Goal: Transaction & Acquisition: Purchase product/service

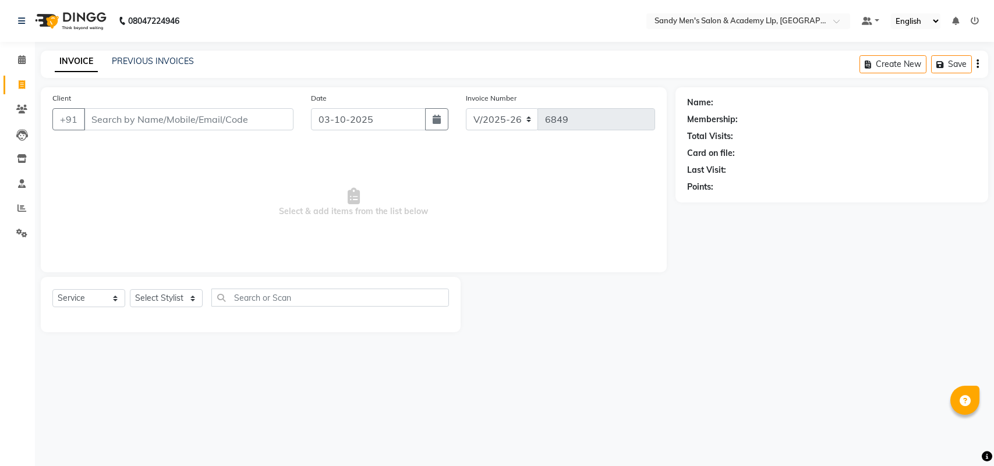
select select "8248"
select select "service"
click at [52, 196] on span "Select & add items from the list below" at bounding box center [353, 202] width 603 height 116
click at [18, 210] on icon at bounding box center [21, 208] width 9 height 9
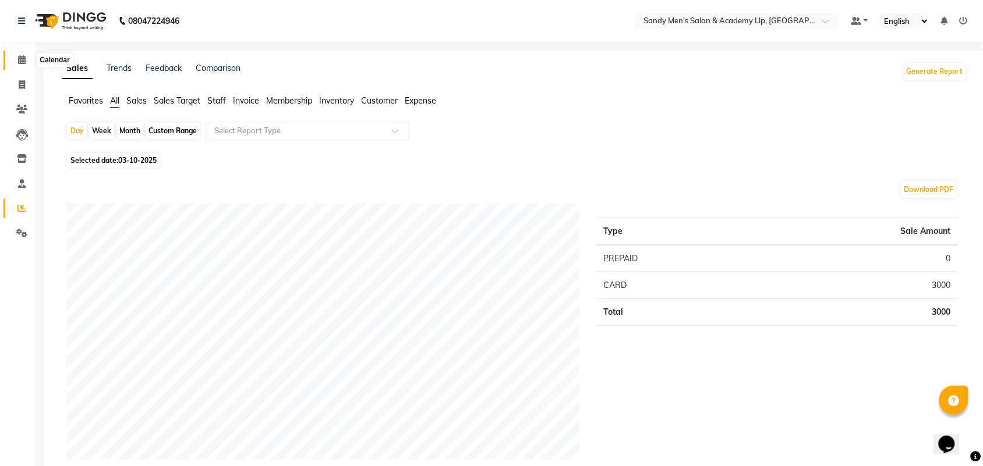
click at [22, 63] on icon at bounding box center [22, 59] width 8 height 9
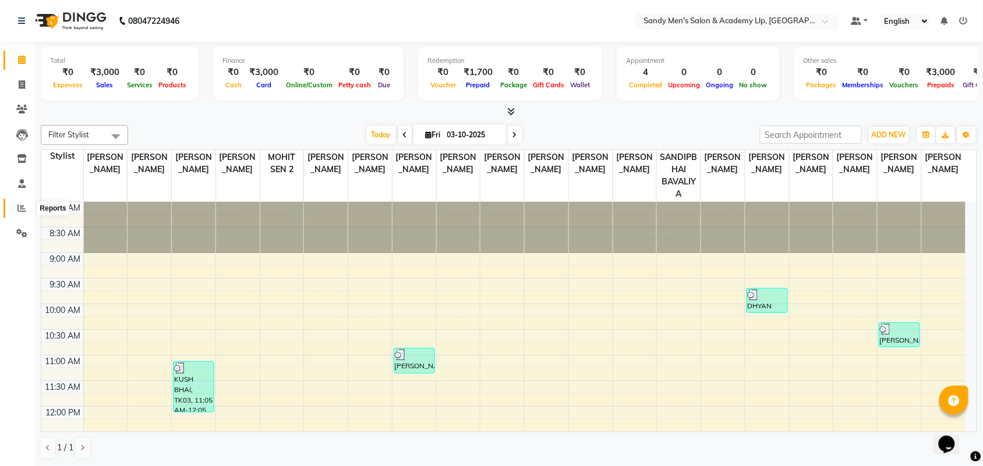
click at [16, 214] on span at bounding box center [22, 208] width 20 height 13
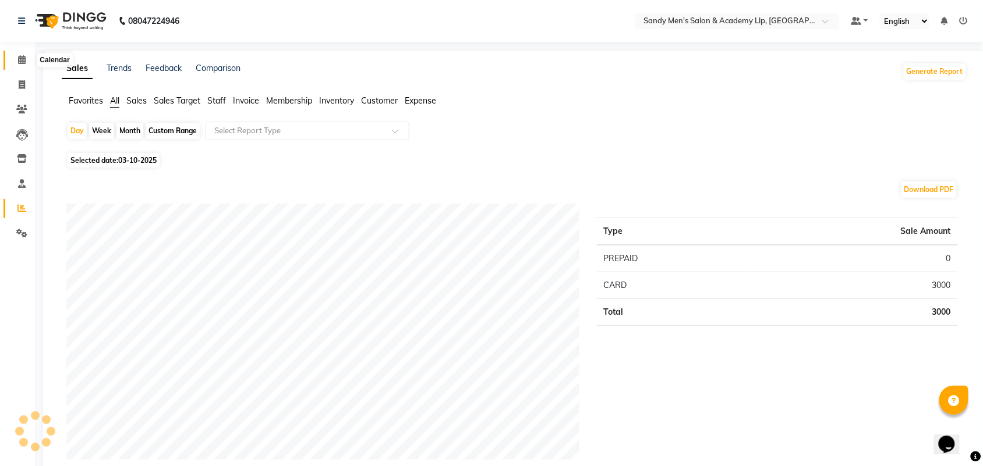
click at [21, 62] on icon at bounding box center [22, 59] width 8 height 9
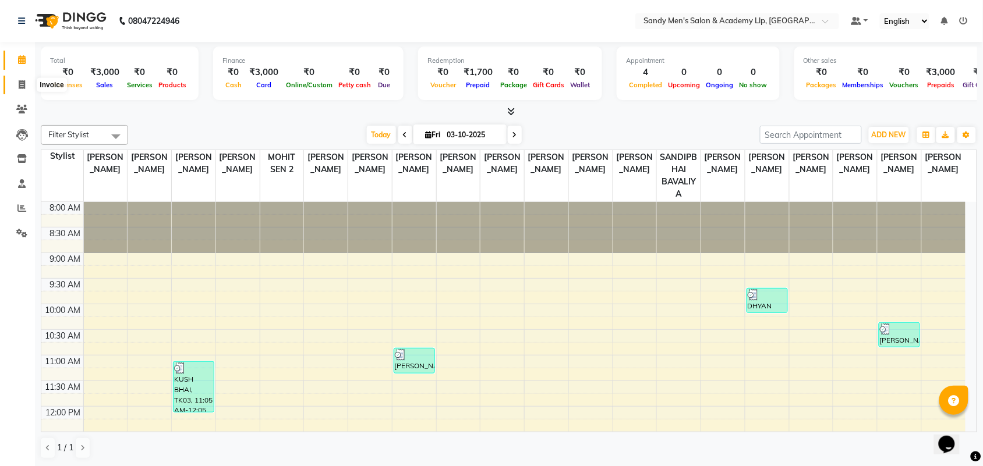
click at [16, 90] on span at bounding box center [22, 85] width 20 height 13
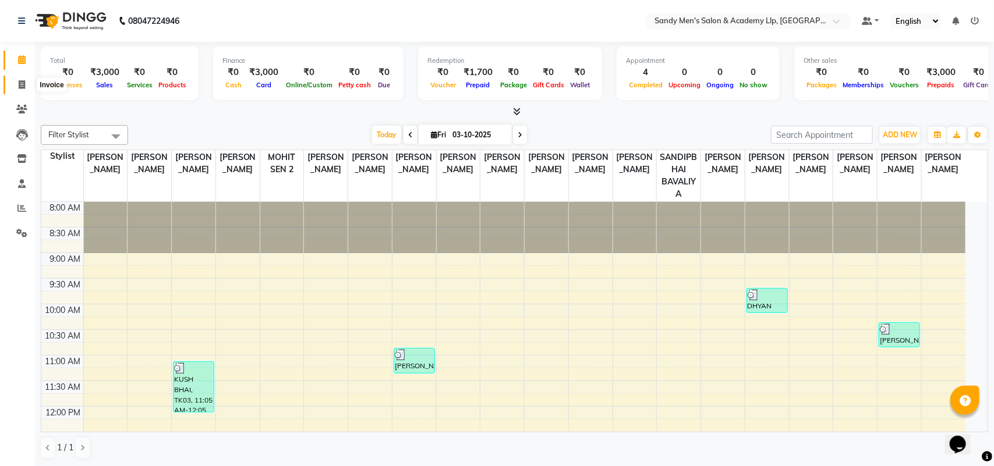
select select "service"
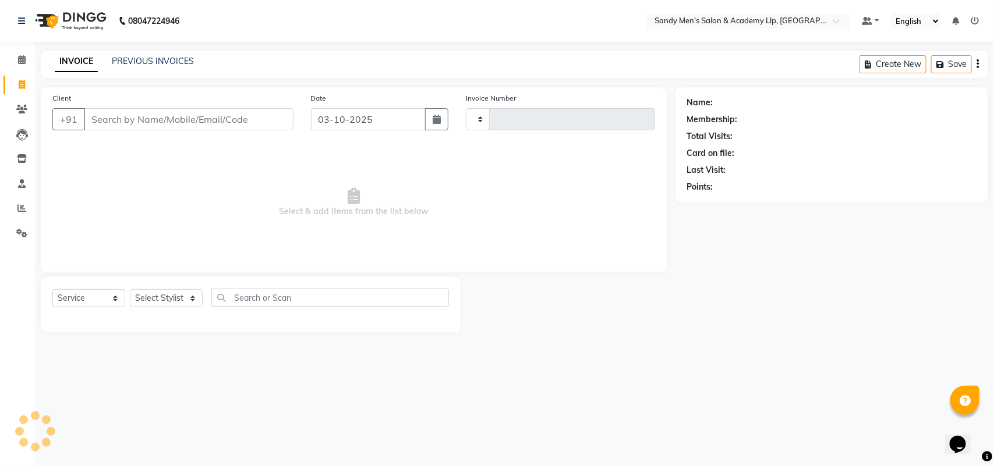
type input "6849"
select select "8248"
click at [19, 210] on icon at bounding box center [21, 208] width 9 height 9
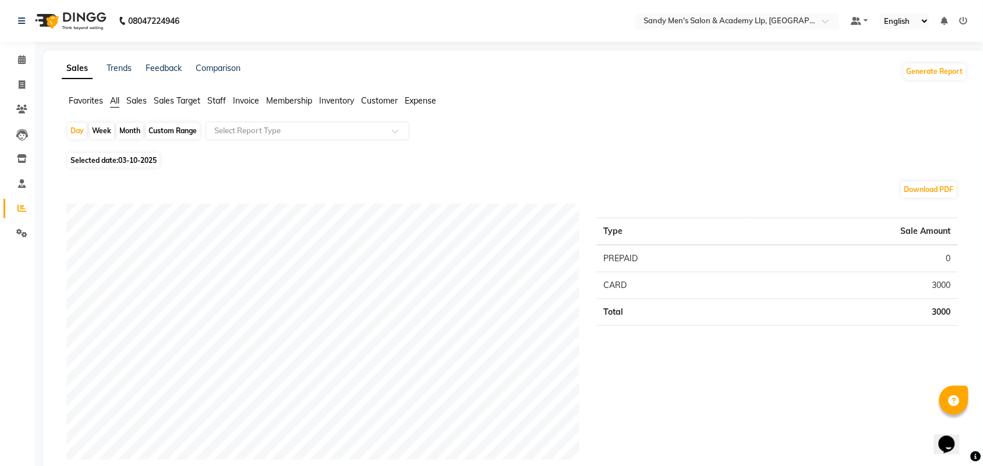
drag, startPoint x: 119, startPoint y: 156, endPoint x: 121, endPoint y: 163, distance: 7.2
click at [123, 161] on span "03-10-2025" at bounding box center [137, 160] width 38 height 9
select select "10"
select select "2025"
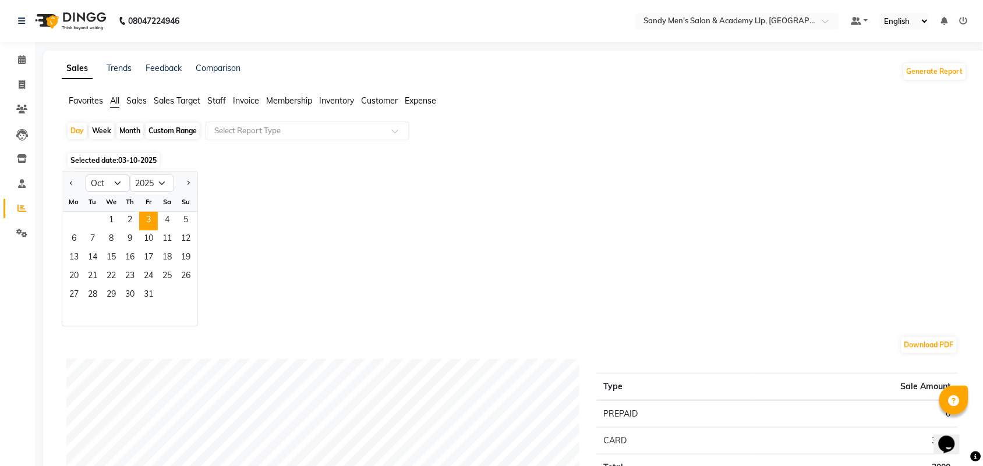
click at [367, 13] on nav "08047224946 Select Location × Sandy Men's [GEOGRAPHIC_DATA] Default Panel My Pa…" at bounding box center [491, 21] width 983 height 42
click at [18, 59] on icon at bounding box center [22, 59] width 8 height 9
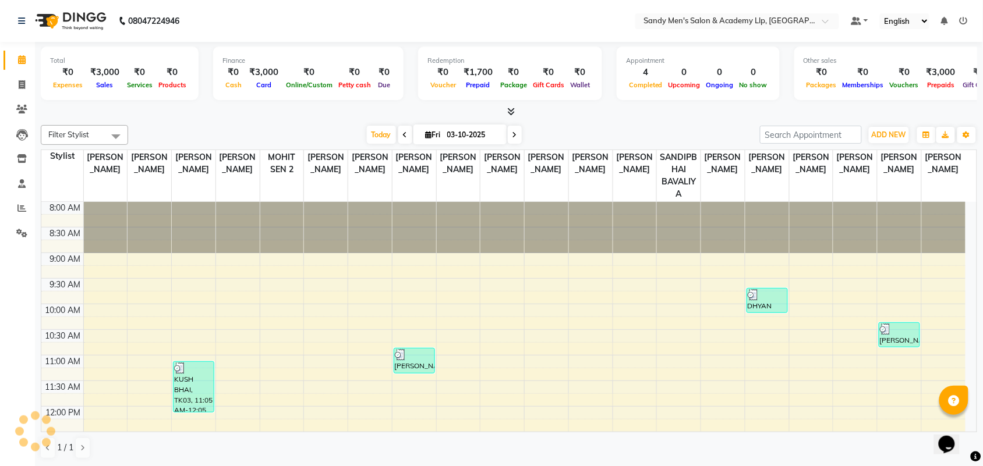
scroll to position [260, 0]
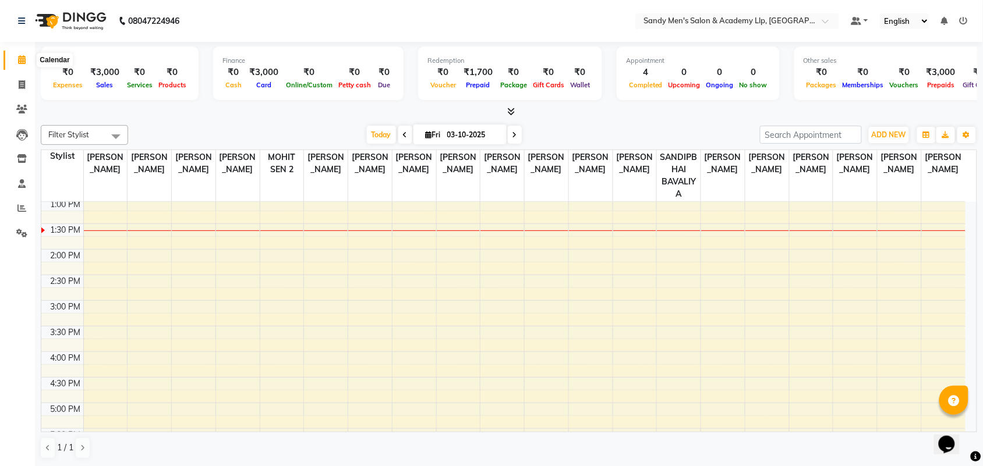
click at [19, 59] on icon at bounding box center [22, 59] width 8 height 9
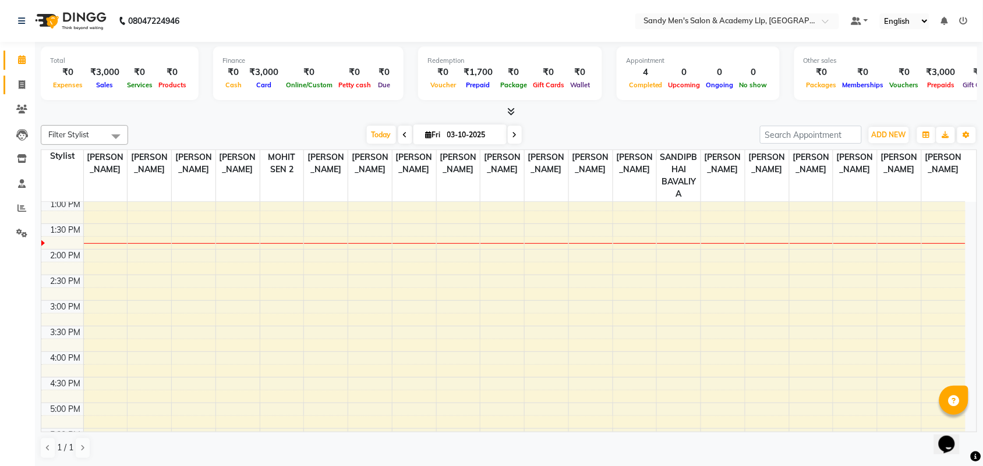
drag, startPoint x: 3, startPoint y: 77, endPoint x: 20, endPoint y: 80, distance: 17.2
click at [6, 77] on link "Invoice" at bounding box center [17, 85] width 28 height 19
select select "service"
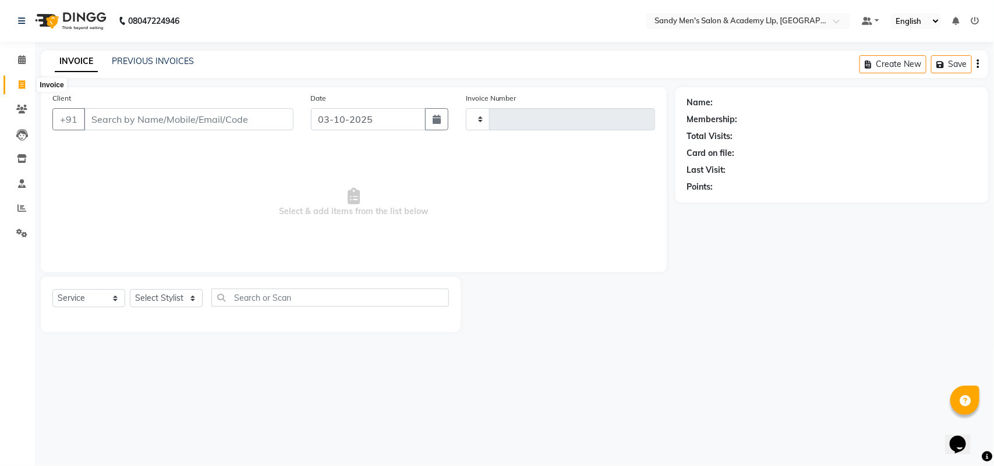
click at [24, 83] on icon at bounding box center [22, 84] width 6 height 9
select select "service"
type input "6849"
select select "8248"
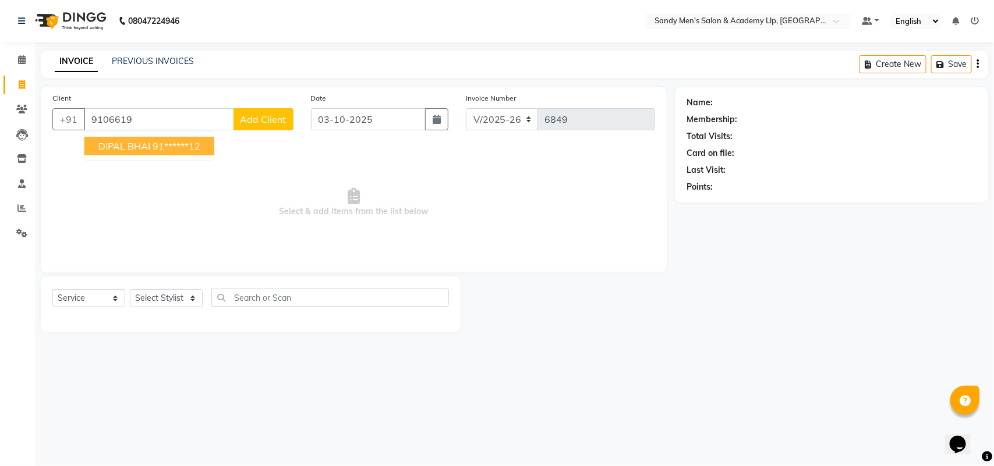
click at [129, 146] on span "DIPAL BHAI" at bounding box center [124, 146] width 52 height 12
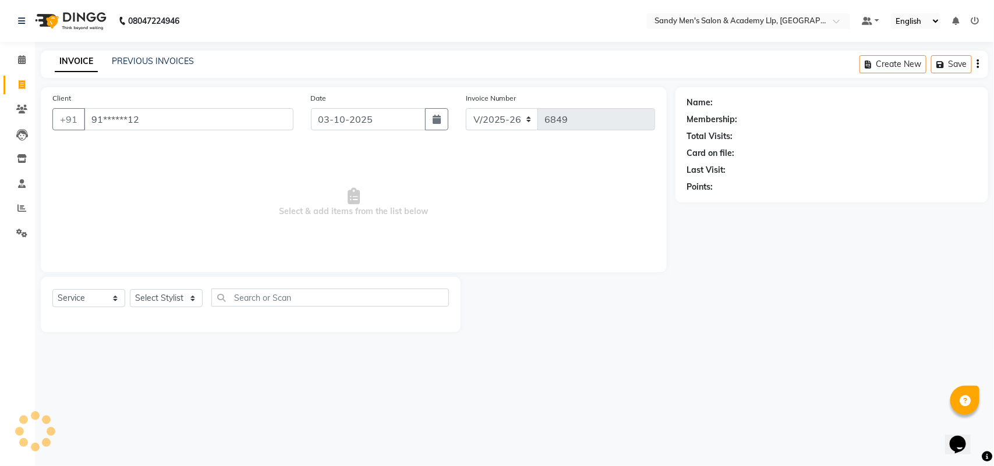
type input "91******12"
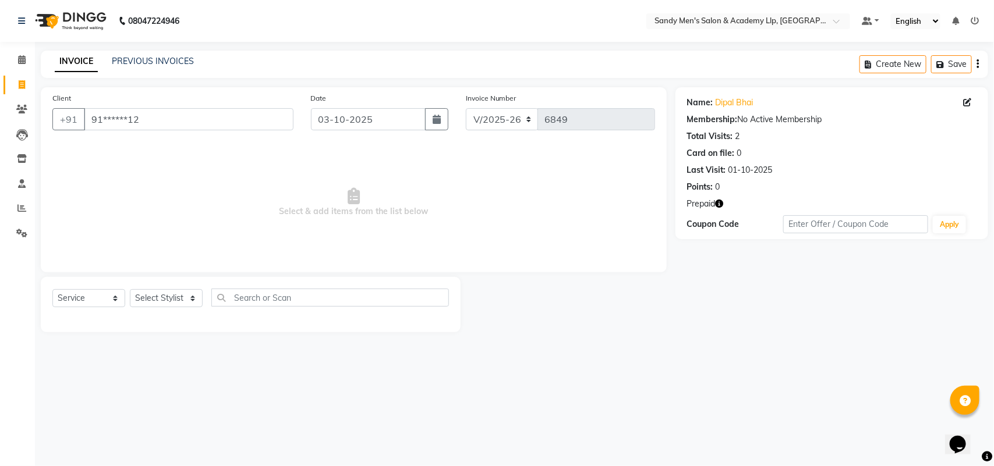
click at [721, 206] on icon "button" at bounding box center [720, 204] width 8 height 8
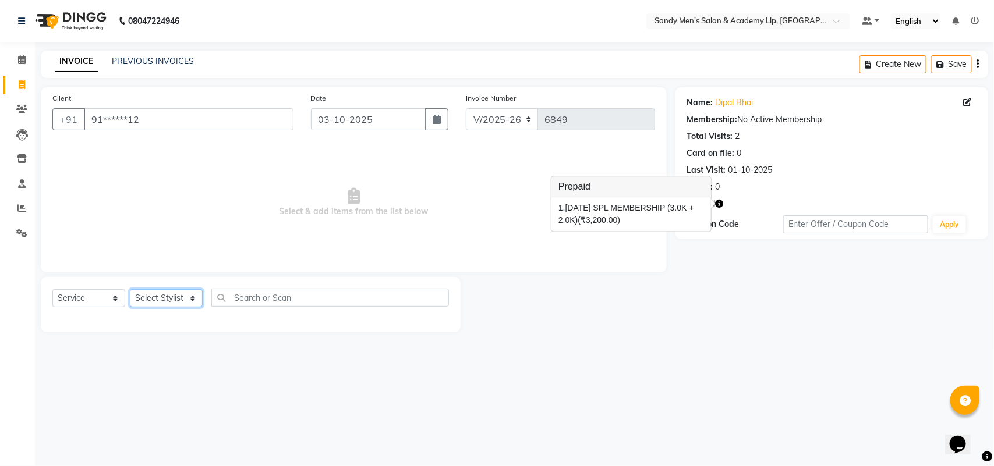
click at [144, 298] on select "Select Stylist [PERSON_NAME] [PERSON_NAME] [PERSON_NAME] ARYAN GOHEL [PERSON_NA…" at bounding box center [166, 298] width 73 height 18
select select "78795"
click at [130, 289] on select "Select Stylist [PERSON_NAME] [PERSON_NAME] [PERSON_NAME] ARYAN GOHEL [PERSON_NA…" at bounding box center [166, 298] width 73 height 18
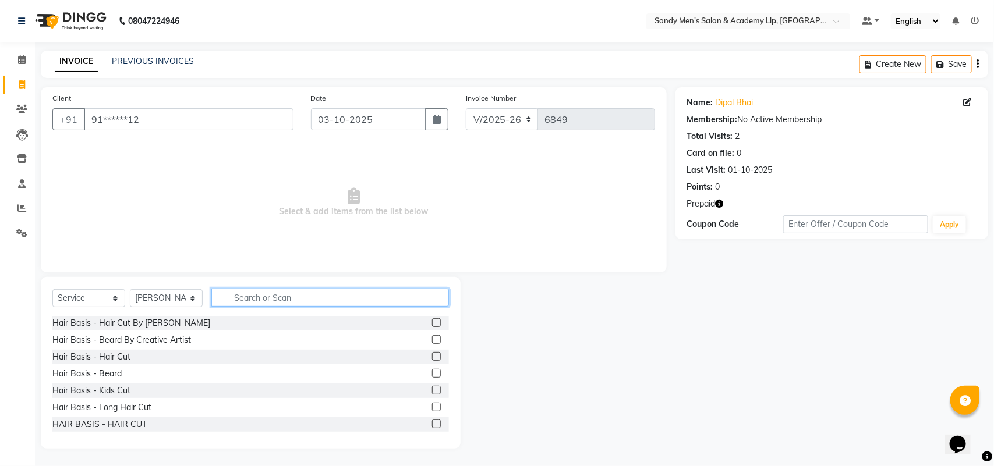
click at [294, 299] on input "text" at bounding box center [330, 298] width 238 height 18
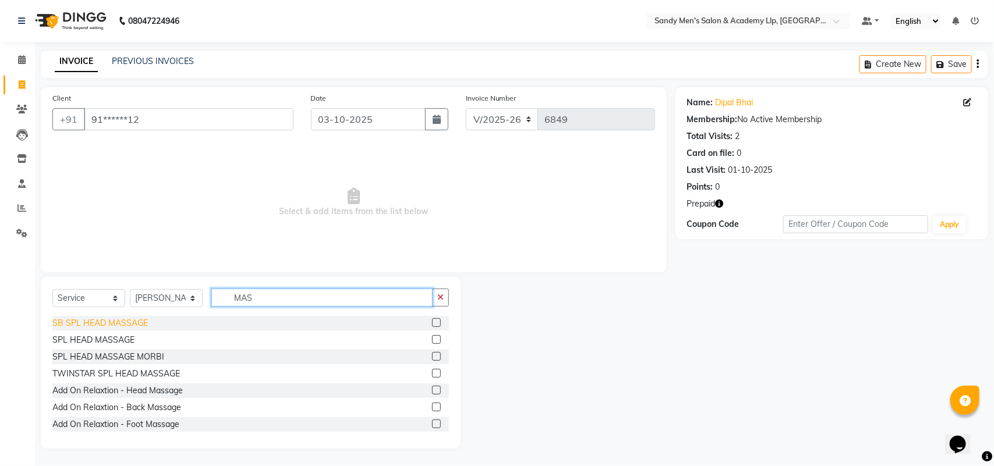
type input "MAS"
click at [114, 319] on div "SB SPL HEAD MASSAGE" at bounding box center [99, 323] width 95 height 12
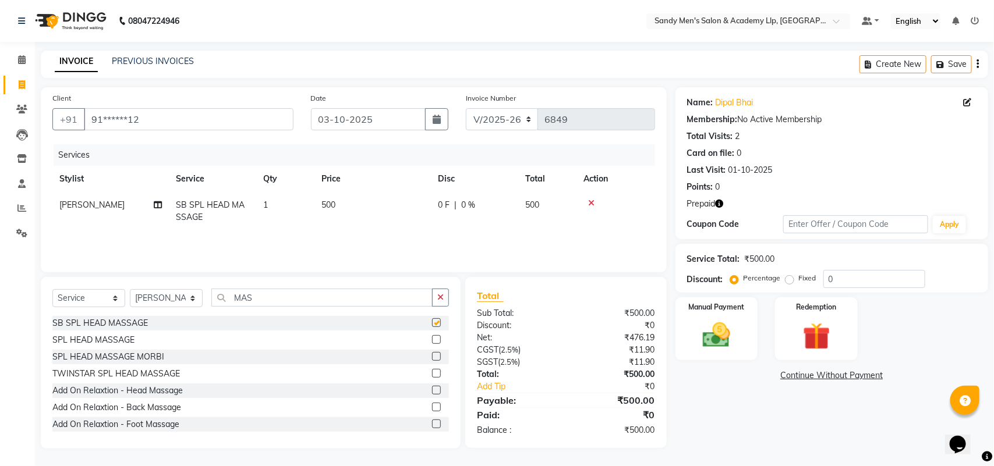
checkbox input "false"
click at [720, 200] on icon "button" at bounding box center [720, 204] width 8 height 8
click at [723, 202] on icon "button" at bounding box center [720, 204] width 8 height 8
click at [788, 344] on div "Redemption" at bounding box center [817, 329] width 86 height 66
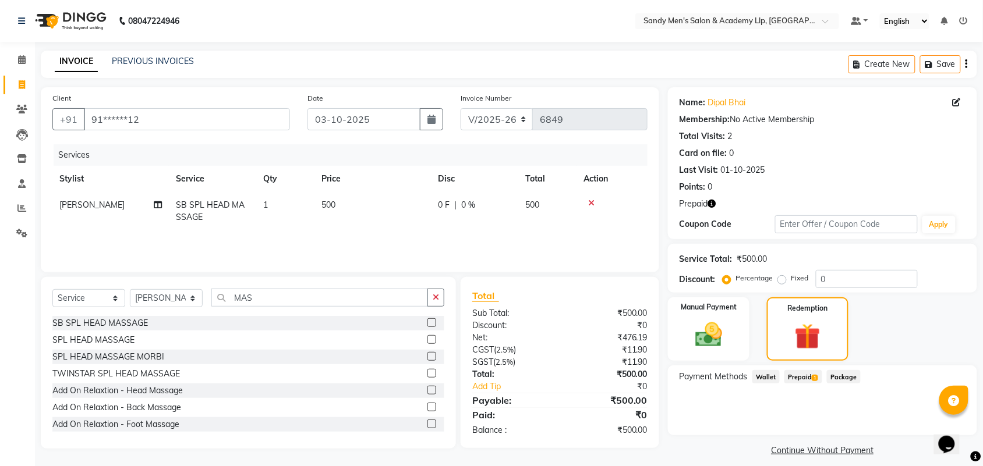
click at [801, 377] on span "Prepaid 1" at bounding box center [803, 376] width 38 height 13
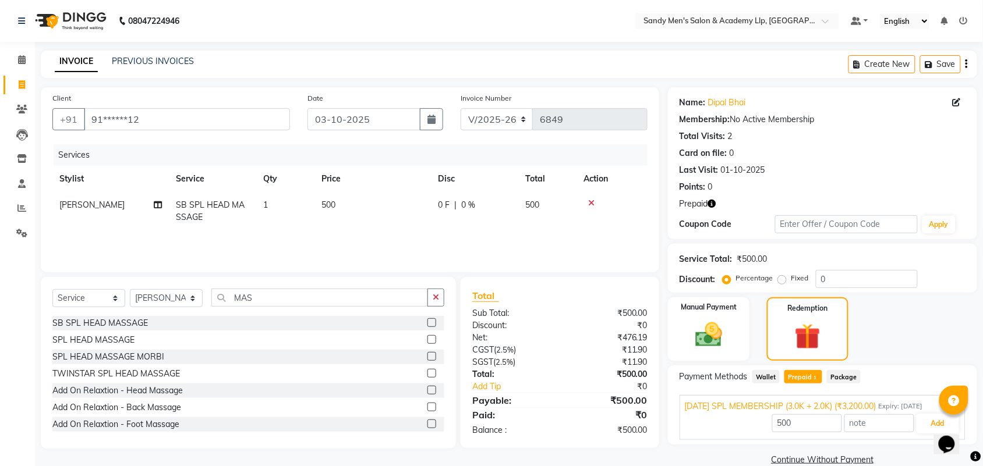
scroll to position [19, 0]
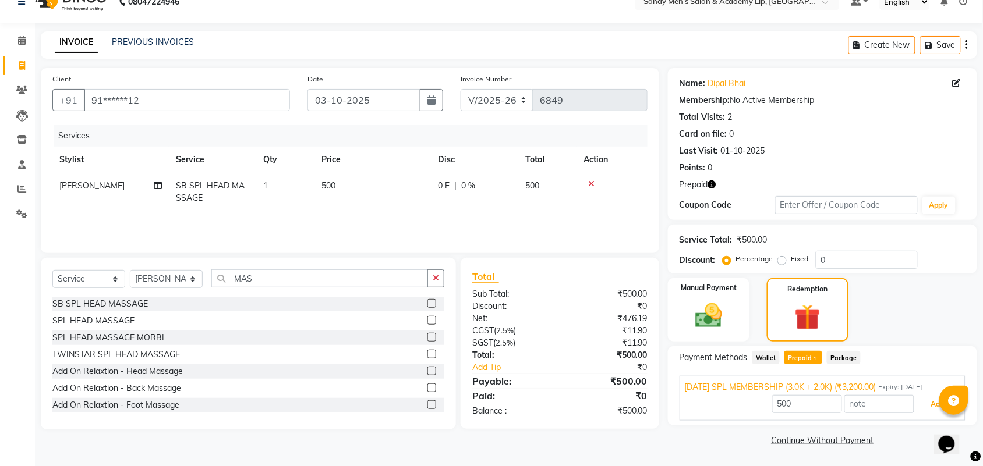
click at [918, 402] on button "Add" at bounding box center [937, 405] width 43 height 20
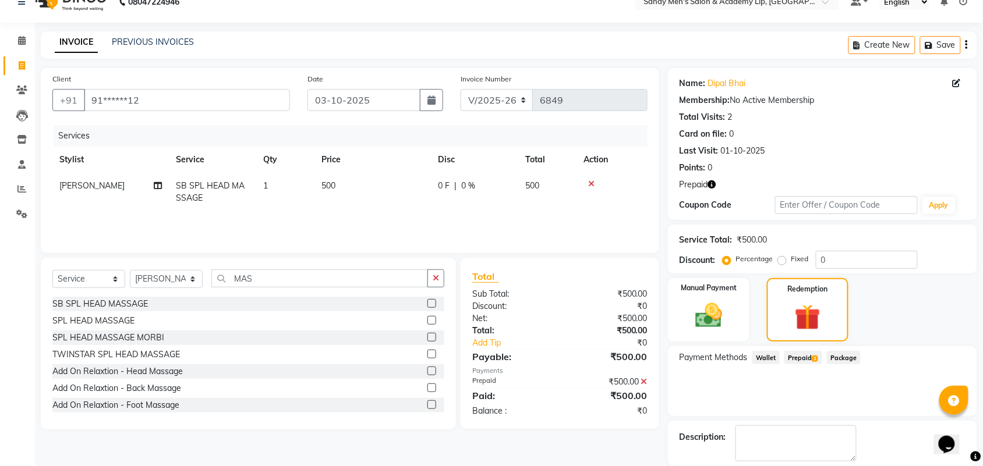
scroll to position [76, 0]
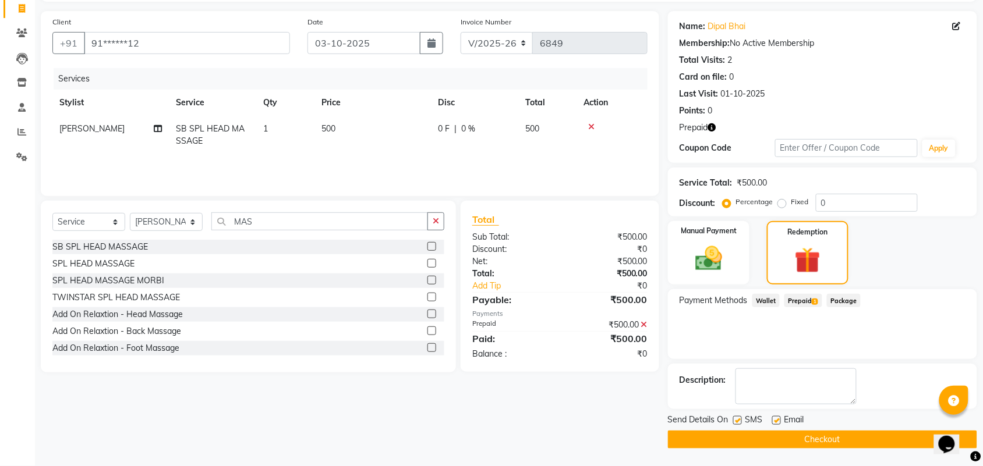
click at [777, 419] on label at bounding box center [776, 420] width 9 height 9
click at [777, 419] on input "checkbox" at bounding box center [776, 421] width 8 height 8
checkbox input "false"
click at [770, 444] on button "Checkout" at bounding box center [822, 440] width 309 height 18
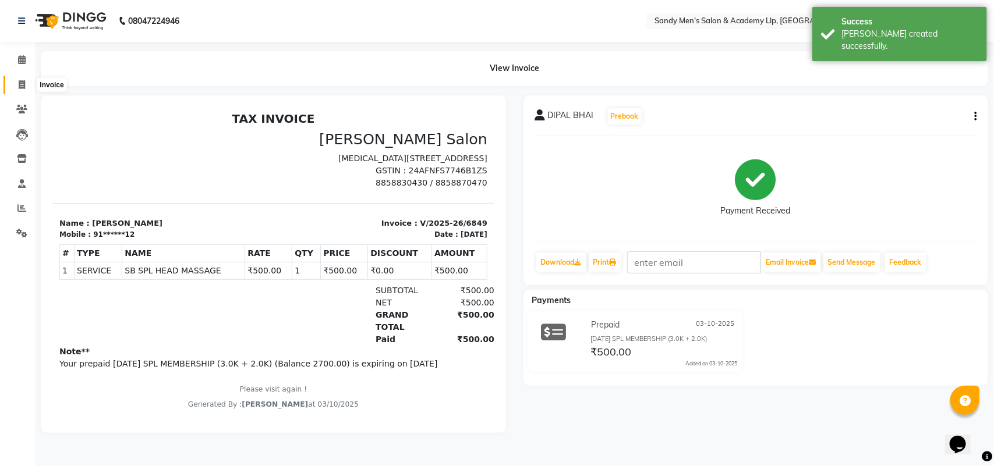
click at [22, 84] on icon at bounding box center [22, 84] width 6 height 9
select select "service"
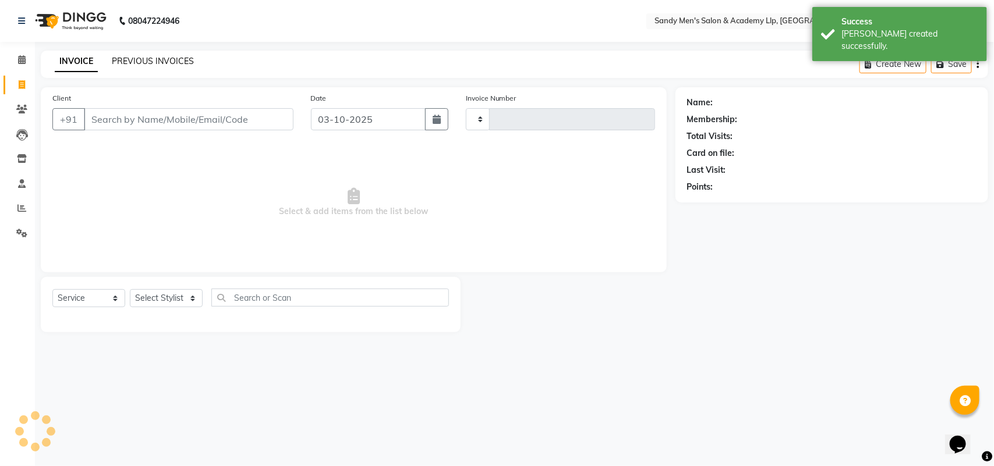
type input "6850"
click at [147, 58] on link "PREVIOUS INVOICES" at bounding box center [153, 61] width 82 height 10
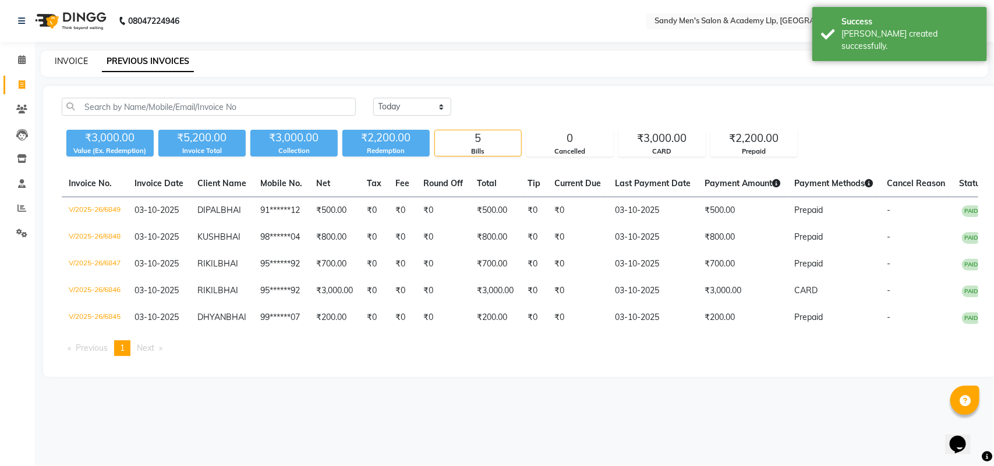
click at [75, 60] on link "INVOICE" at bounding box center [71, 61] width 33 height 10
select select "service"
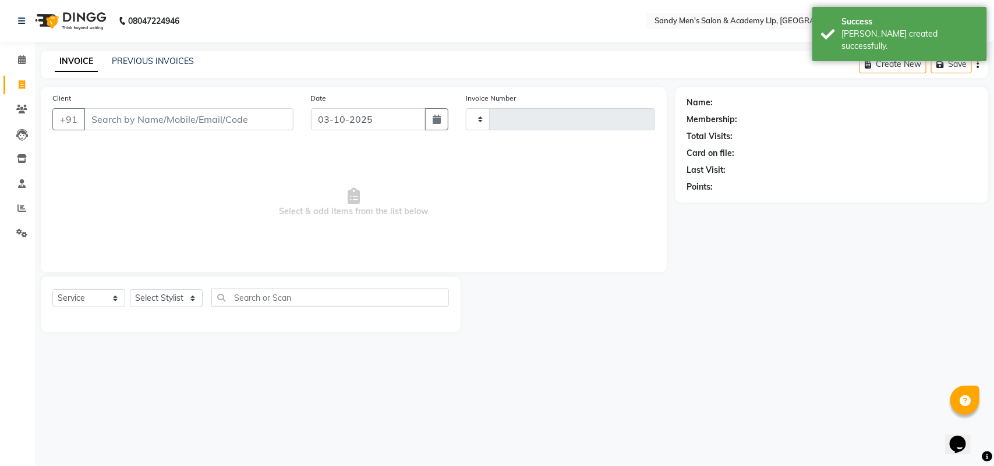
click at [75, 60] on link "INVOICE" at bounding box center [76, 61] width 43 height 21
type input "6850"
select select "8248"
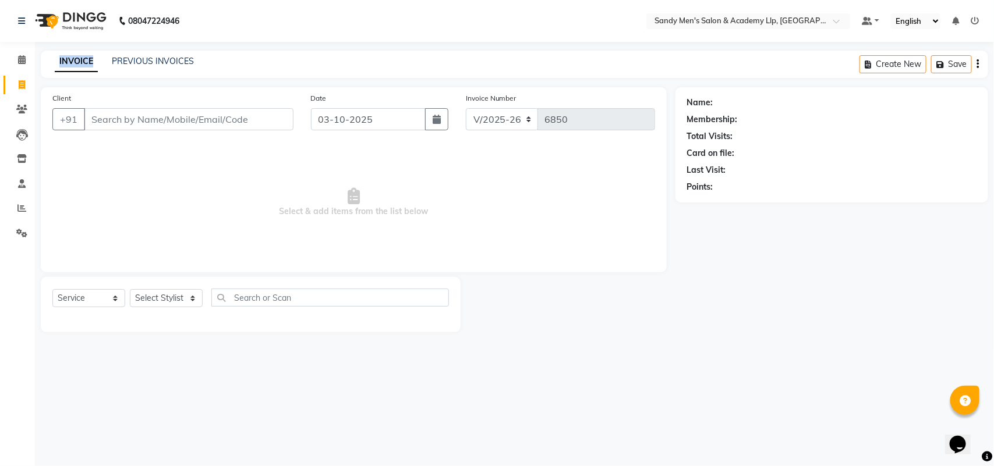
click at [75, 60] on link "INVOICE" at bounding box center [76, 61] width 43 height 21
click at [154, 122] on input "Client" at bounding box center [189, 119] width 210 height 22
type input "9510420520"
click at [266, 123] on span "Add Client" at bounding box center [263, 120] width 46 height 12
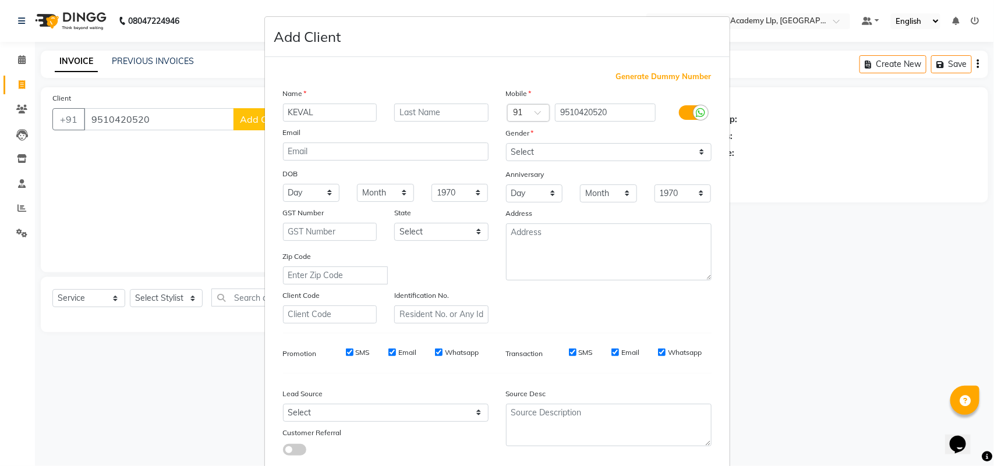
type input "KEVAL"
type input "BHAI"
drag, startPoint x: 517, startPoint y: 151, endPoint x: 513, endPoint y: 160, distance: 9.6
click at [517, 151] on select "Select [DEMOGRAPHIC_DATA] [DEMOGRAPHIC_DATA] Other Prefer Not To Say" at bounding box center [609, 152] width 206 height 18
select select "[DEMOGRAPHIC_DATA]"
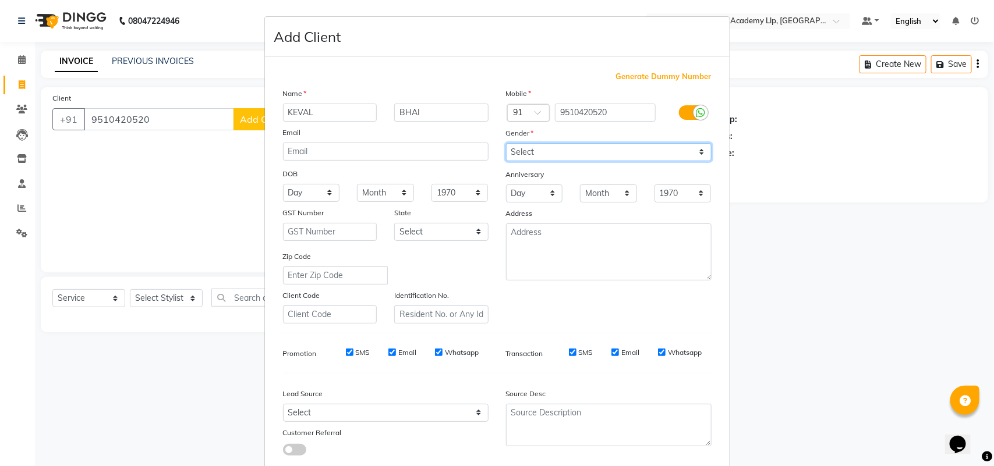
click at [506, 143] on select "Select [DEMOGRAPHIC_DATA] [DEMOGRAPHIC_DATA] Other Prefer Not To Say" at bounding box center [609, 152] width 206 height 18
click at [511, 187] on select "Day 01 02 03 04 05 06 07 08 09 10 11 12 13 14 15 16 17 18 19 20 21 22 23 24 25 …" at bounding box center [534, 194] width 57 height 18
click at [531, 190] on select "Day 01 02 03 04 05 06 07 08 09 10 11 12 13 14 15 16 17 18 19 20 21 22 23 24 25 …" at bounding box center [534, 194] width 57 height 18
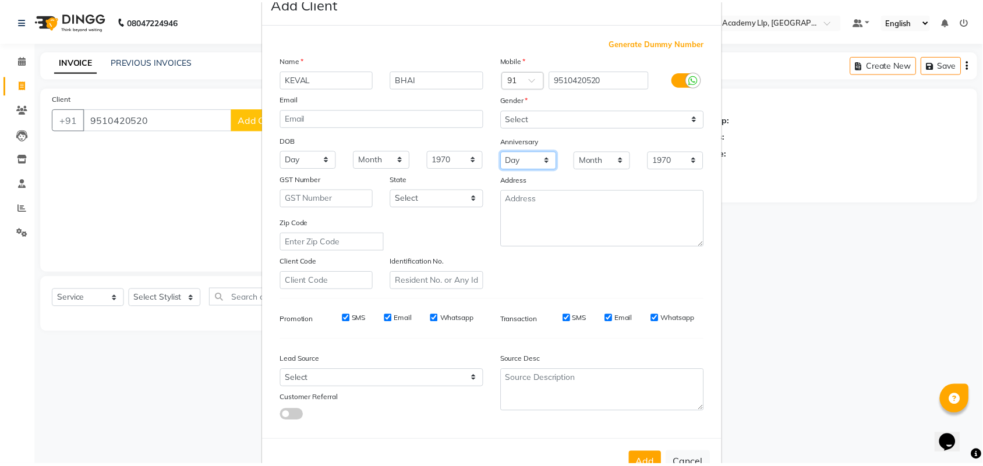
scroll to position [67, 0]
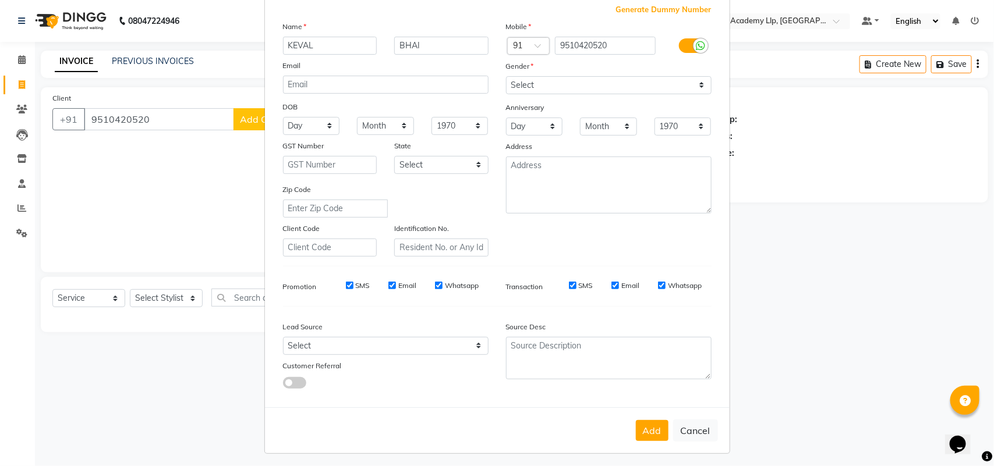
click at [647, 427] on button "Add" at bounding box center [652, 430] width 33 height 21
type input "95******20"
select select
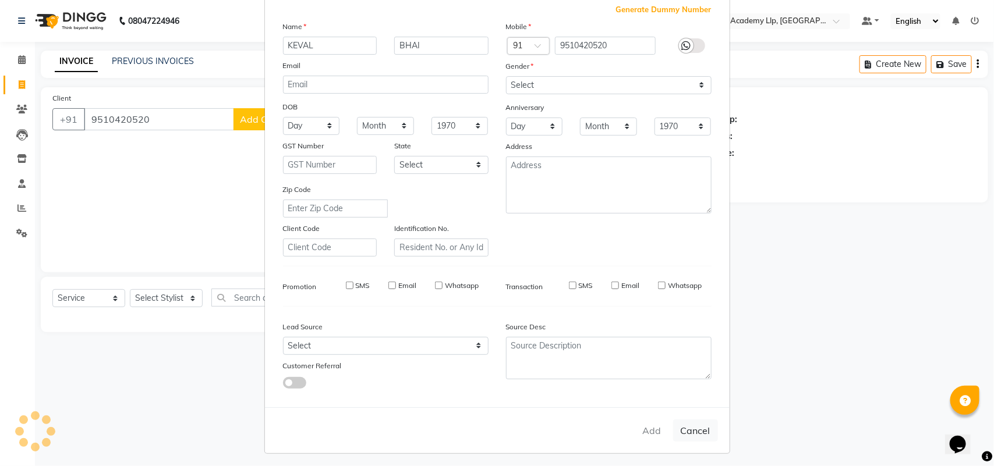
select select
checkbox input "false"
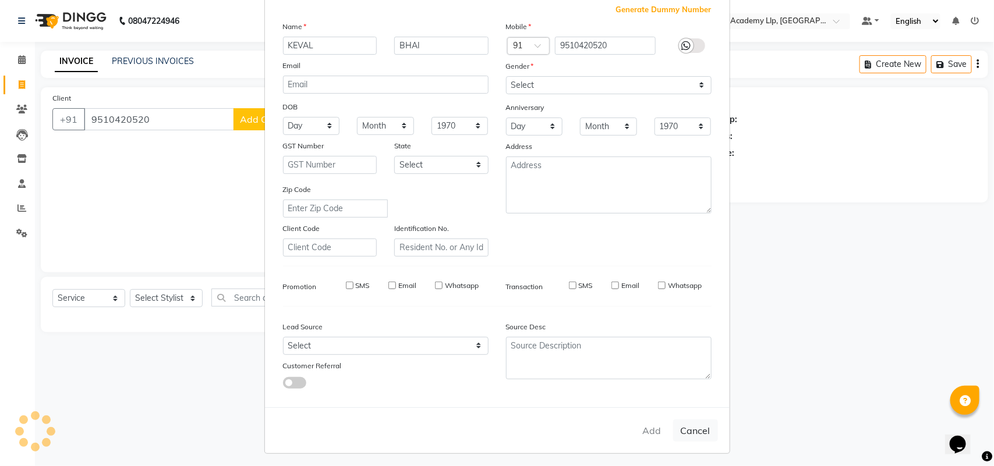
checkbox input "false"
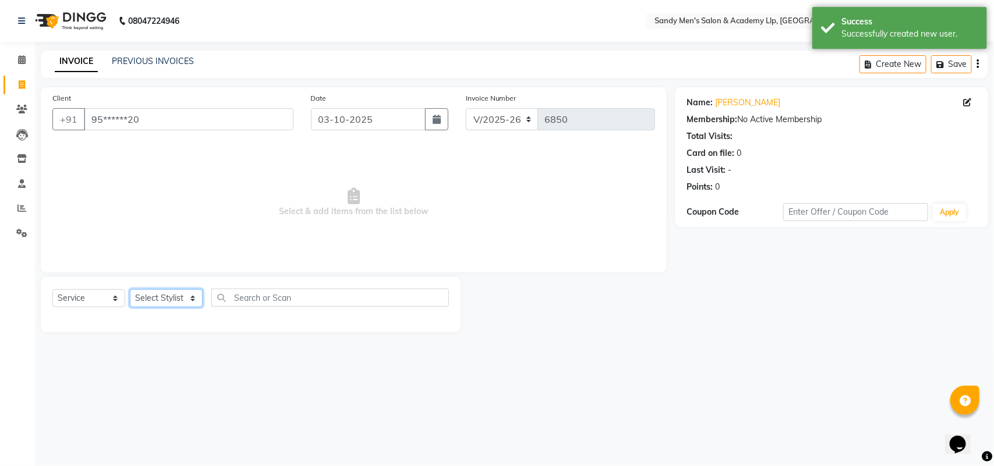
click at [178, 304] on select "Select Stylist [PERSON_NAME] [PERSON_NAME] [PERSON_NAME] ARYAN GOHEL [PERSON_NA…" at bounding box center [166, 298] width 73 height 18
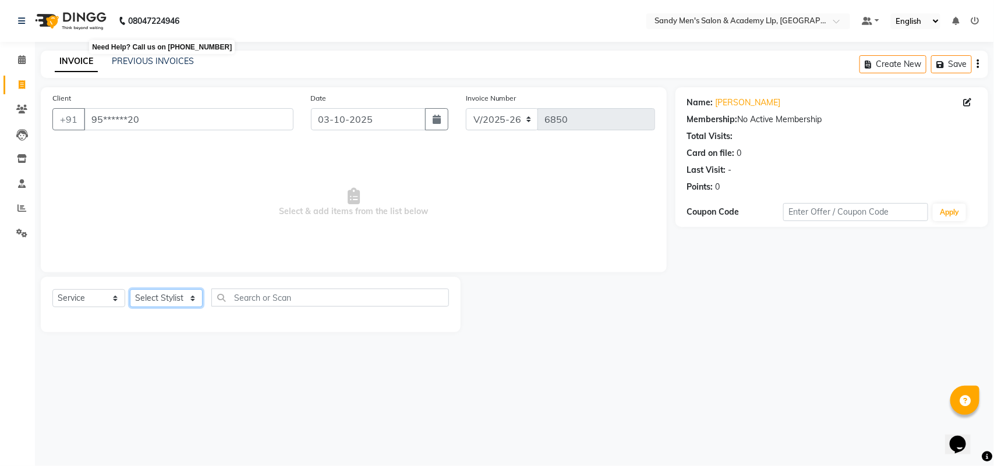
select select "90090"
click at [130, 289] on select "Select Stylist [PERSON_NAME] [PERSON_NAME] [PERSON_NAME] ARYAN GOHEL [PERSON_NA…" at bounding box center [166, 298] width 73 height 18
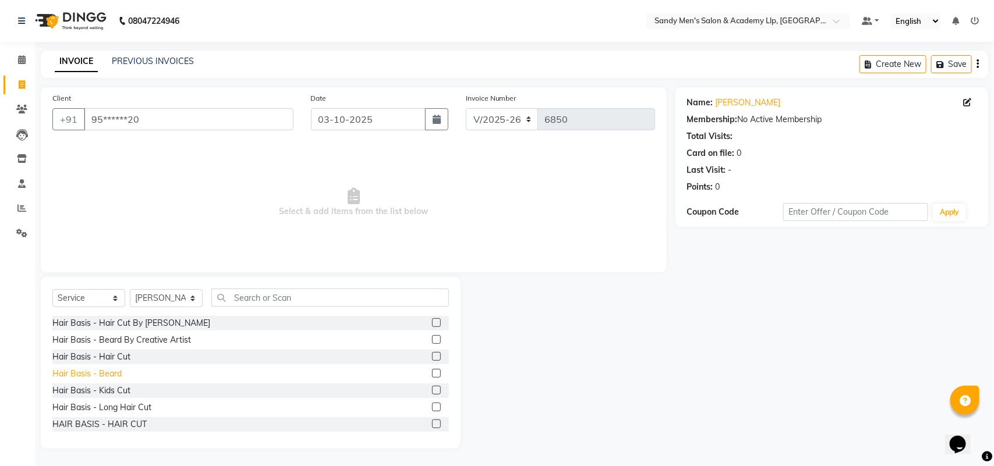
click at [116, 373] on div "Hair Basis - Beard" at bounding box center [86, 374] width 69 height 12
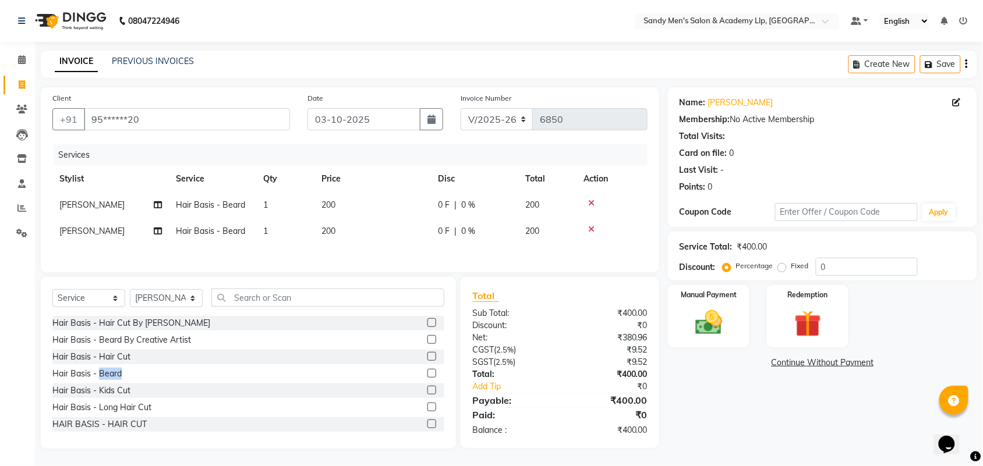
checkbox input "false"
click at [593, 229] on icon at bounding box center [591, 229] width 6 height 8
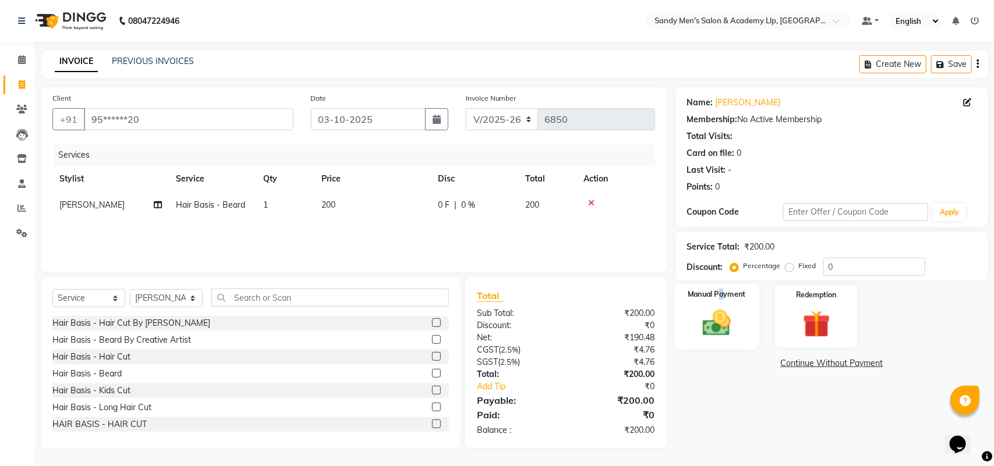
click at [723, 302] on div "Manual Payment" at bounding box center [717, 317] width 86 height 66
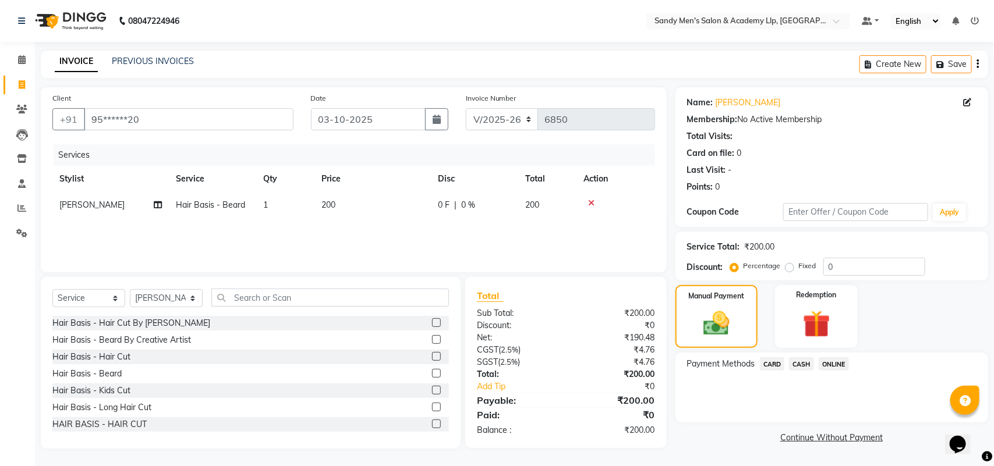
click at [796, 364] on span "CASH" at bounding box center [801, 363] width 25 height 13
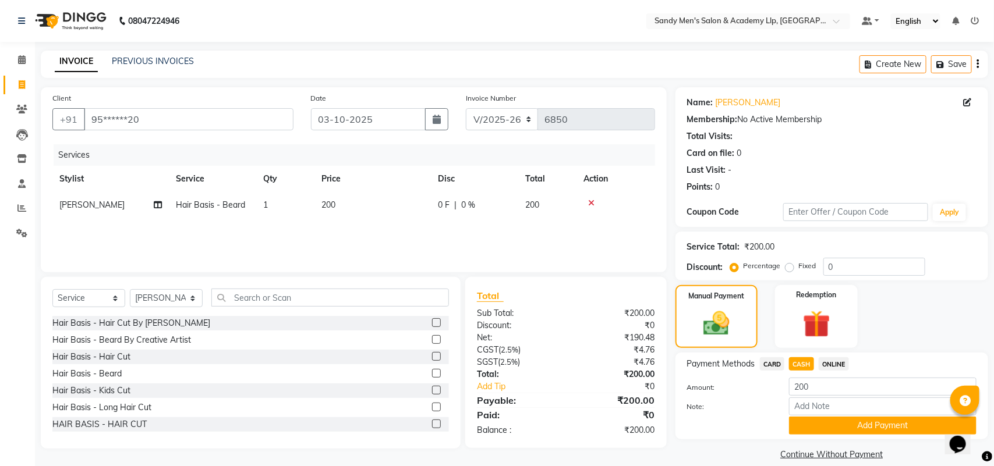
drag, startPoint x: 796, startPoint y: 364, endPoint x: 865, endPoint y: 420, distance: 88.1
click at [798, 365] on span "CASH" at bounding box center [801, 363] width 25 height 13
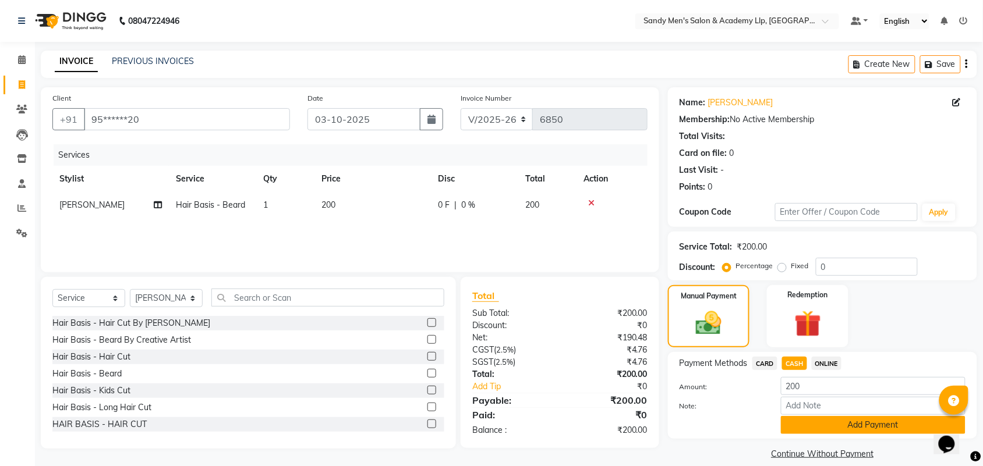
click at [824, 429] on button "Add Payment" at bounding box center [873, 425] width 185 height 18
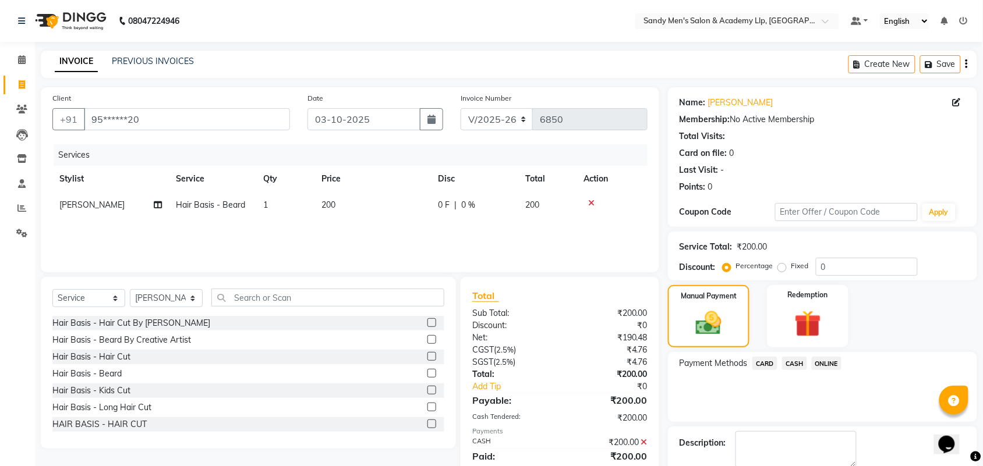
scroll to position [63, 0]
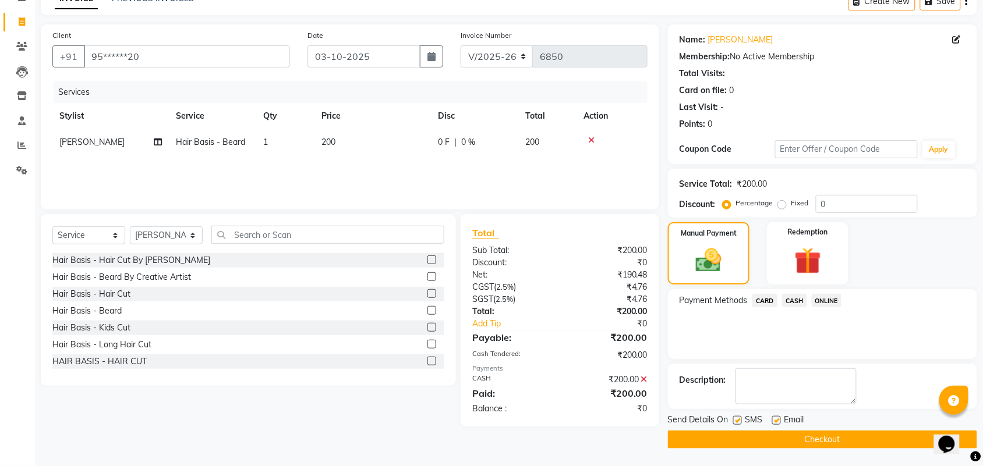
click at [773, 422] on label at bounding box center [776, 420] width 9 height 9
click at [773, 422] on input "checkbox" at bounding box center [776, 421] width 8 height 8
click at [773, 422] on label at bounding box center [776, 420] width 9 height 9
click at [773, 422] on input "checkbox" at bounding box center [776, 421] width 8 height 8
checkbox input "true"
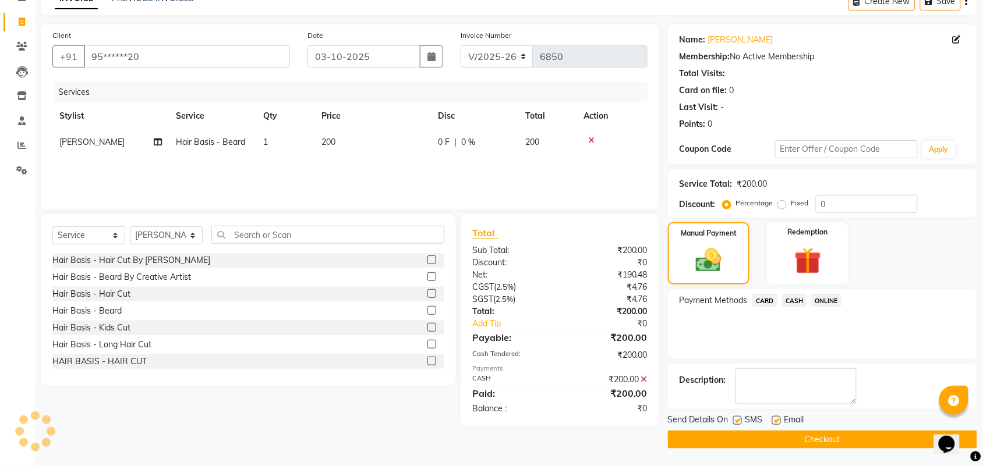
click at [738, 422] on label at bounding box center [737, 420] width 9 height 9
click at [738, 422] on input "checkbox" at bounding box center [737, 421] width 8 height 8
click at [738, 422] on label at bounding box center [737, 420] width 9 height 9
click at [738, 422] on input "checkbox" at bounding box center [737, 421] width 8 height 8
checkbox input "true"
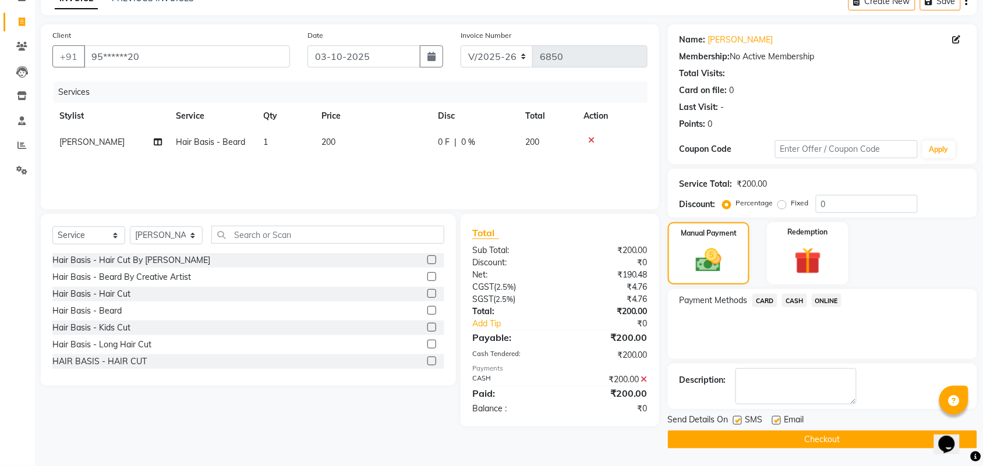
click at [775, 419] on label at bounding box center [776, 420] width 9 height 9
click at [775, 419] on input "checkbox" at bounding box center [776, 421] width 8 height 8
checkbox input "false"
click at [738, 422] on label at bounding box center [737, 420] width 9 height 9
click at [738, 422] on input "checkbox" at bounding box center [737, 421] width 8 height 8
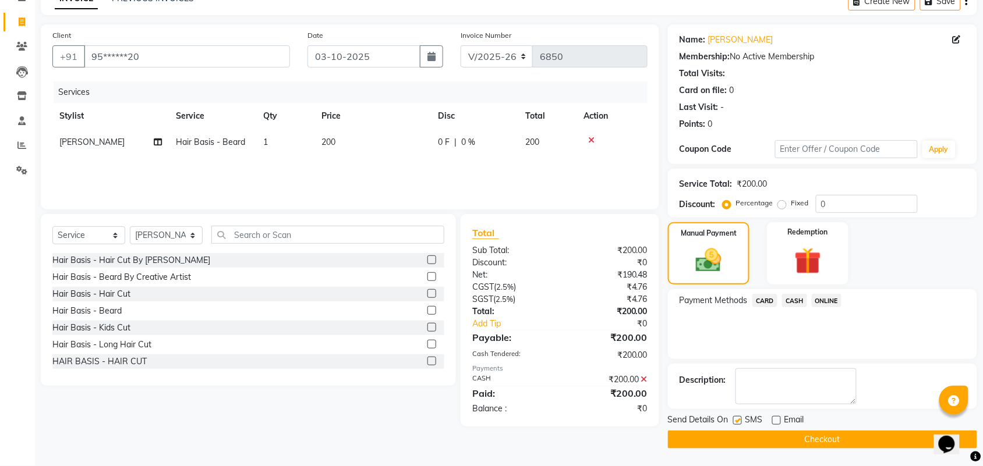
checkbox input "false"
click at [739, 444] on button "Checkout" at bounding box center [822, 440] width 309 height 18
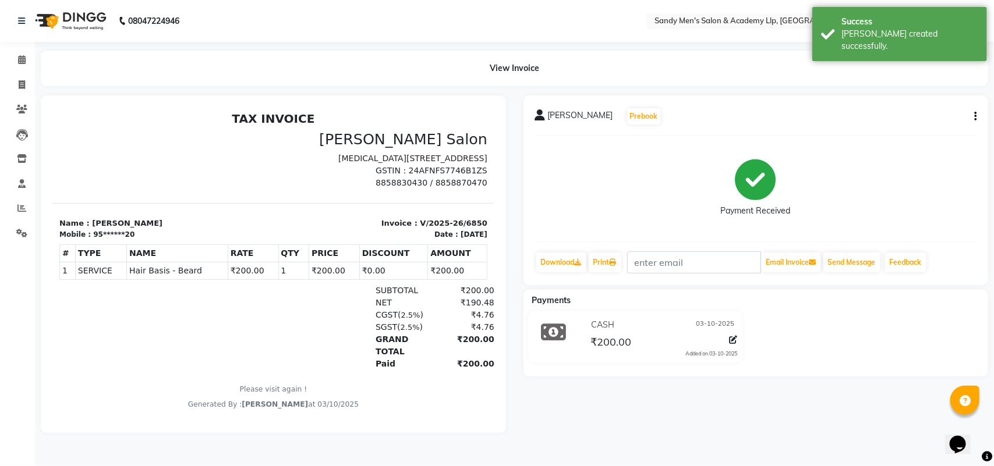
drag, startPoint x: 694, startPoint y: 256, endPoint x: 680, endPoint y: 245, distance: 17.8
drag, startPoint x: 680, startPoint y: 245, endPoint x: 438, endPoint y: 68, distance: 300.0
click at [438, 68] on div "View Invoice" at bounding box center [514, 69] width 947 height 36
click at [25, 87] on span at bounding box center [22, 85] width 20 height 13
select select "service"
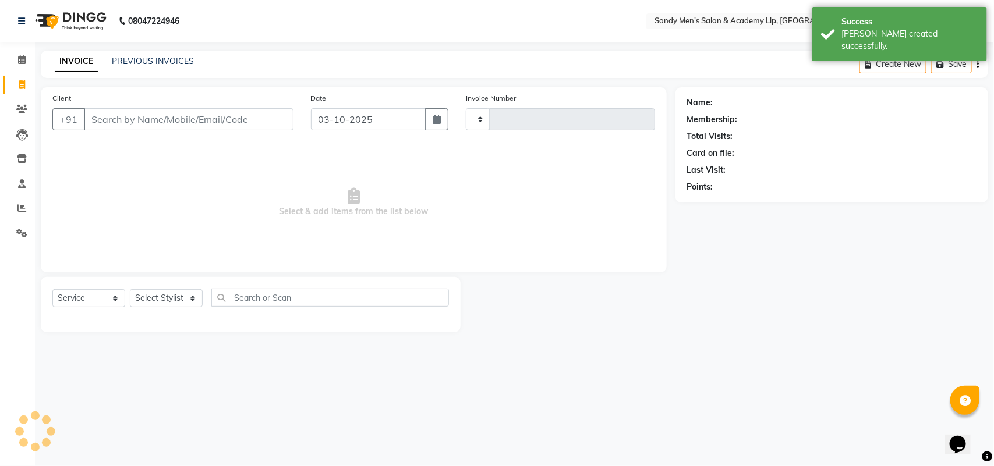
type input "6851"
select select "8248"
click at [141, 62] on link "PREVIOUS INVOICES" at bounding box center [153, 61] width 82 height 10
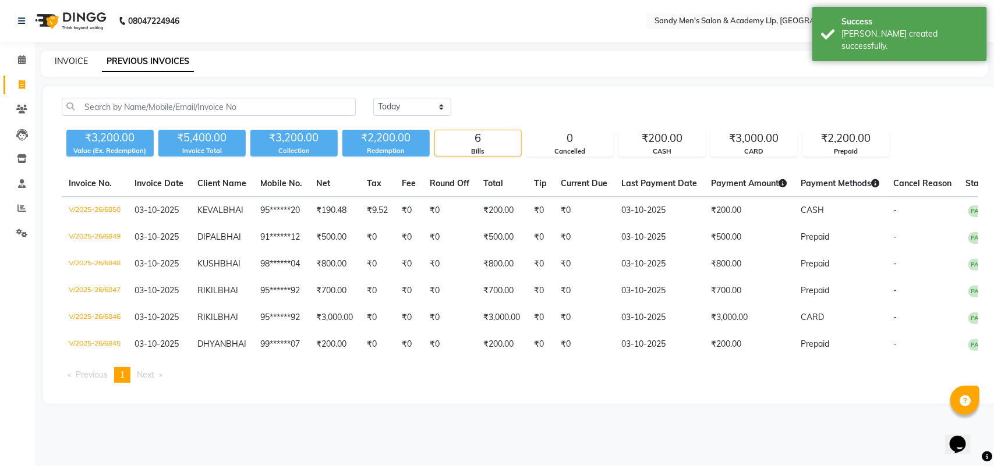
click at [74, 59] on link "INVOICE" at bounding box center [71, 61] width 33 height 10
select select "service"
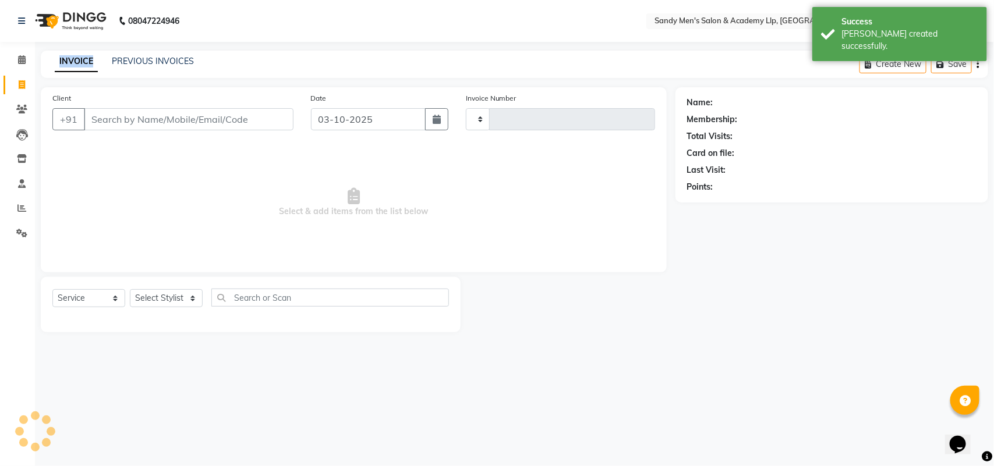
type input "6851"
select select "8248"
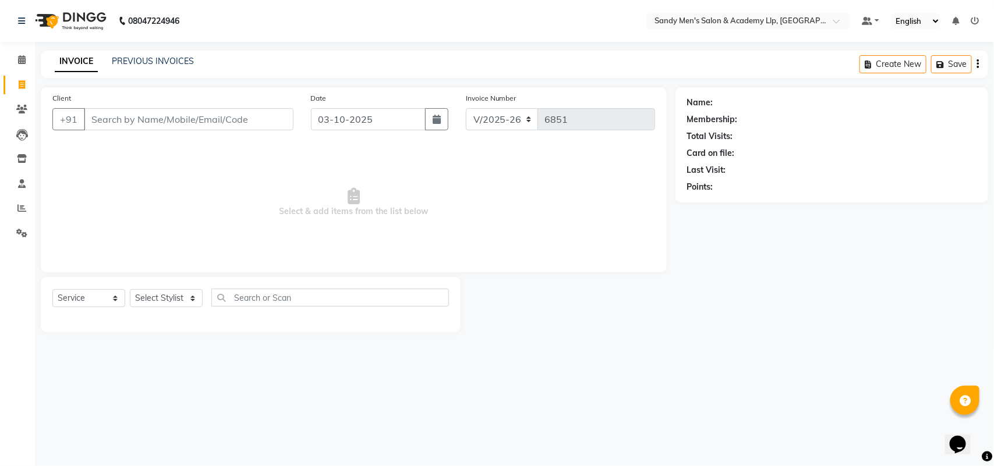
click at [143, 77] on div "INVOICE PREVIOUS INVOICES Create New Save" at bounding box center [514, 64] width 947 height 27
click at [160, 114] on input "Client" at bounding box center [189, 119] width 210 height 22
click at [151, 60] on link "PREVIOUS INVOICES" at bounding box center [153, 61] width 82 height 10
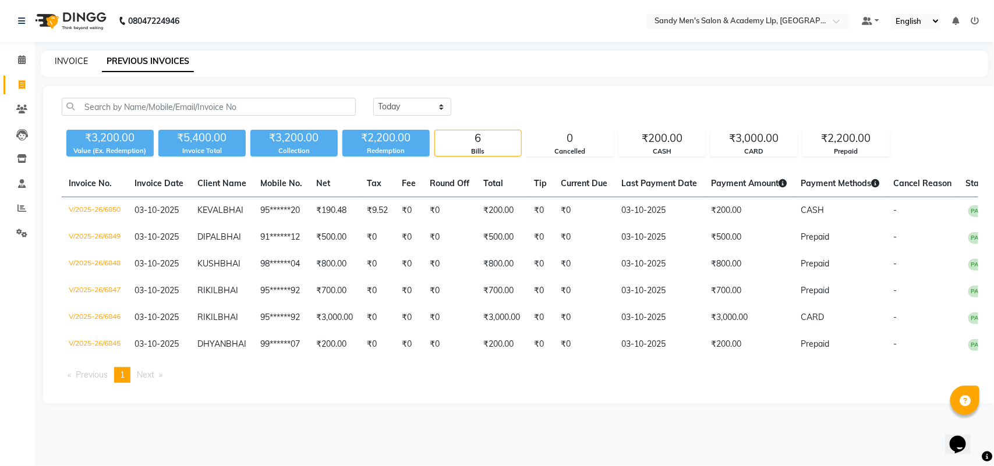
click at [76, 62] on link "INVOICE" at bounding box center [71, 61] width 33 height 10
select select "service"
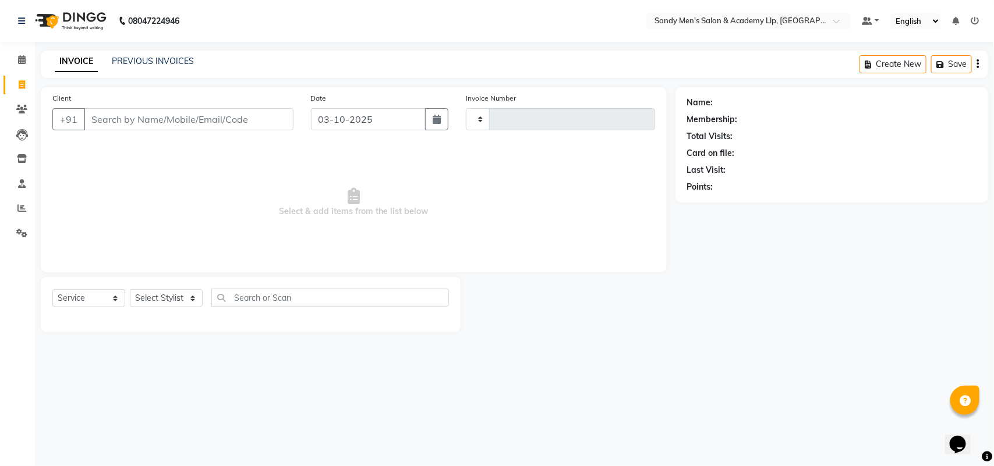
type input "6851"
select select "8248"
click at [126, 60] on link "PREVIOUS INVOICES" at bounding box center [153, 61] width 82 height 10
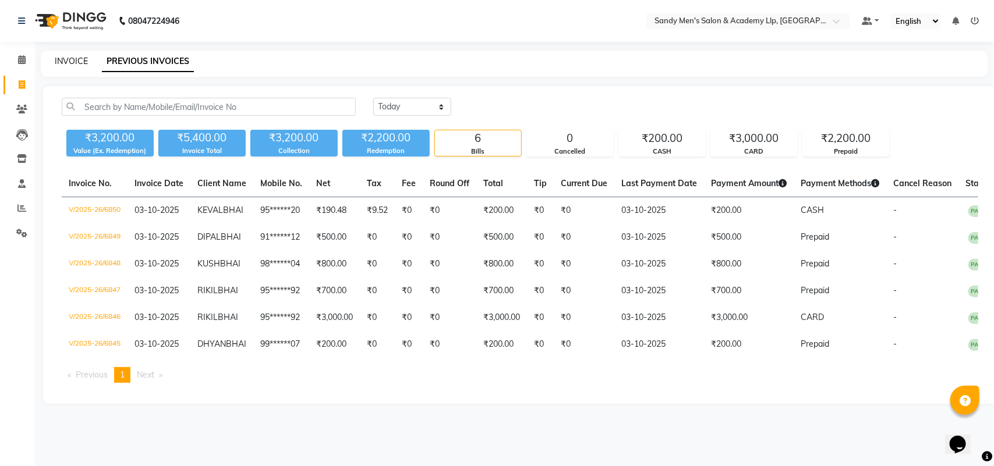
click at [77, 61] on link "INVOICE" at bounding box center [71, 61] width 33 height 10
select select "service"
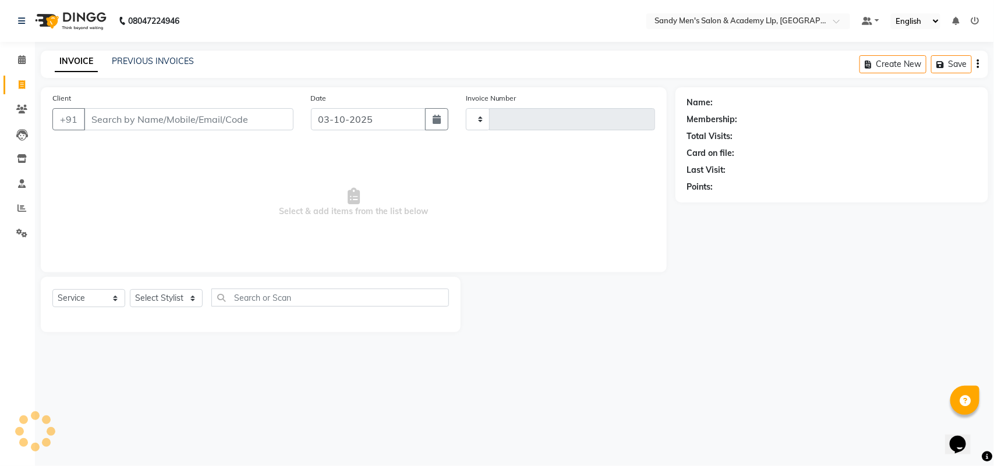
type input "6851"
select select "8248"
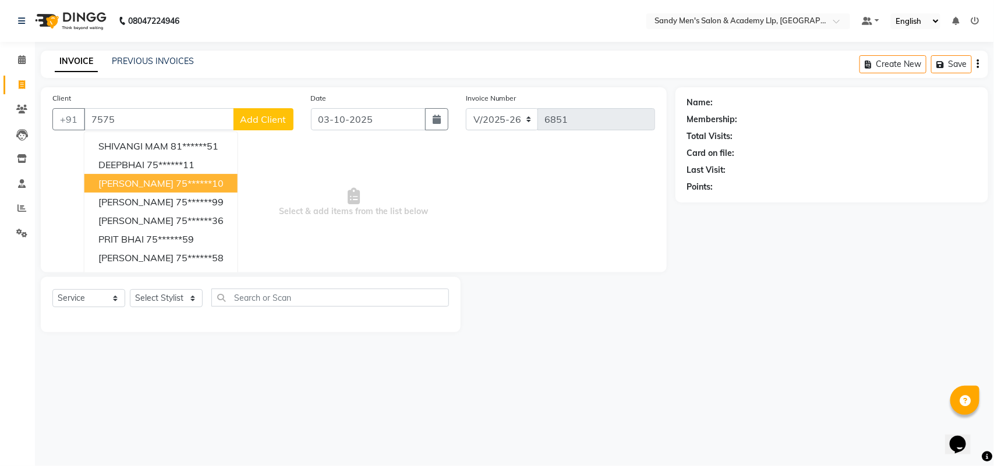
click at [140, 174] on button "[PERSON_NAME] 75******10" at bounding box center [160, 183] width 153 height 19
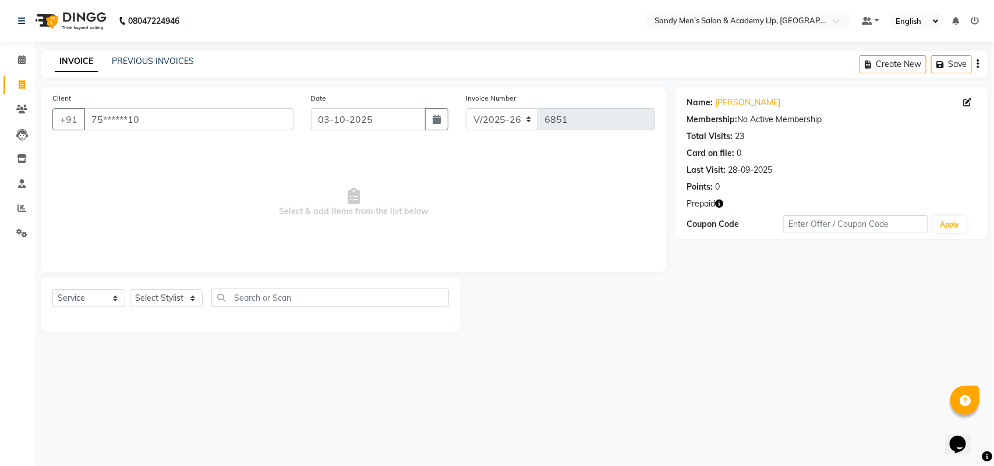
click at [718, 203] on icon "button" at bounding box center [720, 204] width 8 height 8
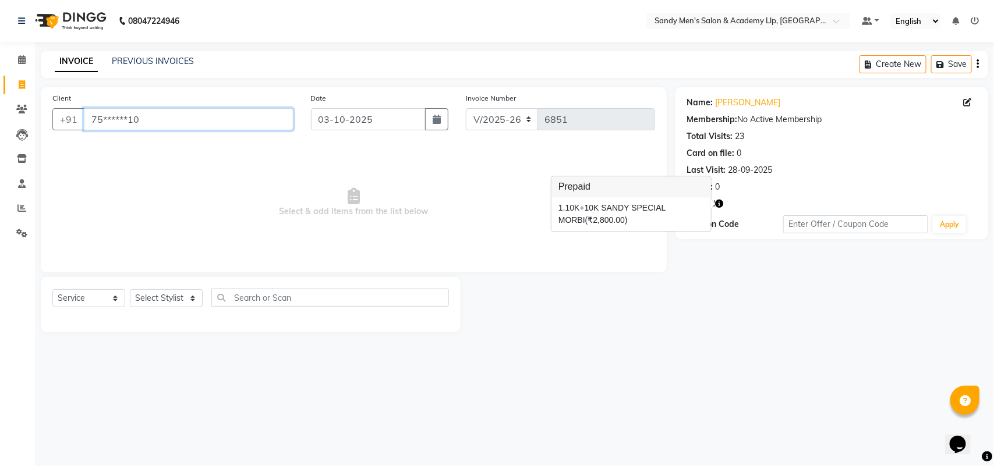
click at [204, 115] on input "75******10" at bounding box center [189, 119] width 210 height 22
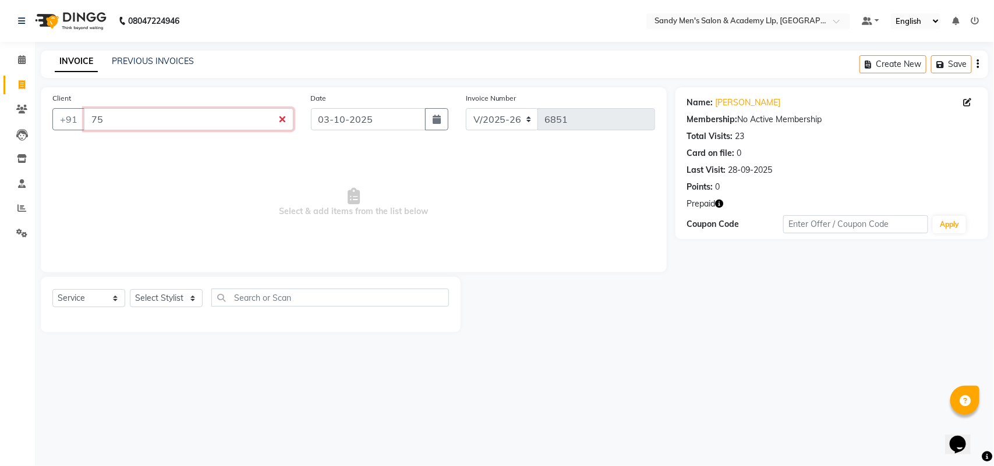
type input "7"
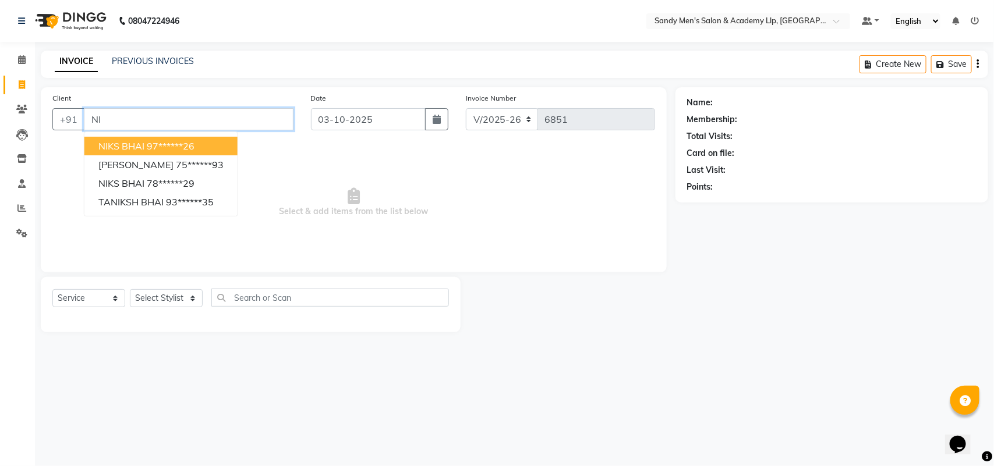
type input "N"
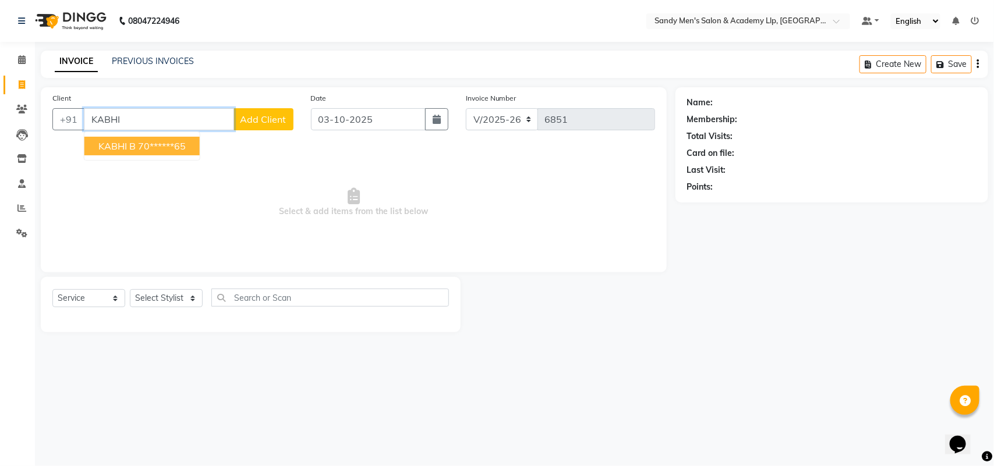
click at [178, 146] on ngb-highlight "70******65" at bounding box center [162, 146] width 48 height 12
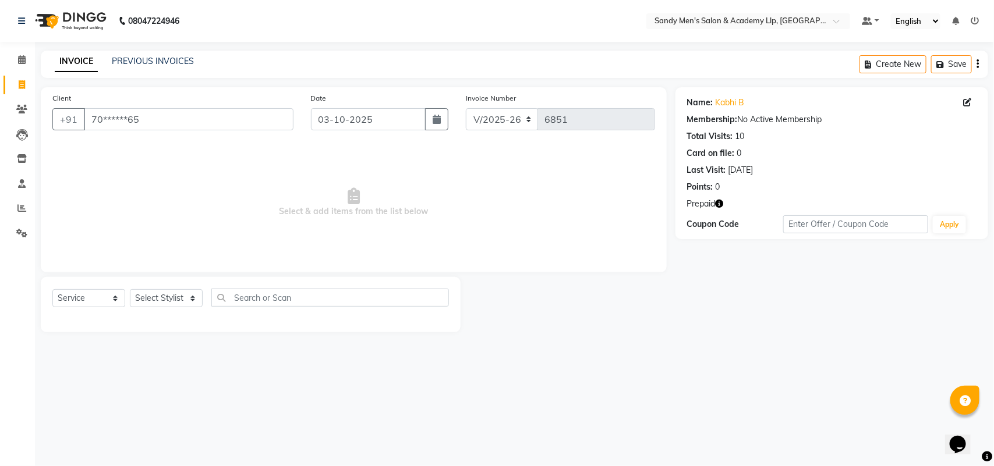
click at [718, 204] on icon "button" at bounding box center [720, 204] width 8 height 8
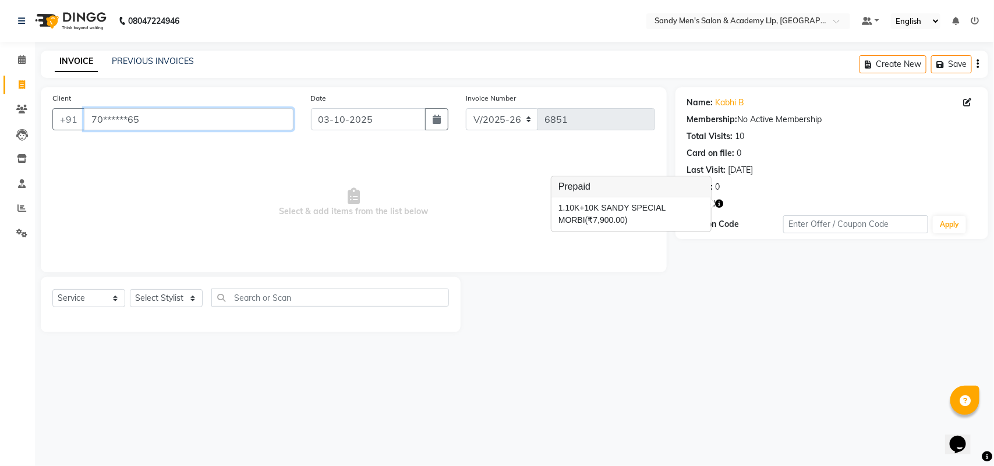
click at [234, 118] on input "70******65" at bounding box center [189, 119] width 210 height 22
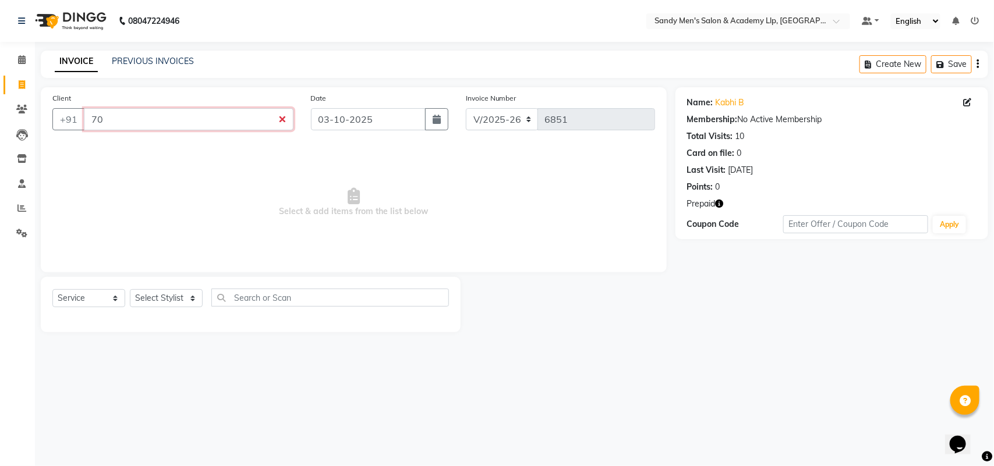
type input "7"
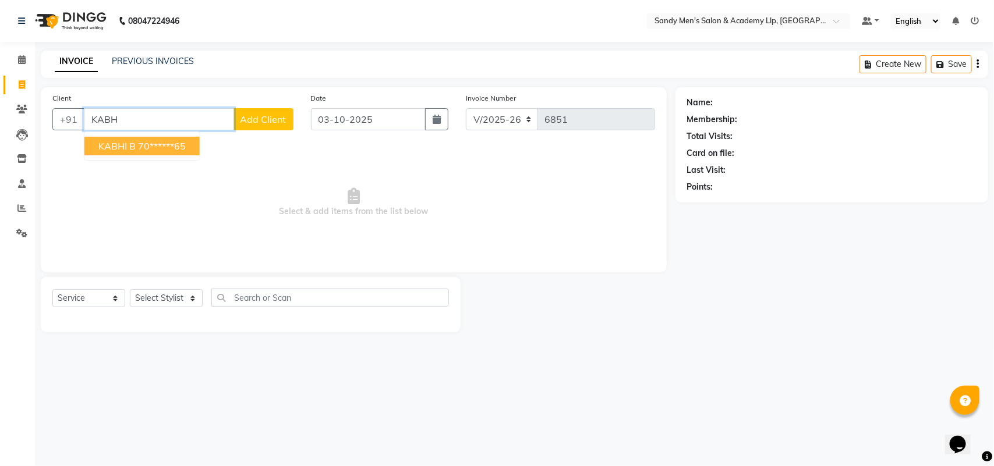
click at [162, 149] on ngb-highlight "70******65" at bounding box center [162, 146] width 48 height 12
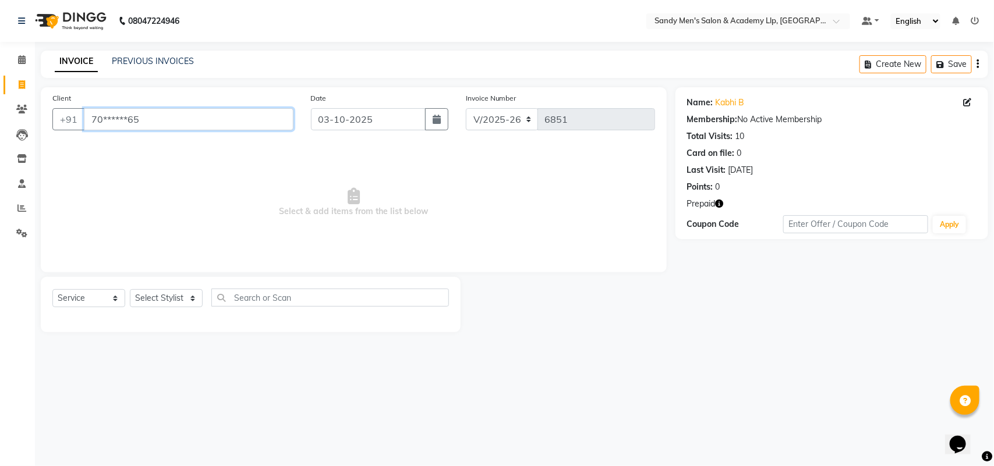
click at [243, 120] on input "70******65" at bounding box center [189, 119] width 210 height 22
type input "7"
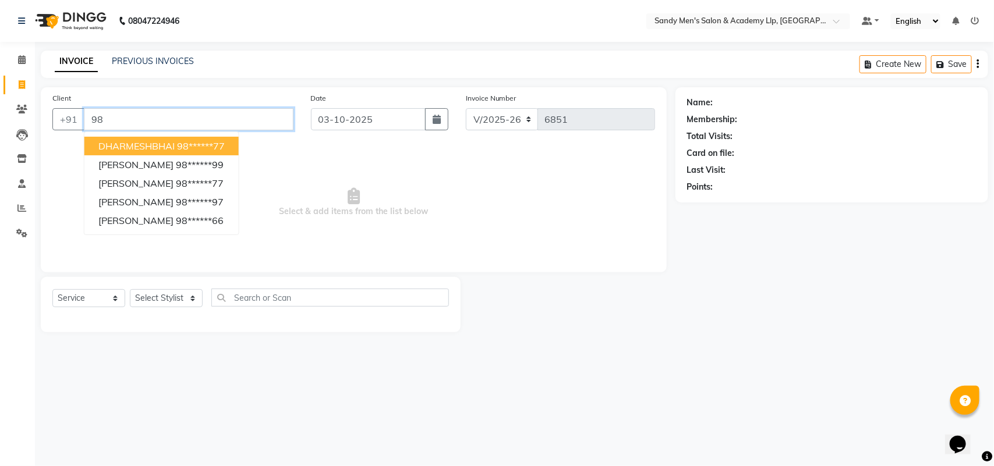
type input "9"
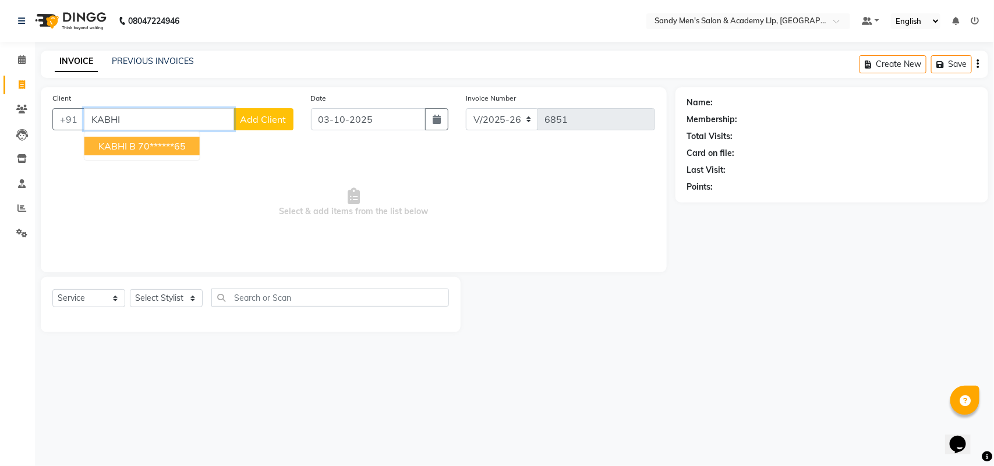
click at [171, 137] on button "KABHI B 70******65" at bounding box center [141, 146] width 115 height 19
type input "70******65"
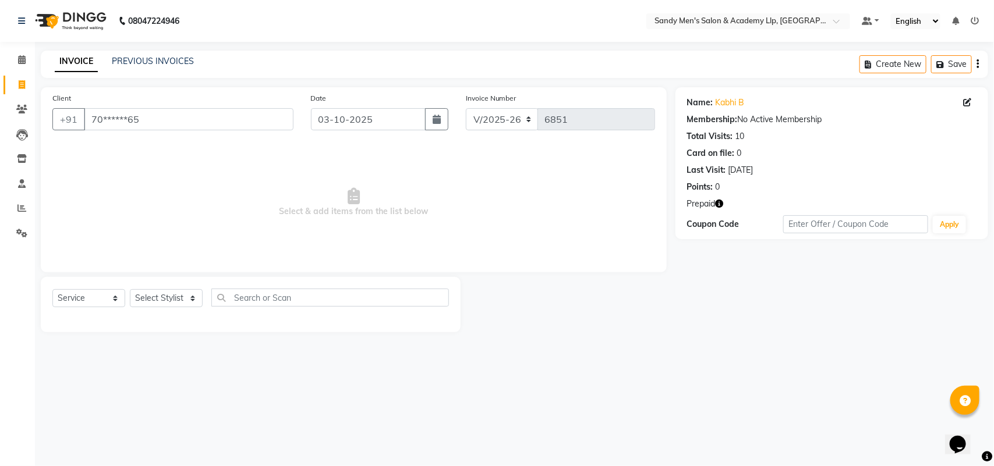
click at [719, 203] on icon "button" at bounding box center [720, 204] width 8 height 8
click at [412, 222] on span "Select & add items from the list below" at bounding box center [353, 202] width 603 height 116
click at [720, 206] on icon "button" at bounding box center [720, 204] width 8 height 8
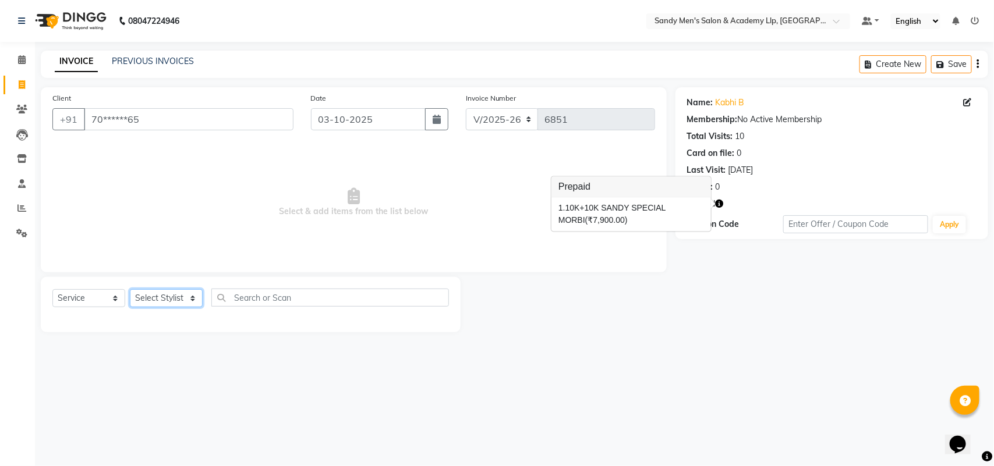
click at [171, 297] on select "Select Stylist [PERSON_NAME] [PERSON_NAME] [PERSON_NAME] ARYAN GOHEL [PERSON_NA…" at bounding box center [166, 298] width 73 height 18
select select "78791"
click at [130, 289] on select "Select Stylist [PERSON_NAME] [PERSON_NAME] [PERSON_NAME] ARYAN GOHEL [PERSON_NA…" at bounding box center [166, 298] width 73 height 18
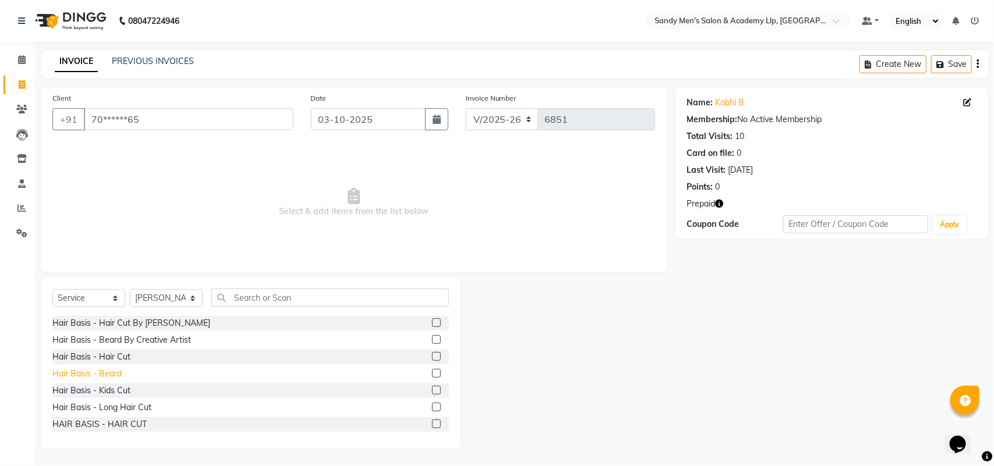
click at [114, 379] on div "Hair Basis - Beard" at bounding box center [86, 374] width 69 height 12
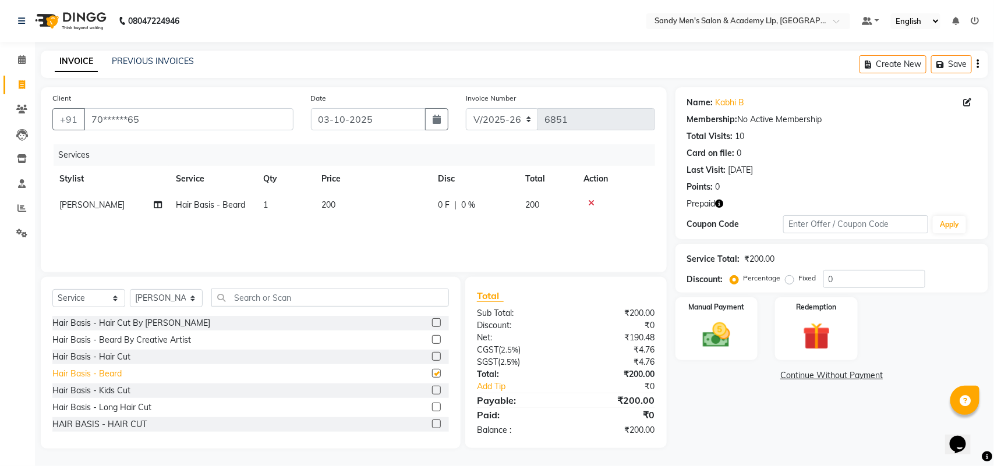
checkbox input "false"
click at [969, 103] on icon at bounding box center [968, 102] width 8 height 8
select select "[DEMOGRAPHIC_DATA]"
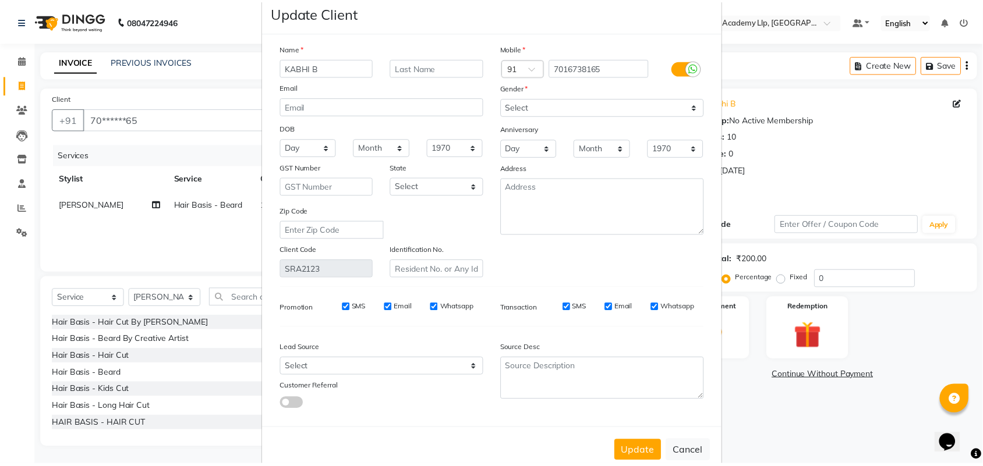
scroll to position [47, 0]
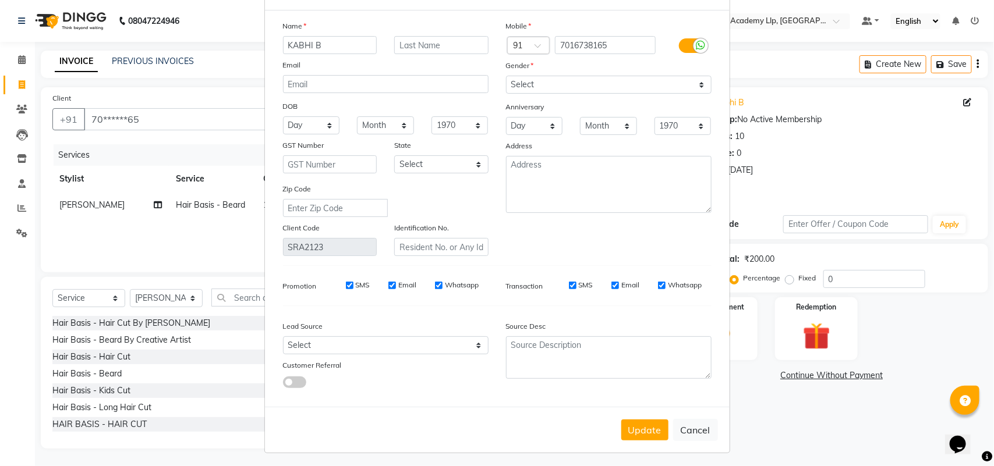
click at [630, 427] on button "Update" at bounding box center [644, 430] width 47 height 21
click at [630, 427] on div "Update Cancel" at bounding box center [497, 430] width 465 height 46
select select
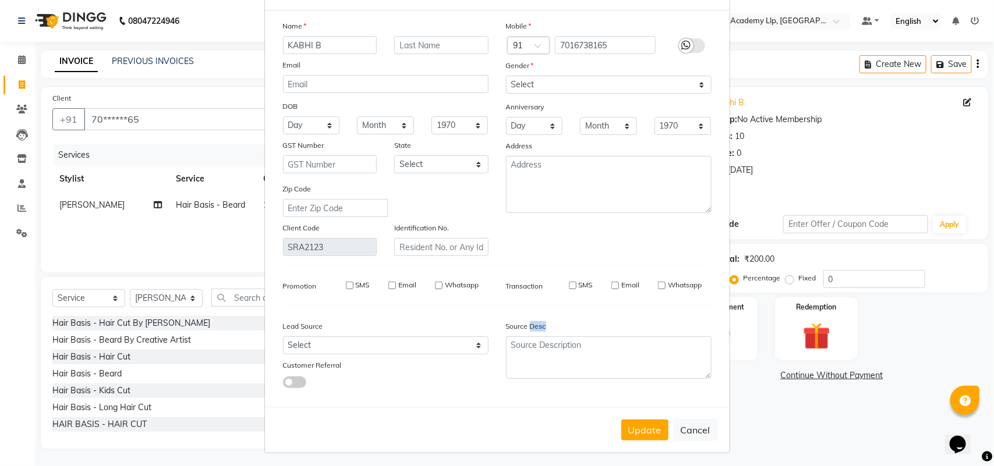
select select
checkbox input "false"
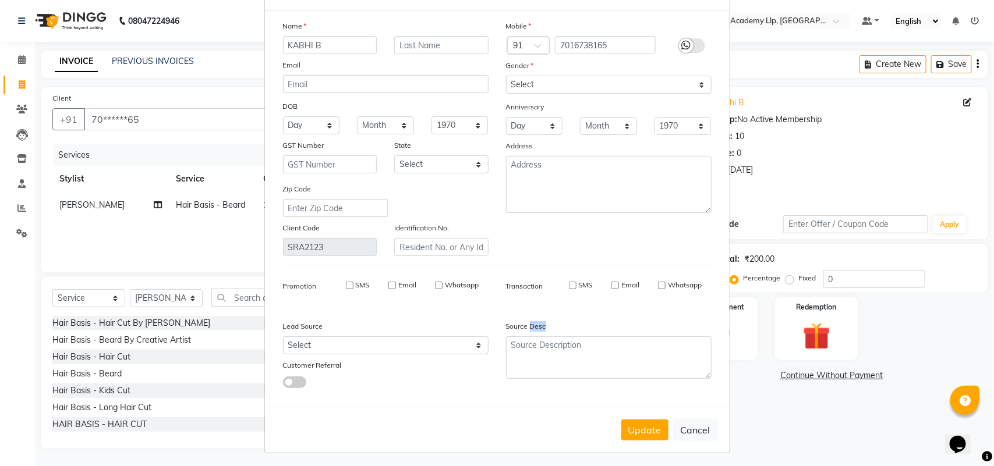
checkbox input "false"
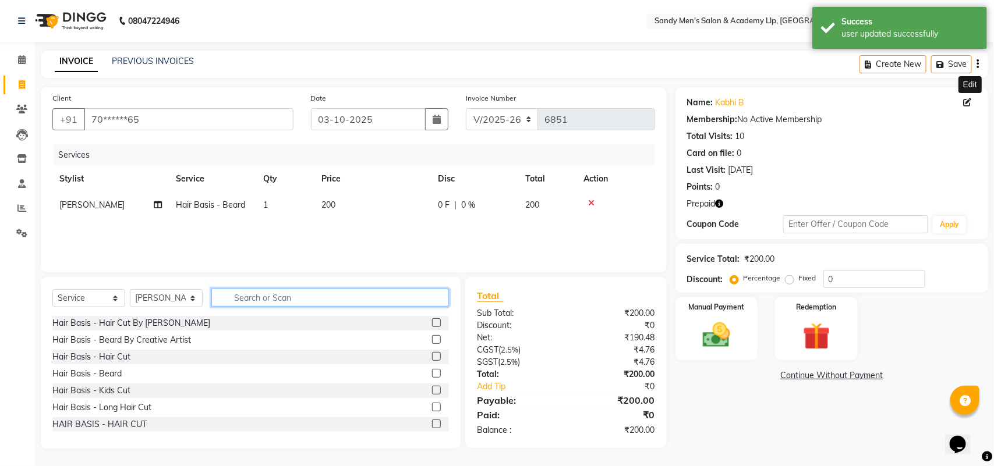
click at [251, 292] on input "text" at bounding box center [330, 298] width 238 height 18
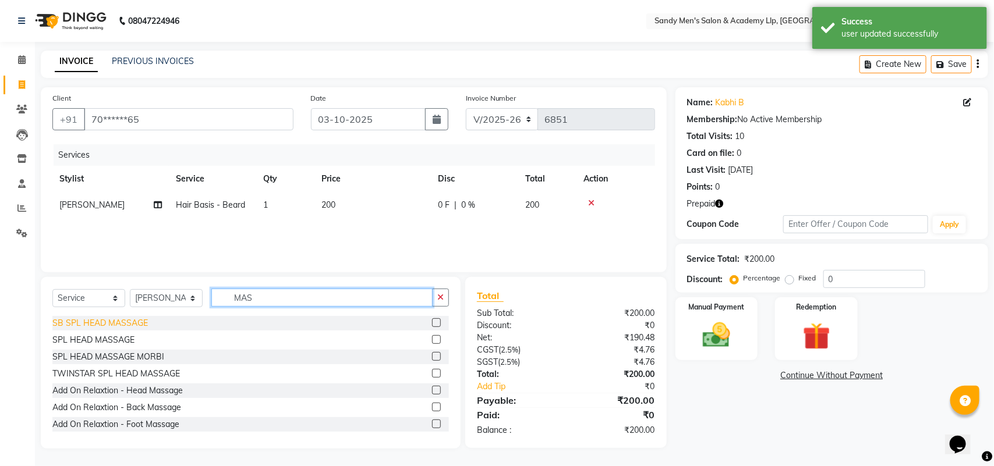
type input "MAS"
click at [120, 326] on div "SB SPL HEAD MASSAGE" at bounding box center [99, 323] width 95 height 12
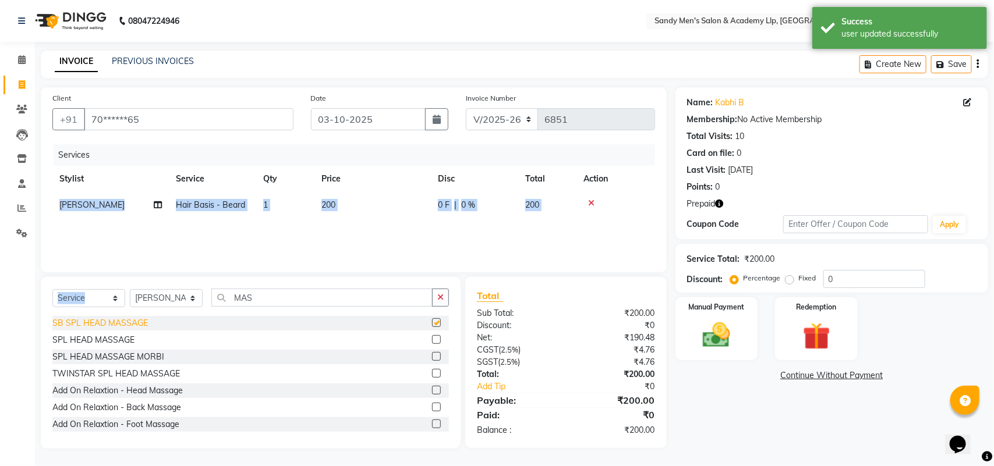
click at [120, 316] on div "Select Service Product Membership Package Voucher Prepaid Gift Card Select Styl…" at bounding box center [250, 302] width 396 height 27
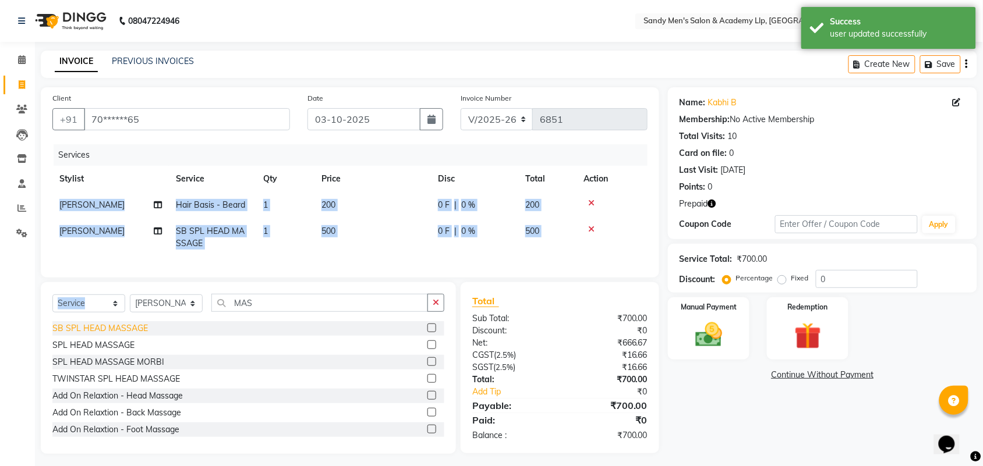
checkbox input "false"
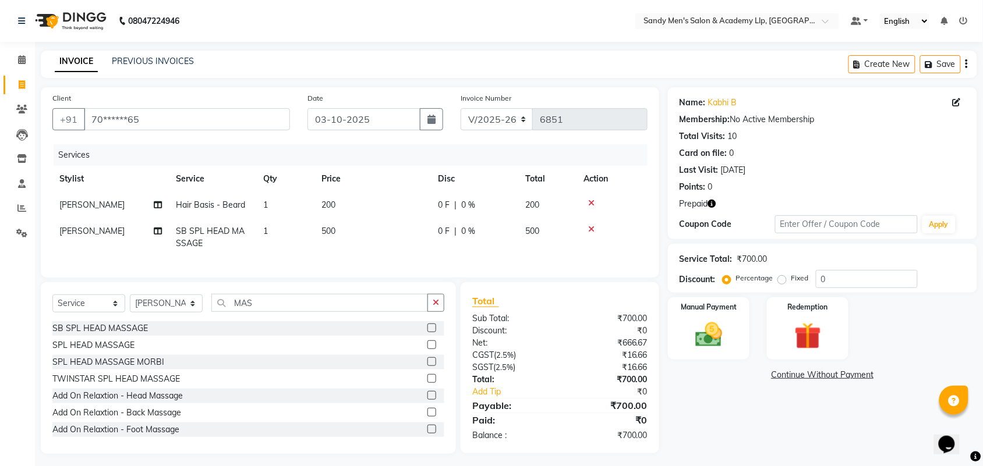
click at [118, 234] on td "[PERSON_NAME]" at bounding box center [110, 237] width 116 height 38
select select "78791"
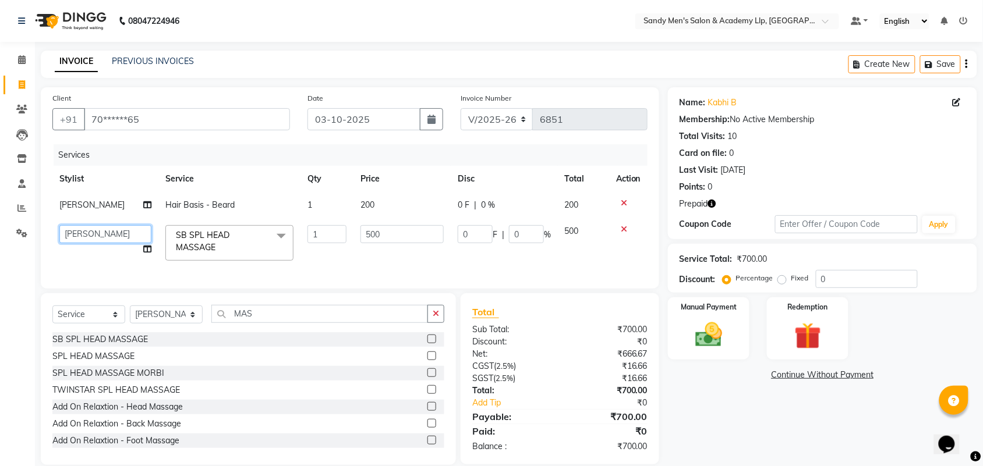
click at [118, 234] on select "[PERSON_NAME] [PERSON_NAME] [PERSON_NAME] ARYAN GOHEL [PERSON_NAME] [PERSON_NAM…" at bounding box center [105, 234] width 92 height 18
select select "91758"
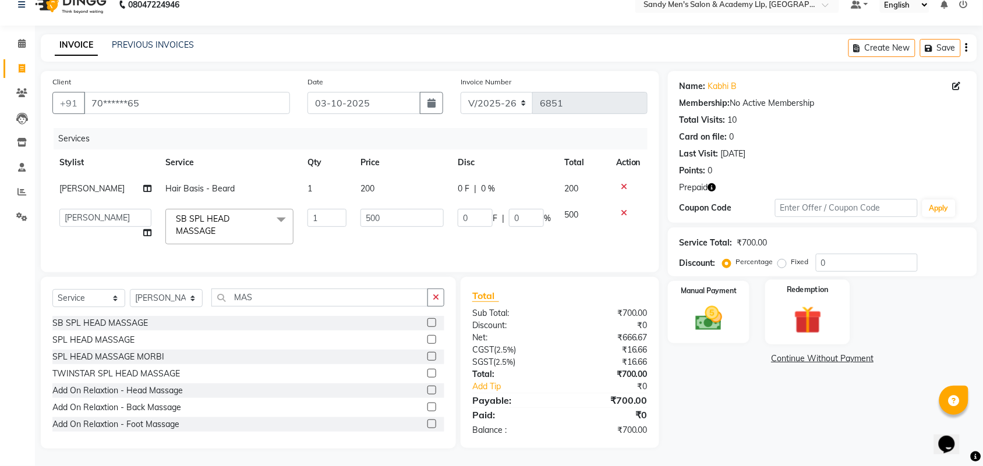
click at [795, 309] on img at bounding box center [807, 320] width 45 height 35
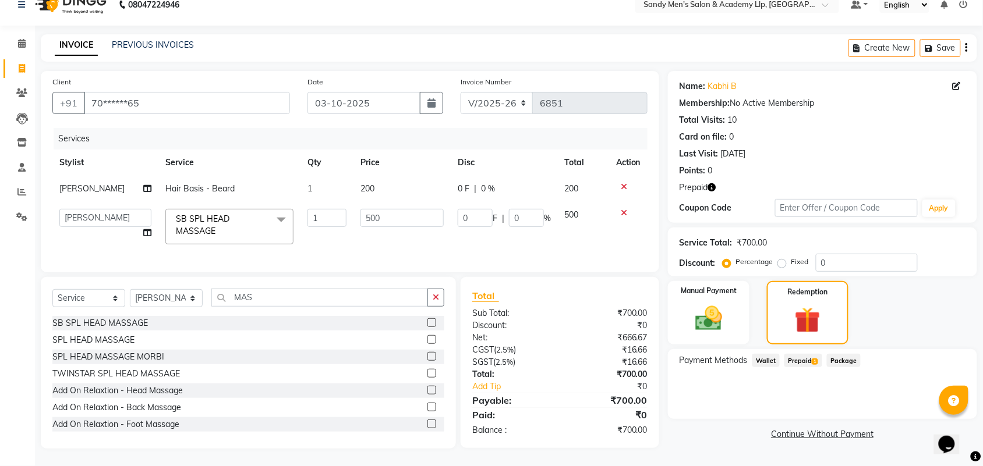
click at [799, 354] on span "Prepaid 1" at bounding box center [803, 360] width 38 height 13
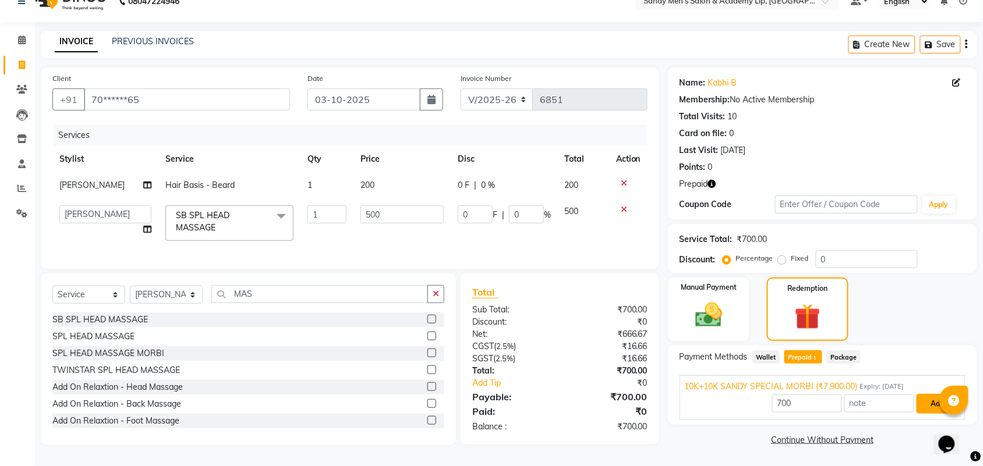
click at [930, 395] on button "Add" at bounding box center [937, 404] width 43 height 20
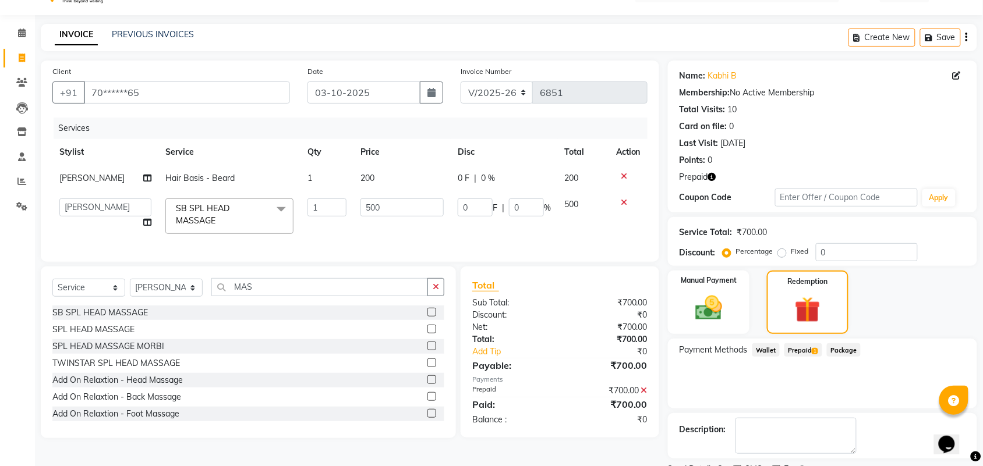
scroll to position [76, 0]
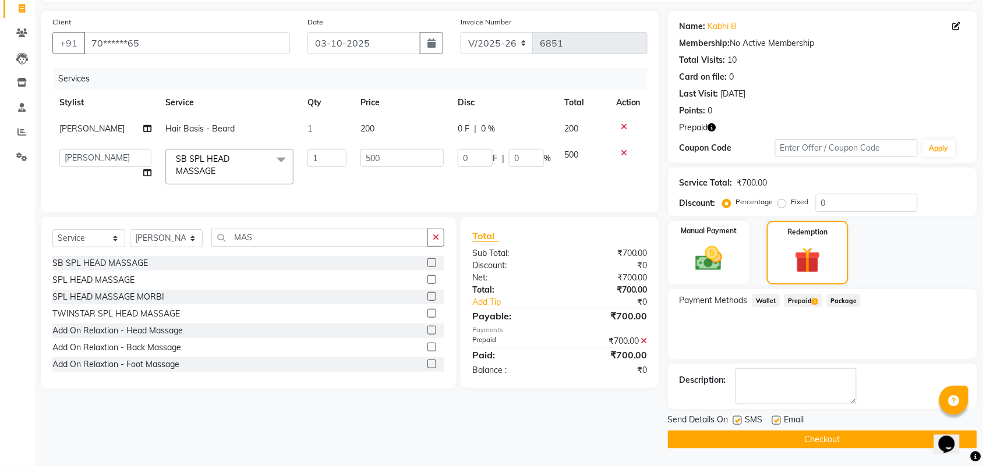
click at [775, 420] on label at bounding box center [776, 420] width 9 height 9
click at [775, 420] on input "checkbox" at bounding box center [776, 421] width 8 height 8
checkbox input "false"
click at [744, 438] on button "Checkout" at bounding box center [822, 440] width 309 height 18
click at [744, 438] on div "Checkout" at bounding box center [822, 440] width 309 height 18
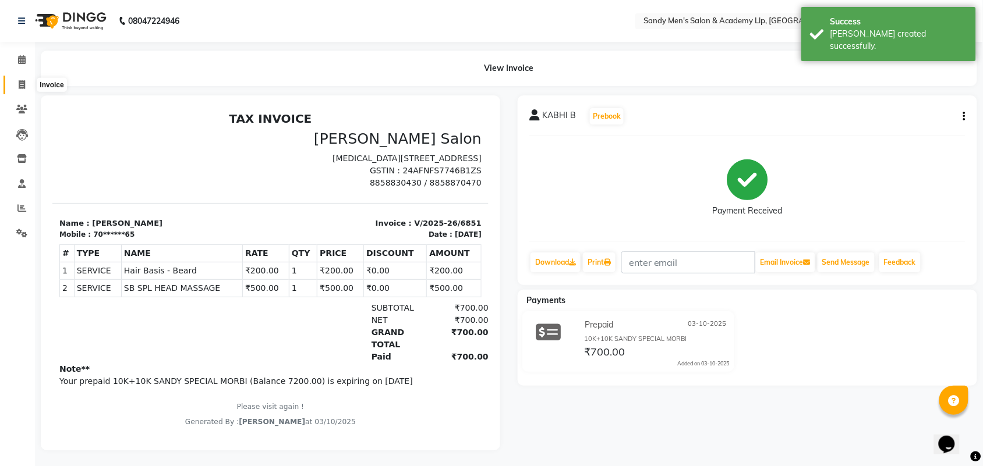
click at [13, 86] on span at bounding box center [22, 85] width 20 height 13
select select "8248"
select select "service"
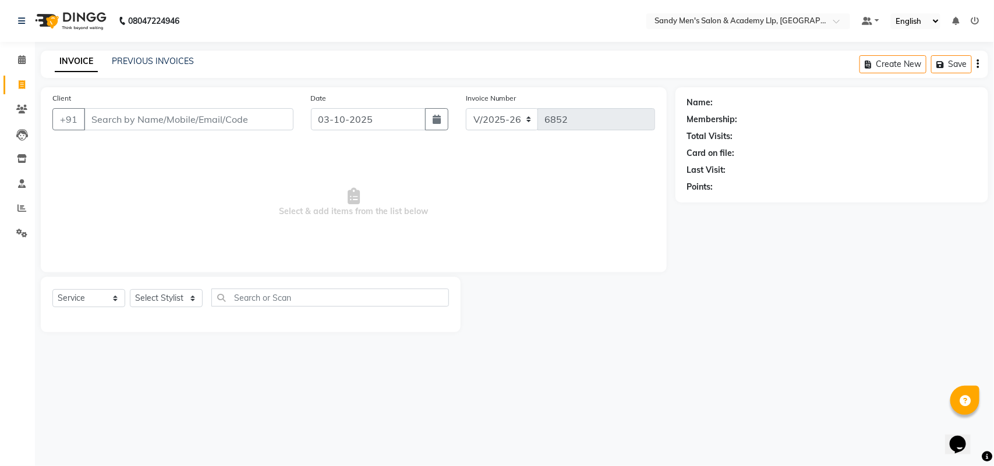
click at [137, 119] on input "Client" at bounding box center [189, 119] width 210 height 22
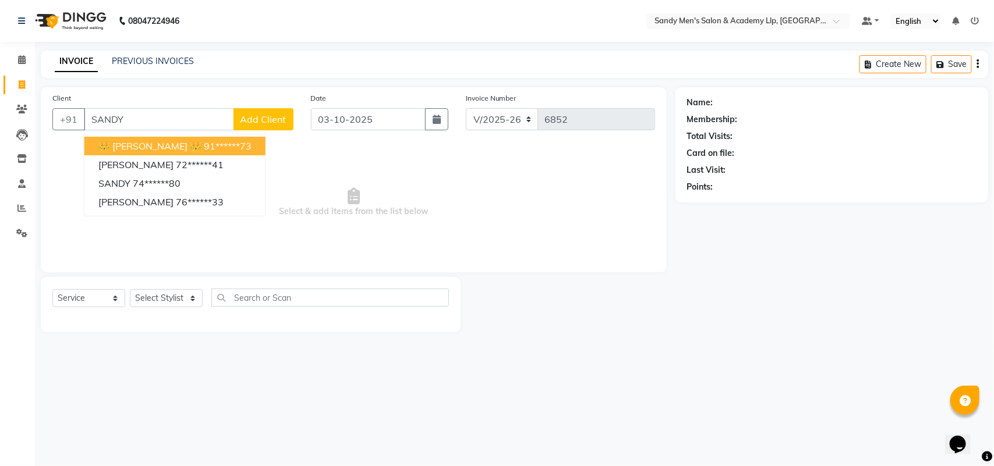
click at [134, 149] on span "👑 [PERSON_NAME] 👑" at bounding box center [149, 146] width 103 height 12
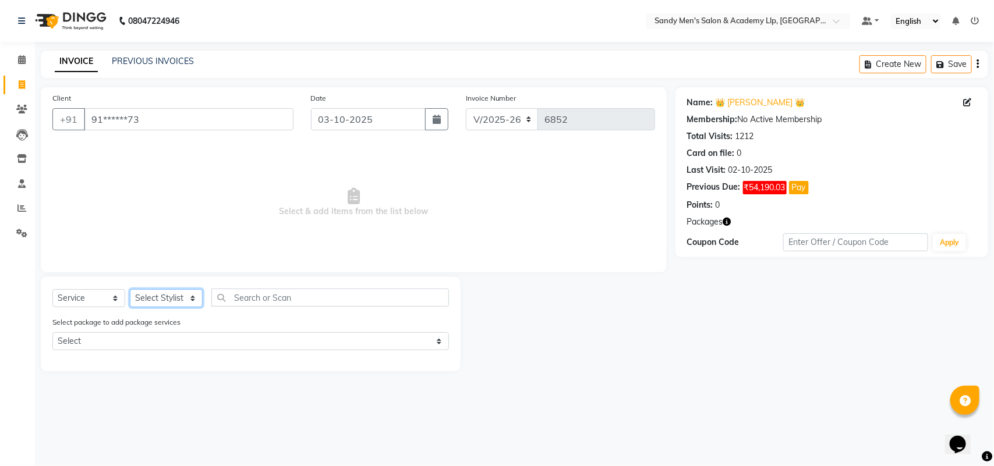
click at [158, 298] on select "Select Stylist [PERSON_NAME] [PERSON_NAME] [PERSON_NAME] ARYAN GOHEL [PERSON_NA…" at bounding box center [166, 298] width 73 height 18
drag, startPoint x: 62, startPoint y: 182, endPoint x: 99, endPoint y: 127, distance: 65.9
click at [63, 182] on span "Select & add items from the list below" at bounding box center [353, 202] width 603 height 116
click at [173, 115] on input "91******73" at bounding box center [189, 119] width 210 height 22
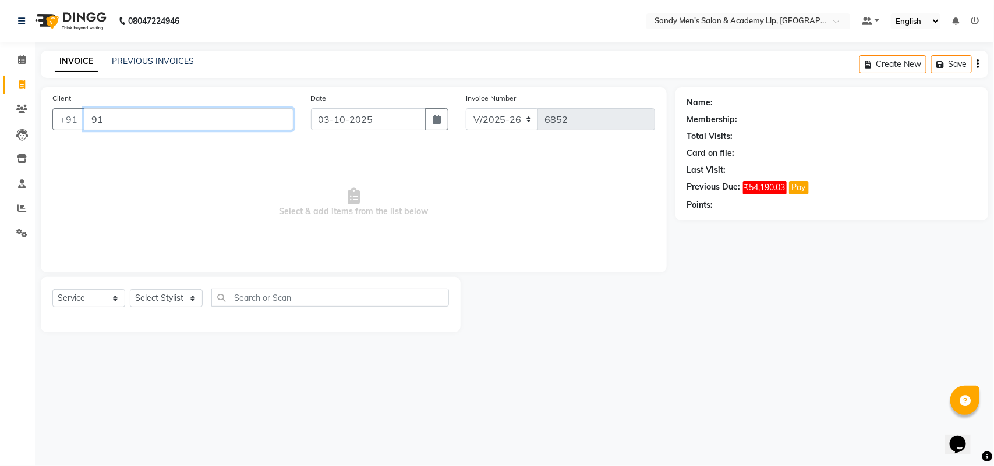
type input "9"
type input "9825296080"
click at [275, 120] on span "Add Client" at bounding box center [263, 120] width 46 height 12
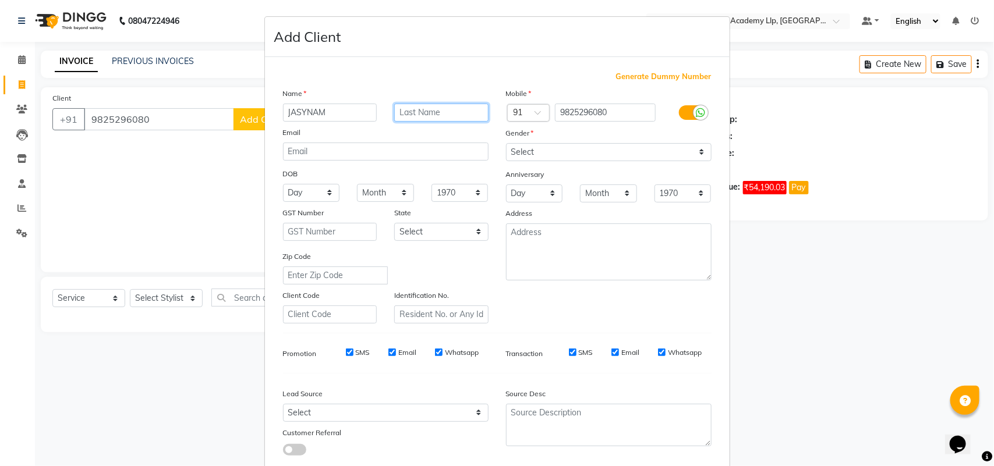
click at [447, 106] on input "text" at bounding box center [441, 113] width 94 height 18
click at [297, 108] on input "JASYNAM" at bounding box center [330, 113] width 94 height 18
click at [299, 109] on input "JASYNAM" at bounding box center [330, 113] width 94 height 18
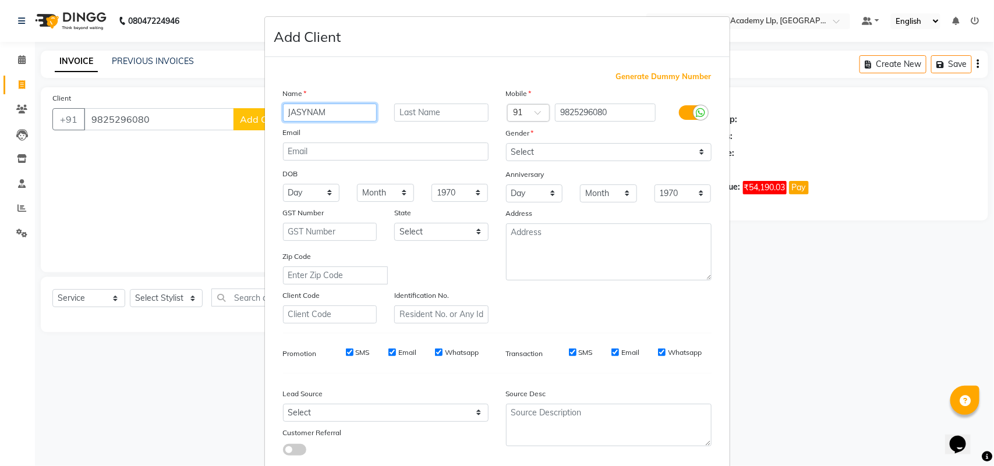
click at [298, 108] on input "JASYNAM" at bounding box center [330, 113] width 94 height 18
drag, startPoint x: 296, startPoint y: 109, endPoint x: 309, endPoint y: 112, distance: 13.8
click at [295, 109] on input "JASYNAM" at bounding box center [330, 113] width 94 height 18
click at [309, 111] on input "JASYNAM" at bounding box center [330, 113] width 94 height 18
click at [324, 114] on input "JASYNAM" at bounding box center [330, 113] width 94 height 18
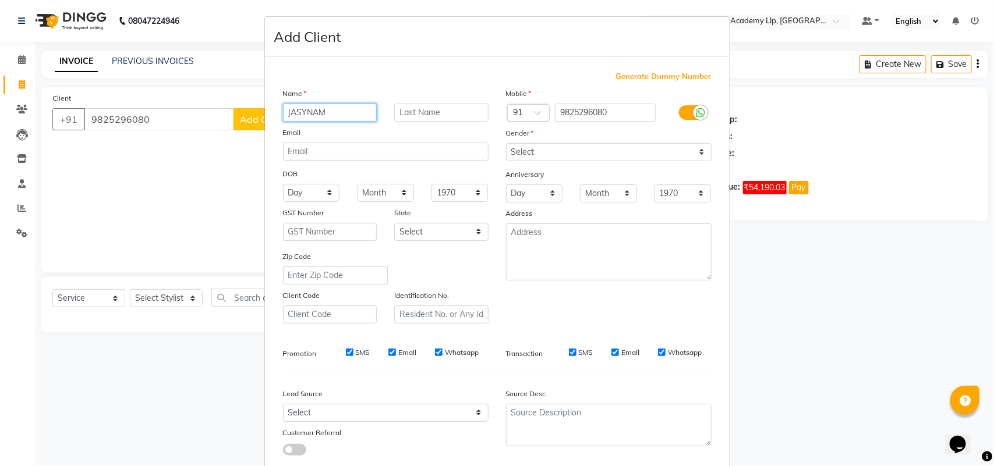
click at [295, 115] on input "JASYNAM" at bounding box center [330, 113] width 94 height 18
type input "JAYNAM"
click at [409, 104] on input "text" at bounding box center [441, 113] width 94 height 18
drag, startPoint x: 409, startPoint y: 103, endPoint x: 413, endPoint y: 111, distance: 9.4
click at [409, 104] on input "text" at bounding box center [441, 113] width 94 height 18
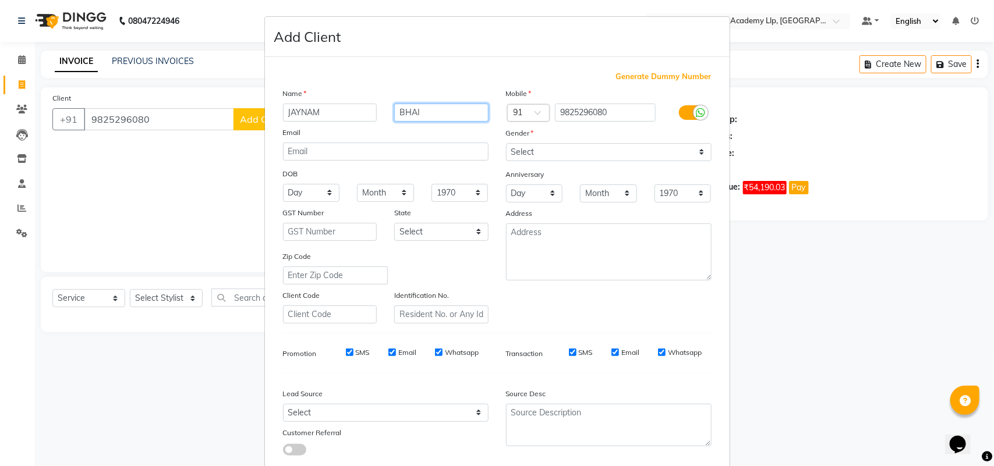
type input "BHAI"
click at [533, 144] on select "Select [DEMOGRAPHIC_DATA] [DEMOGRAPHIC_DATA] Other Prefer Not To Say" at bounding box center [609, 152] width 206 height 18
select select "[DEMOGRAPHIC_DATA]"
click at [506, 143] on select "Select [DEMOGRAPHIC_DATA] [DEMOGRAPHIC_DATA] Other Prefer Not To Say" at bounding box center [609, 152] width 206 height 18
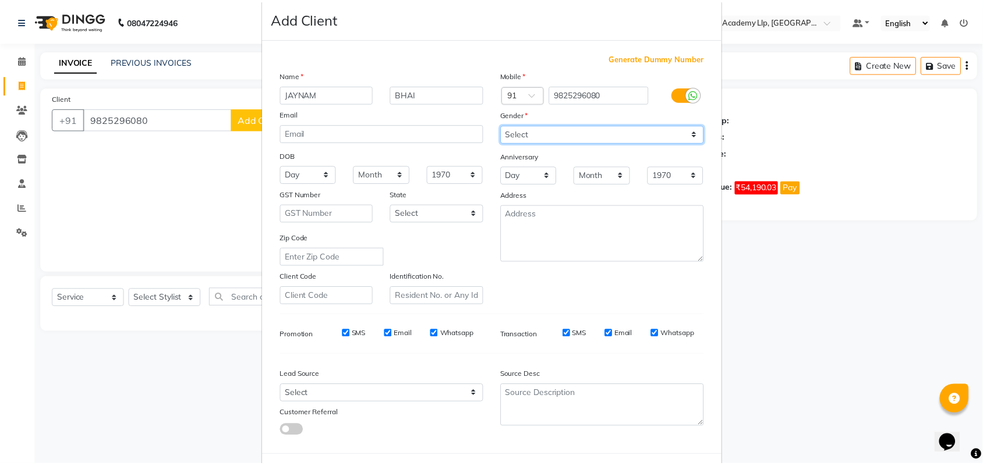
scroll to position [67, 0]
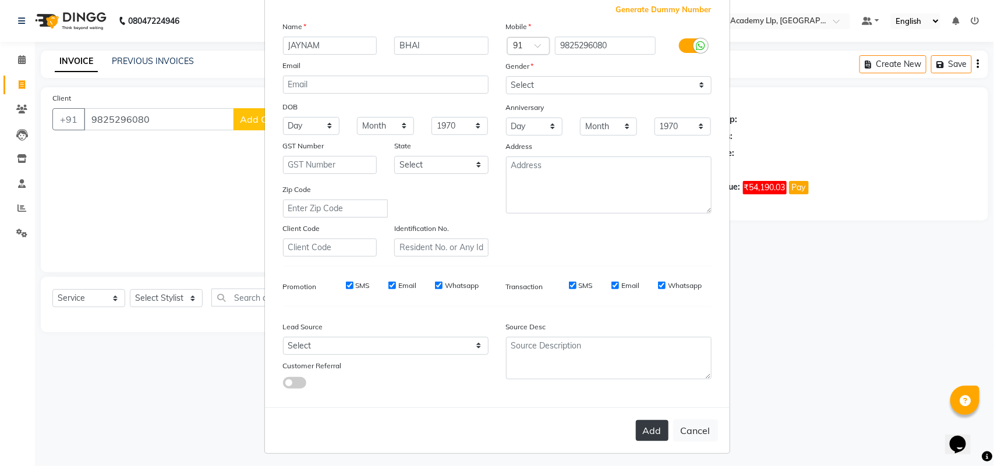
click at [646, 423] on button "Add" at bounding box center [652, 430] width 33 height 21
type input "98******80"
select select
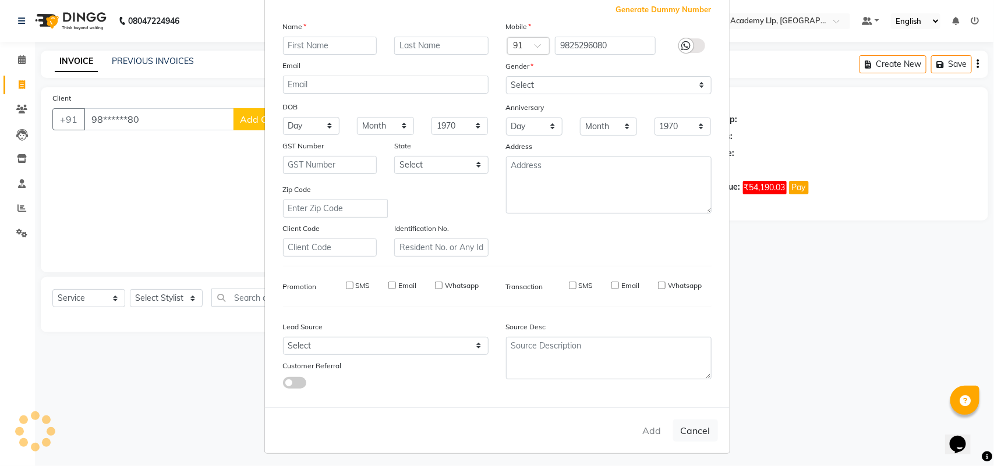
select select
checkbox input "false"
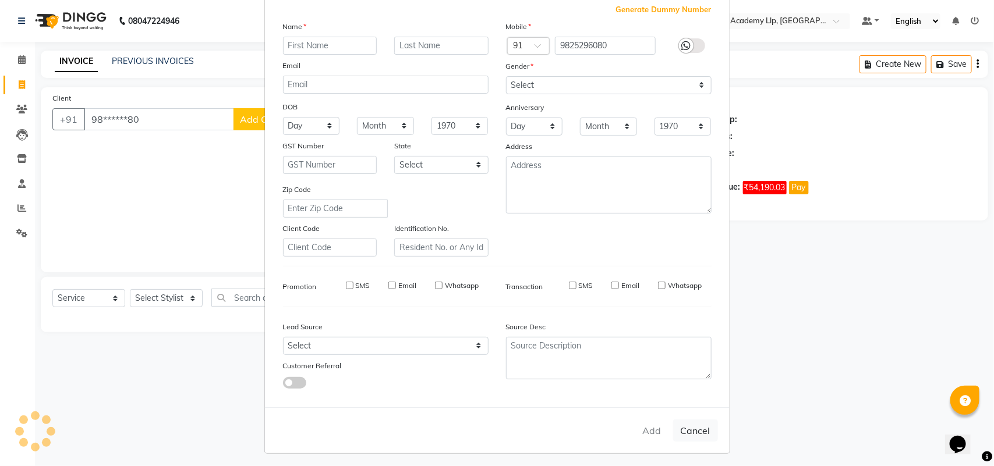
checkbox input "false"
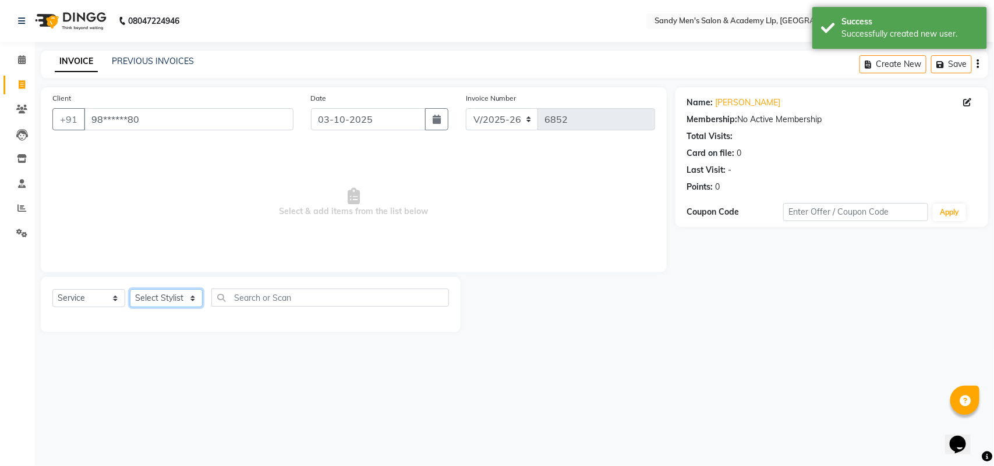
click at [172, 296] on select "Select Stylist [PERSON_NAME] [PERSON_NAME] [PERSON_NAME] ARYAN GOHEL [PERSON_NA…" at bounding box center [166, 298] width 73 height 18
click at [171, 303] on select "Select Stylist [PERSON_NAME] [PERSON_NAME] [PERSON_NAME] ARYAN GOHEL [PERSON_NA…" at bounding box center [166, 298] width 73 height 18
select select "78784"
click at [130, 289] on select "Select Stylist [PERSON_NAME] [PERSON_NAME] [PERSON_NAME] ARYAN GOHEL [PERSON_NA…" at bounding box center [166, 298] width 73 height 18
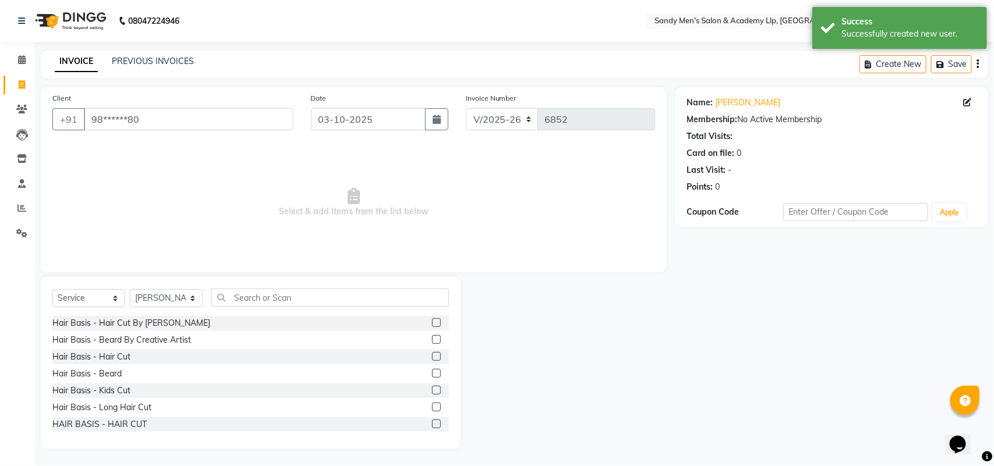
click at [432, 354] on label at bounding box center [436, 356] width 9 height 9
click at [432, 354] on input "checkbox" at bounding box center [436, 357] width 8 height 8
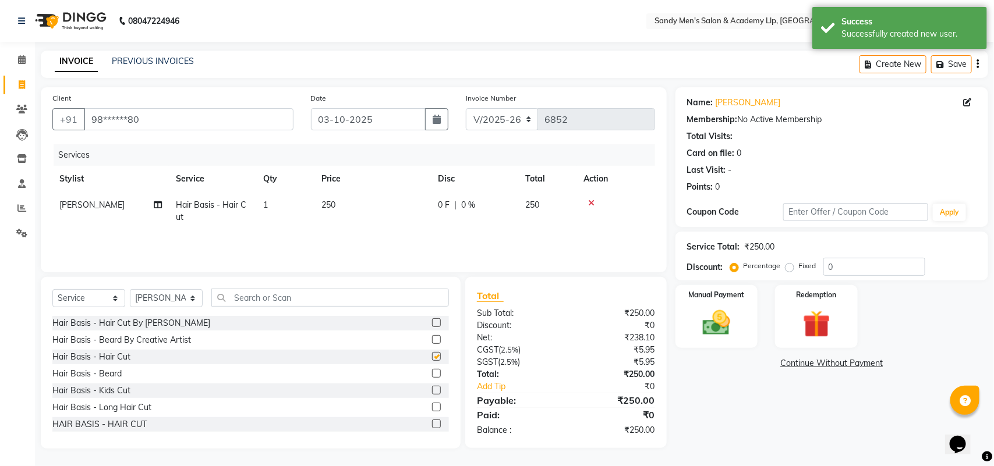
checkbox input "false"
click at [354, 200] on td "250" at bounding box center [372, 211] width 116 height 38
select select "78784"
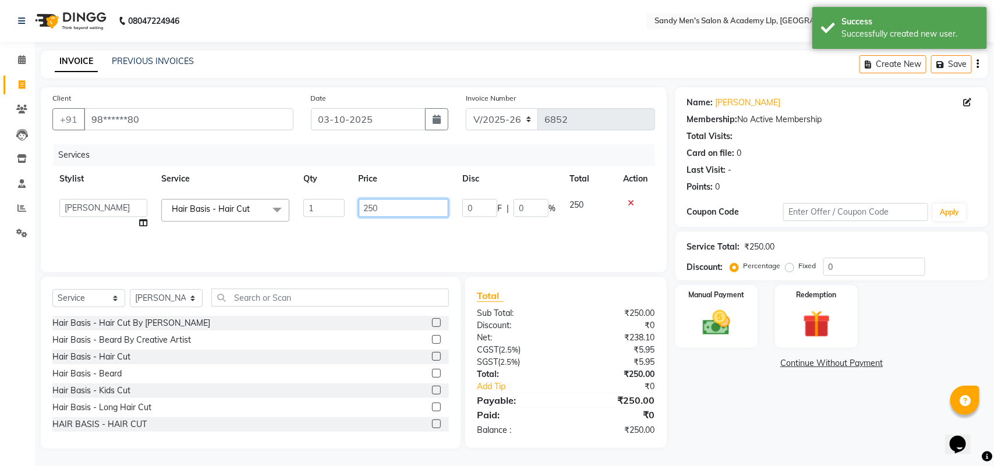
click at [412, 206] on input "250" at bounding box center [404, 208] width 90 height 18
type input "2"
type input "300"
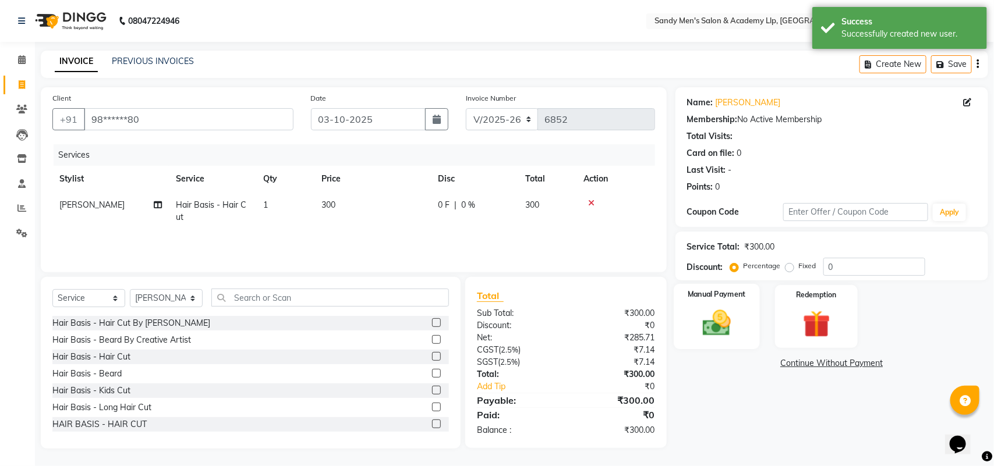
click at [731, 307] on img at bounding box center [716, 323] width 46 height 33
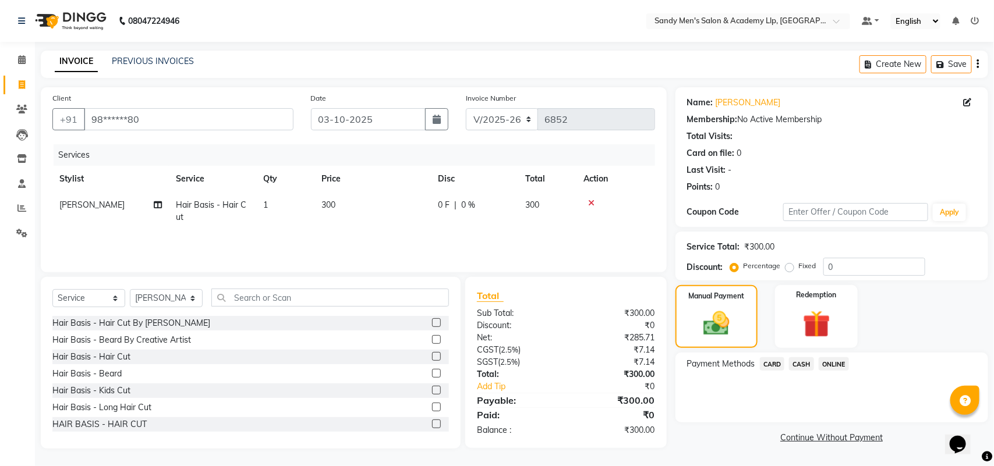
click at [805, 364] on span "CASH" at bounding box center [801, 363] width 25 height 13
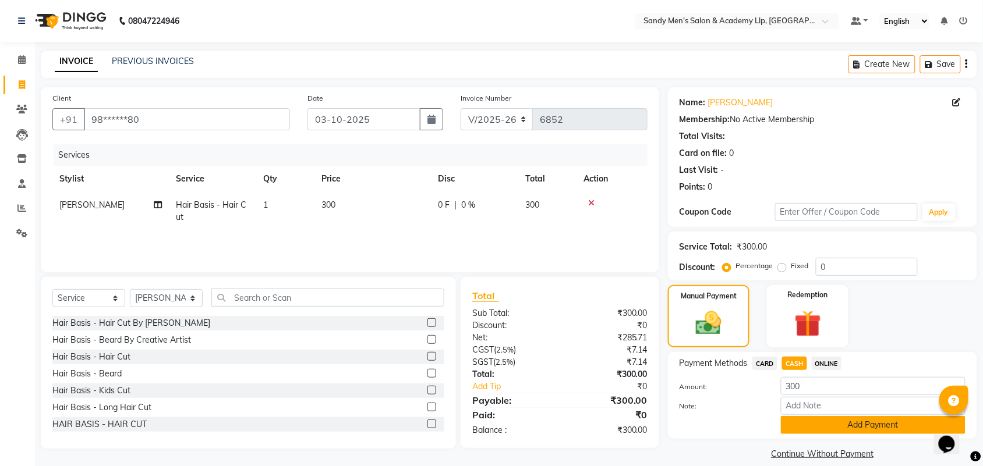
scroll to position [13, 0]
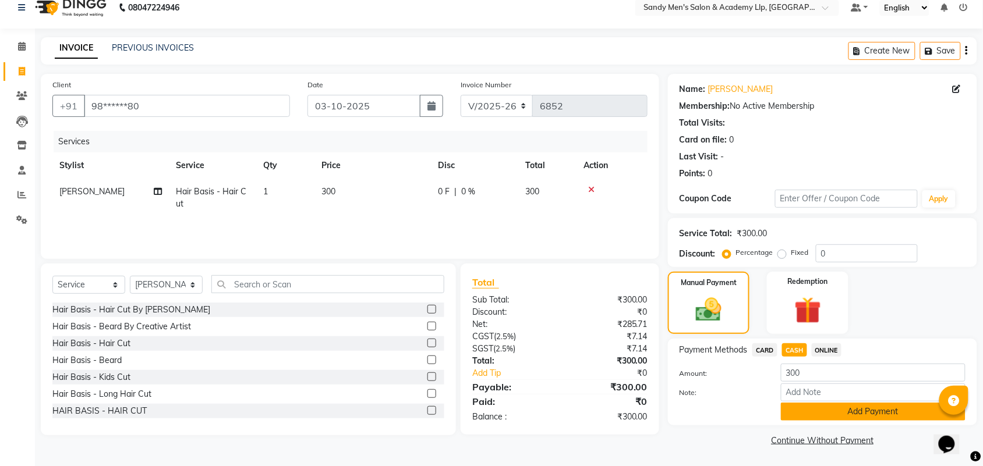
click at [810, 410] on button "Add Payment" at bounding box center [873, 412] width 185 height 18
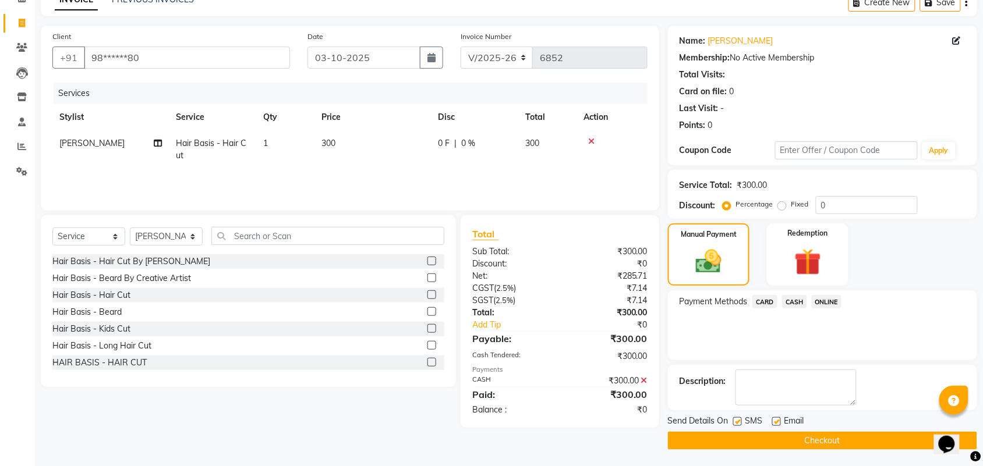
scroll to position [63, 0]
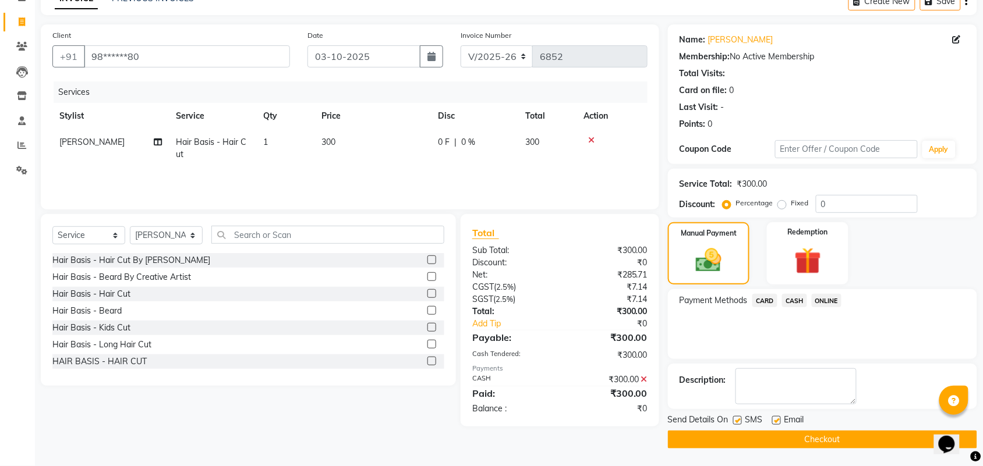
click at [776, 420] on label at bounding box center [776, 420] width 9 height 9
click at [776, 420] on input "checkbox" at bounding box center [776, 421] width 8 height 8
click at [776, 420] on label at bounding box center [776, 420] width 9 height 9
click at [776, 420] on input "checkbox" at bounding box center [776, 421] width 8 height 8
checkbox input "true"
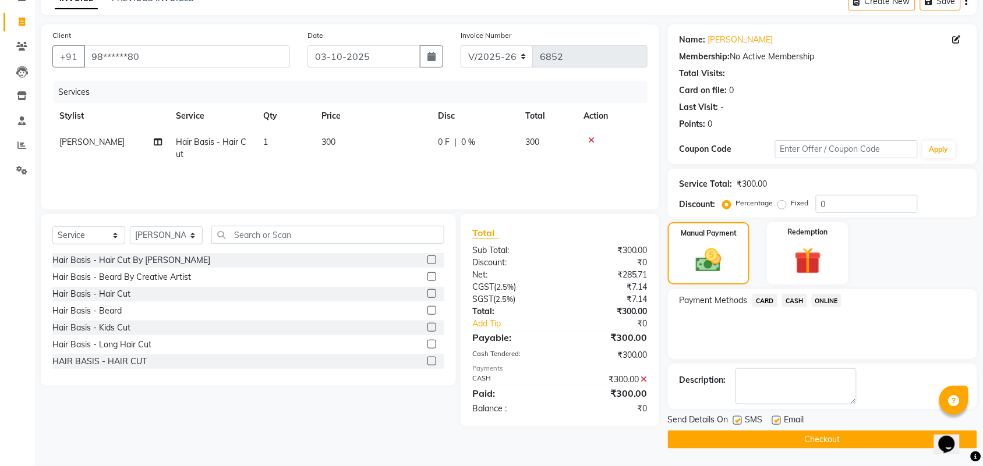
click at [742, 420] on div "SMS" at bounding box center [752, 421] width 39 height 15
click at [737, 423] on label at bounding box center [737, 420] width 9 height 9
click at [737, 423] on input "checkbox" at bounding box center [737, 421] width 8 height 8
checkbox input "false"
click at [738, 435] on button "Checkout" at bounding box center [822, 440] width 309 height 18
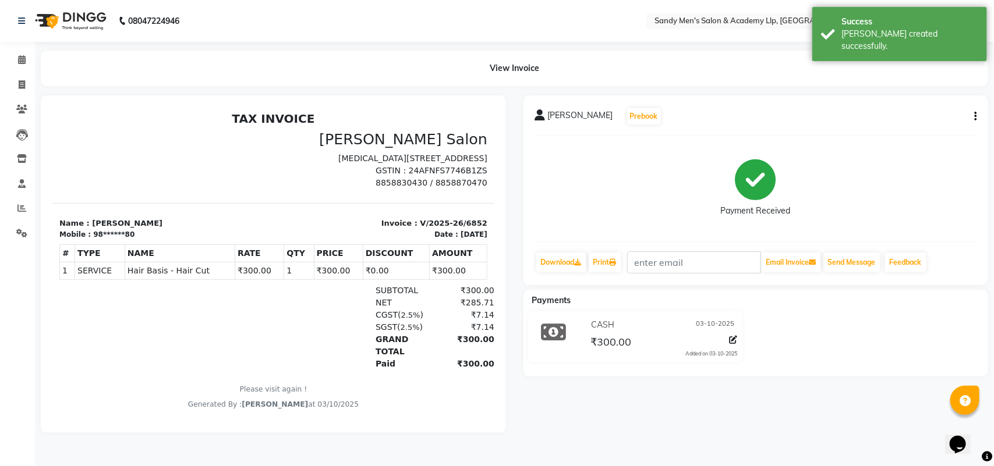
click at [979, 111] on div "[PERSON_NAME] Prebook Payment Received Download Print Email Invoice Send Messag…" at bounding box center [755, 190] width 465 height 190
click at [972, 112] on button "button" at bounding box center [972, 117] width 7 height 12
click at [919, 137] on div "Print Settings" at bounding box center [917, 138] width 80 height 15
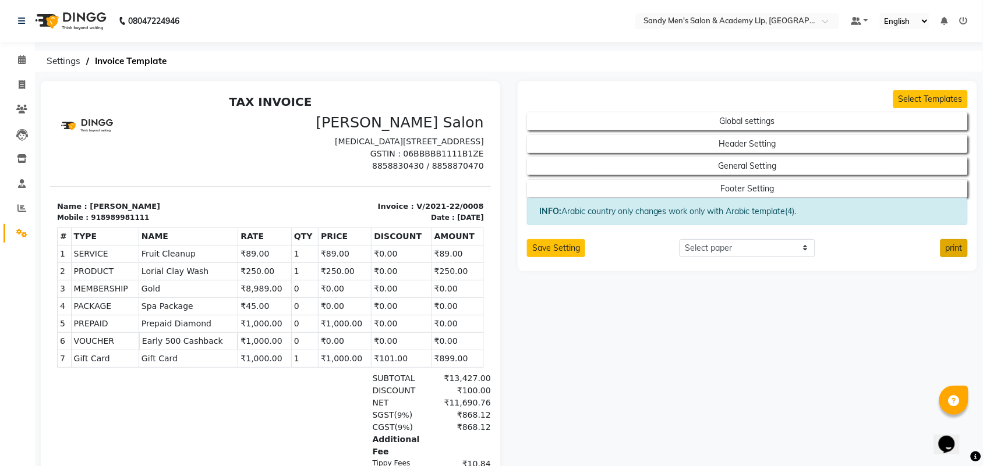
click at [953, 250] on button "print" at bounding box center [953, 248] width 27 height 18
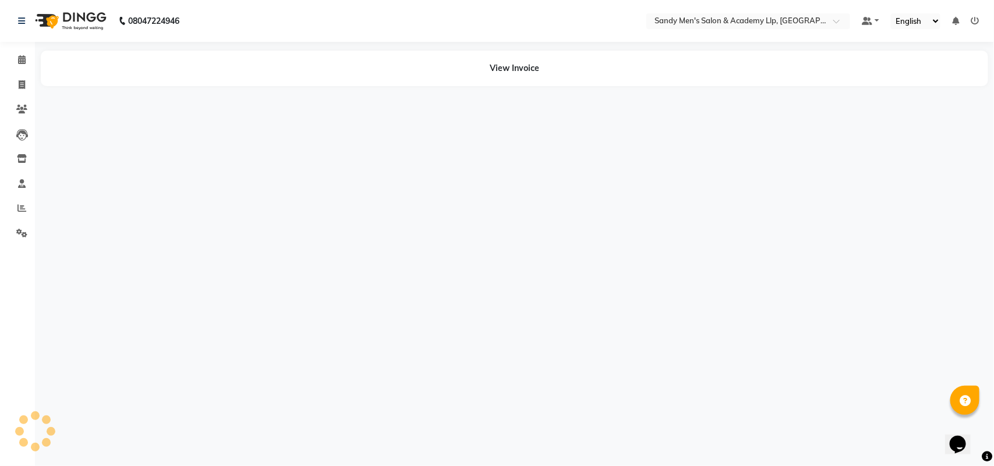
select select "8248"
select select "service"
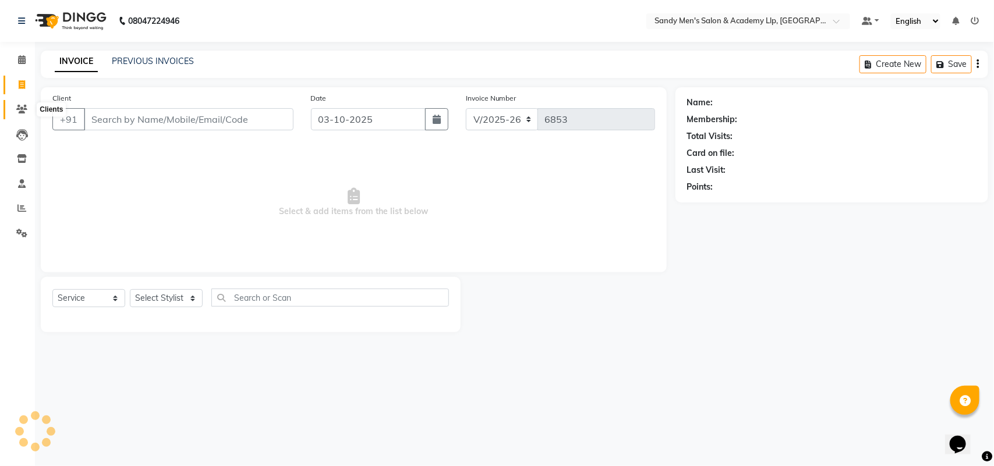
click at [17, 111] on icon at bounding box center [21, 109] width 11 height 9
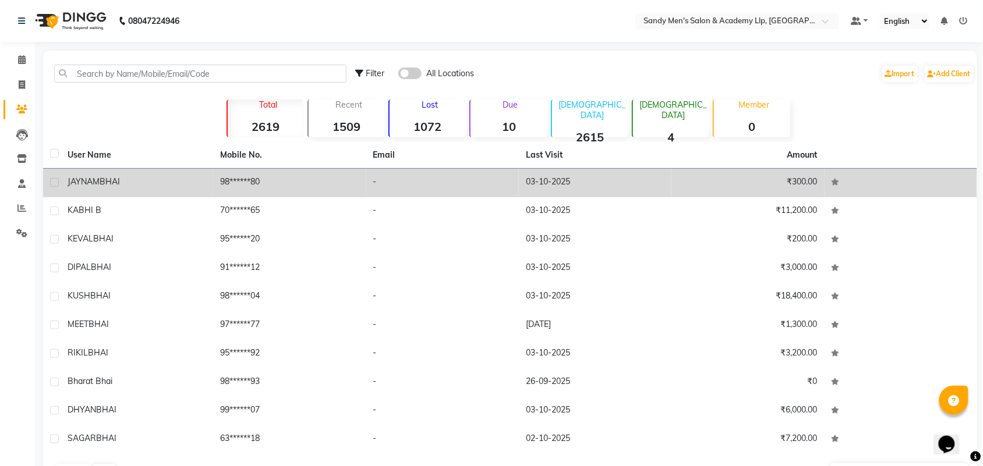
click at [146, 188] on td "[PERSON_NAME]" at bounding box center [137, 183] width 153 height 29
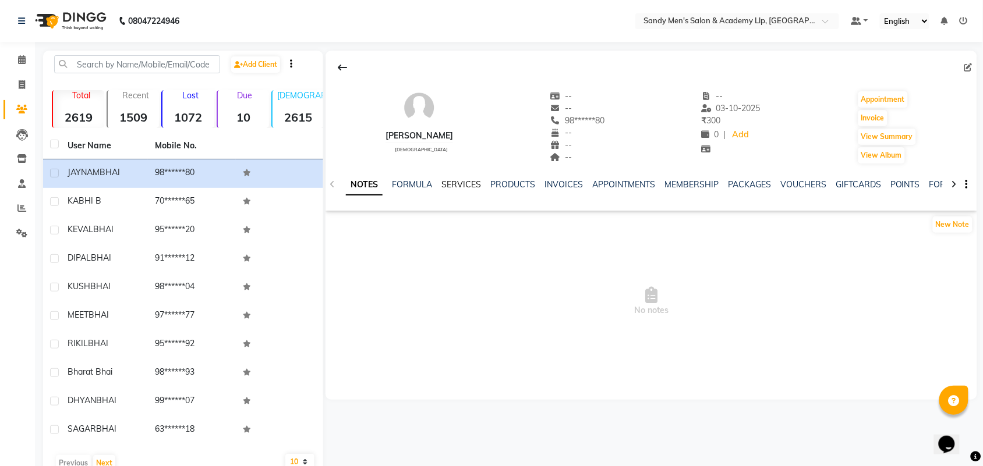
click at [475, 180] on link "SERVICES" at bounding box center [461, 184] width 40 height 10
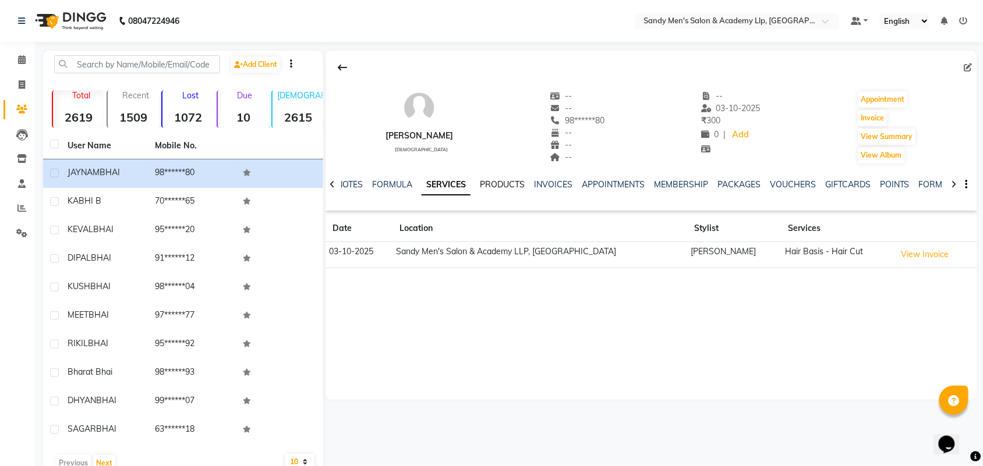
click at [489, 185] on link "PRODUCTS" at bounding box center [502, 184] width 45 height 10
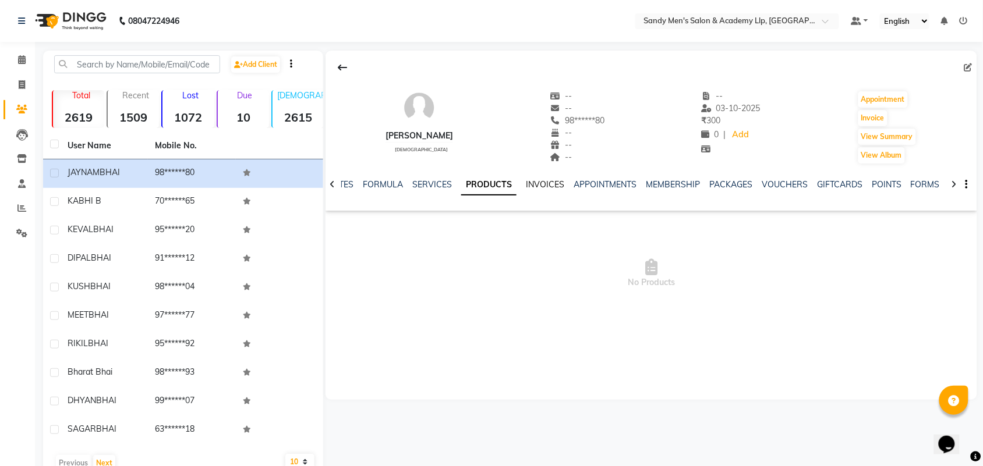
click at [529, 183] on link "INVOICES" at bounding box center [545, 184] width 38 height 10
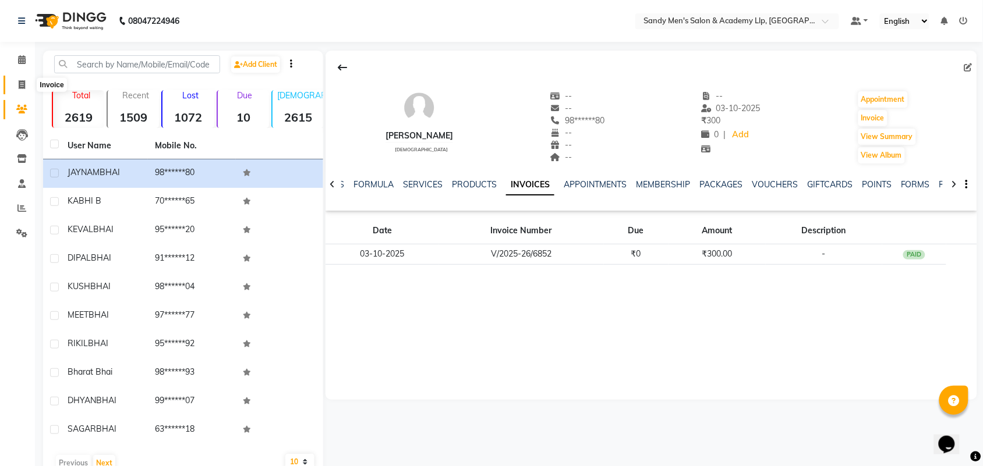
click at [16, 87] on span at bounding box center [22, 85] width 20 height 13
select select "service"
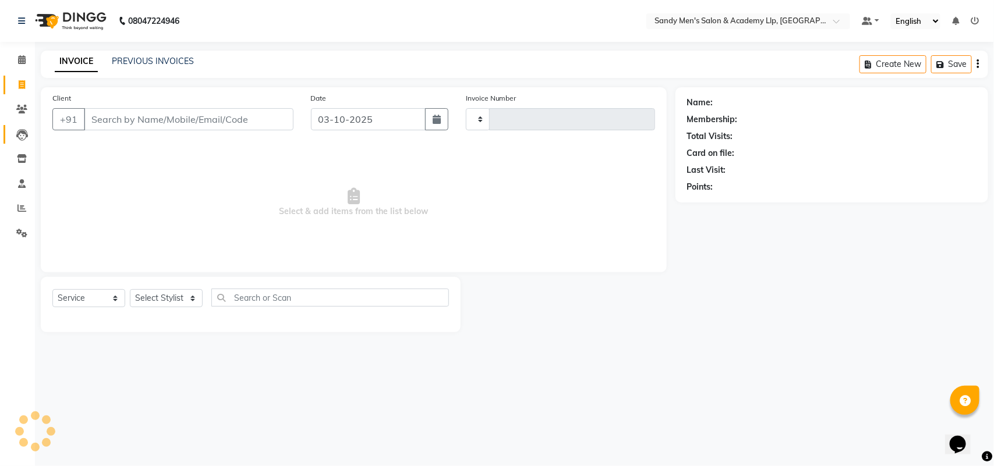
type input "6853"
select select "8248"
click at [123, 60] on link "PREVIOUS INVOICES" at bounding box center [153, 61] width 82 height 10
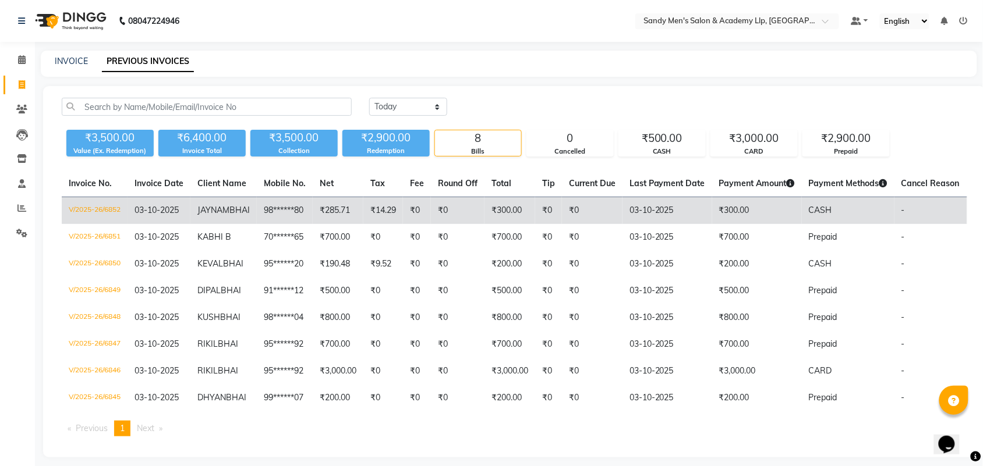
click at [107, 210] on td "V/2025-26/6852" at bounding box center [95, 210] width 66 height 27
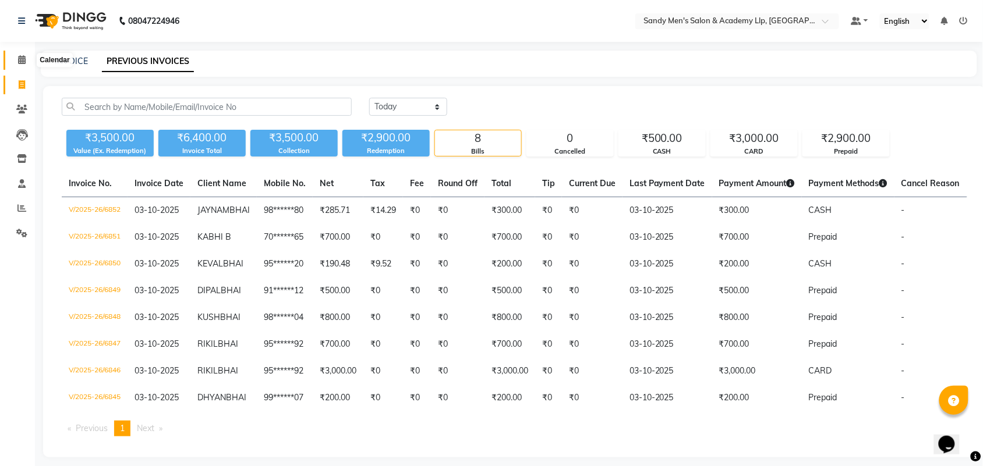
click at [19, 62] on icon at bounding box center [22, 59] width 8 height 9
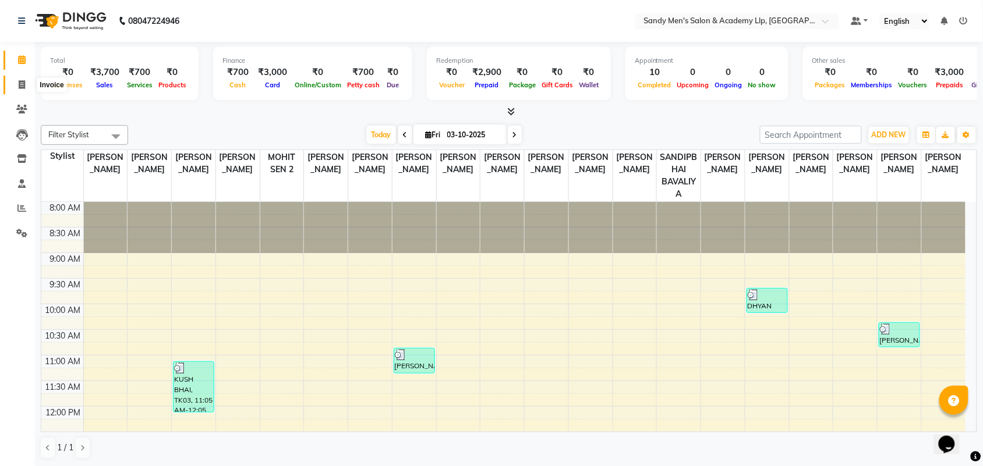
click at [24, 88] on icon at bounding box center [22, 84] width 6 height 9
select select "service"
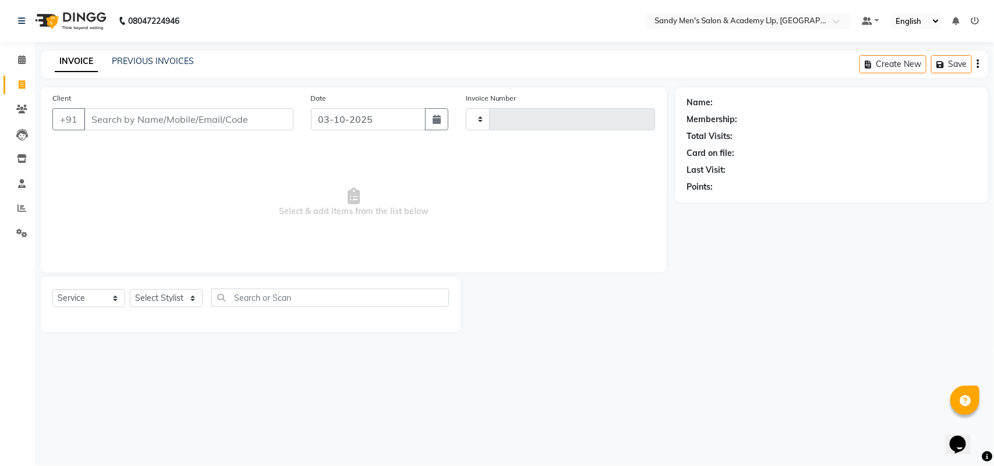
type input "6854"
select select "8248"
click at [144, 118] on input "Client" at bounding box center [189, 119] width 210 height 22
type input "9737575814"
click at [268, 115] on span "Add Client" at bounding box center [263, 120] width 46 height 12
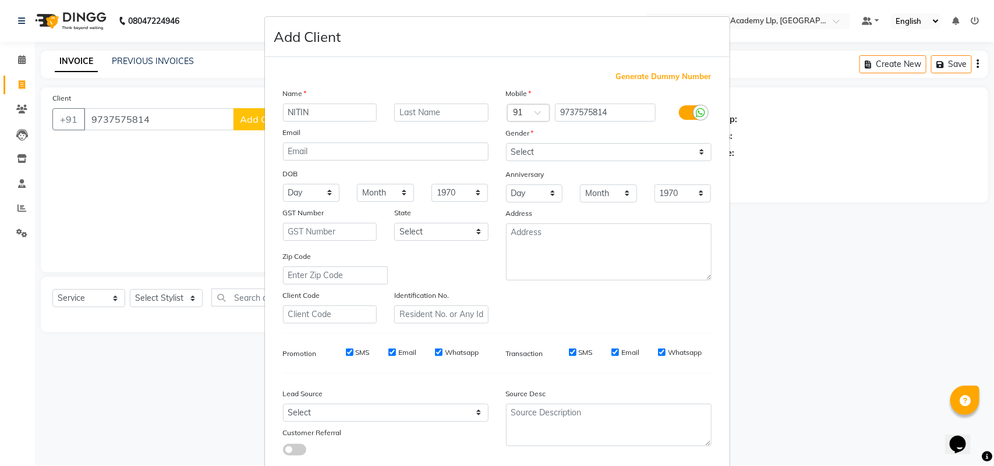
type input "NITIN"
click at [423, 108] on input "text" at bounding box center [441, 113] width 94 height 18
type input "BHAI"
drag, startPoint x: 536, startPoint y: 149, endPoint x: 530, endPoint y: 152, distance: 7.0
click at [536, 149] on select "Select [DEMOGRAPHIC_DATA] [DEMOGRAPHIC_DATA] Other Prefer Not To Say" at bounding box center [609, 152] width 206 height 18
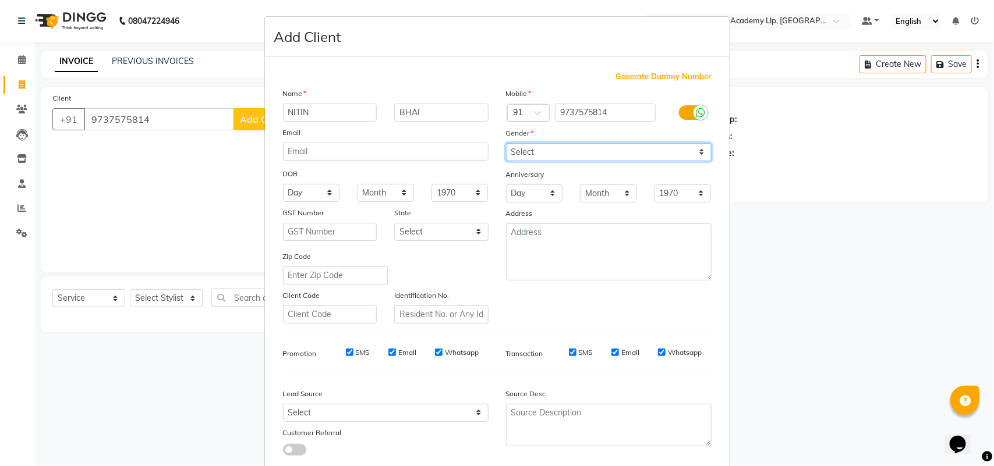
select select "[DEMOGRAPHIC_DATA]"
click at [506, 143] on select "Select [DEMOGRAPHIC_DATA] [DEMOGRAPHIC_DATA] Other Prefer Not To Say" at bounding box center [609, 152] width 206 height 18
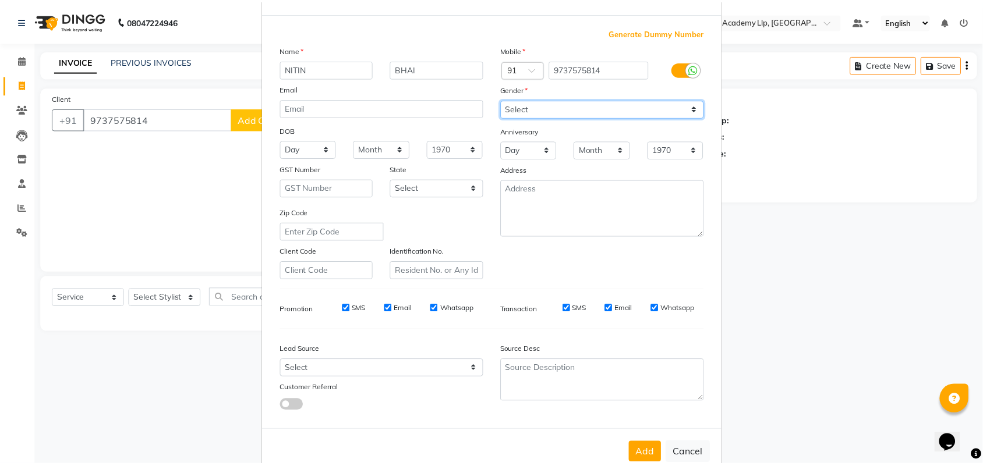
scroll to position [67, 0]
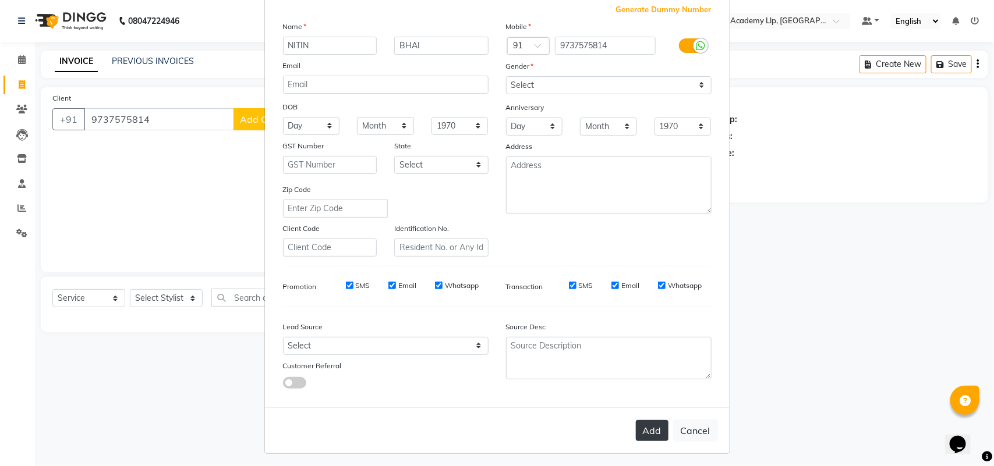
click at [638, 420] on button "Add" at bounding box center [652, 430] width 33 height 21
type input "97******14"
select select
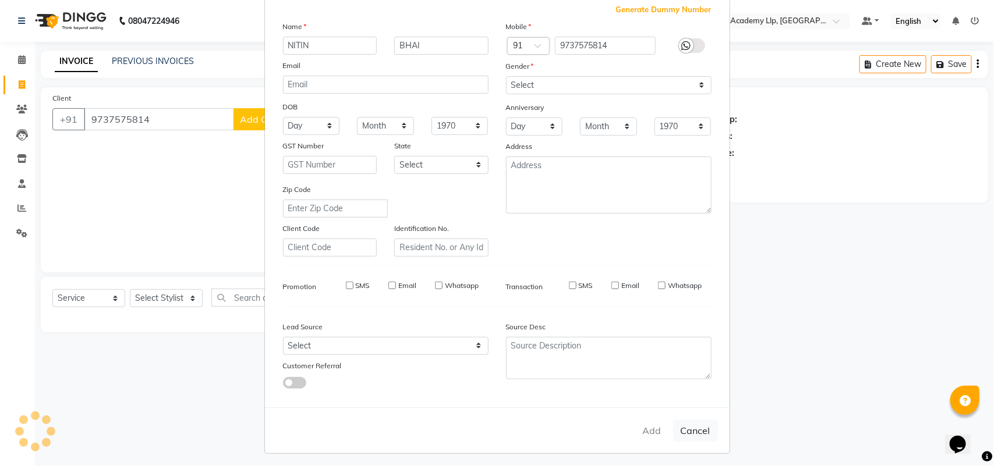
select select
checkbox input "false"
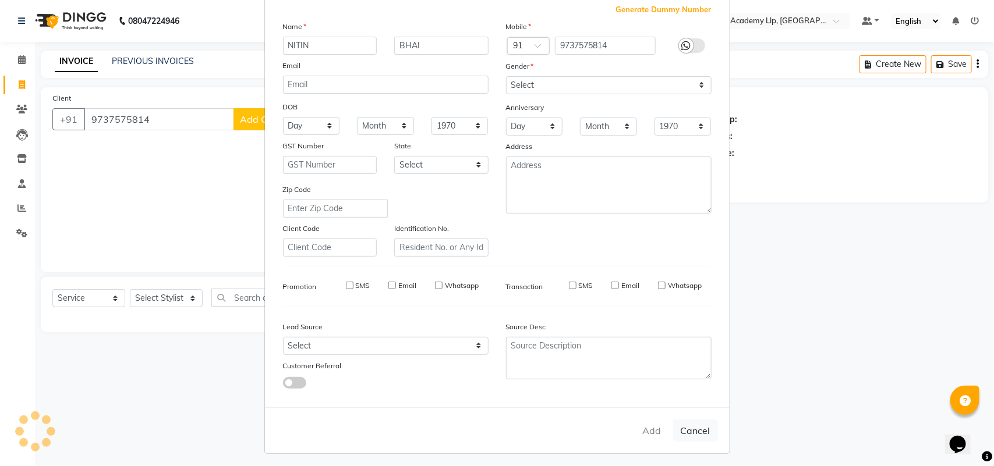
checkbox input "false"
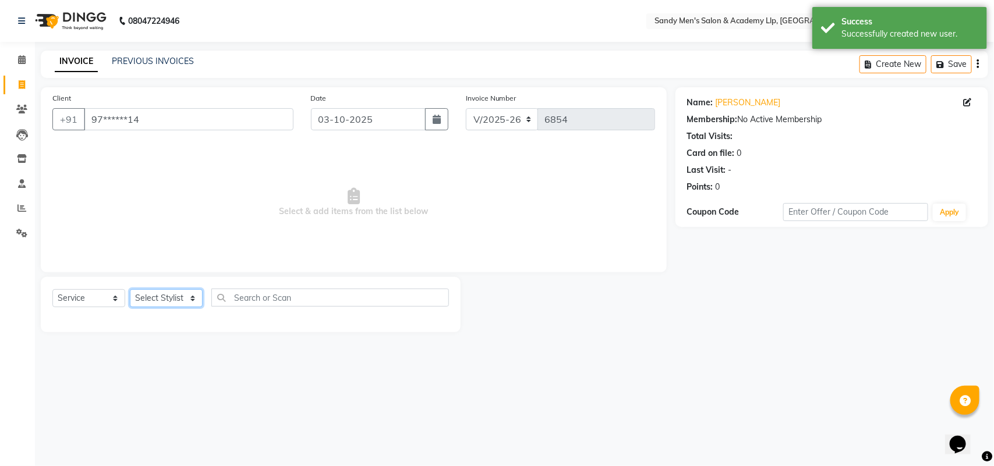
click at [157, 298] on select "Select Stylist [PERSON_NAME] [PERSON_NAME] [PERSON_NAME] ARYAN GOHEL [PERSON_NA…" at bounding box center [166, 298] width 73 height 18
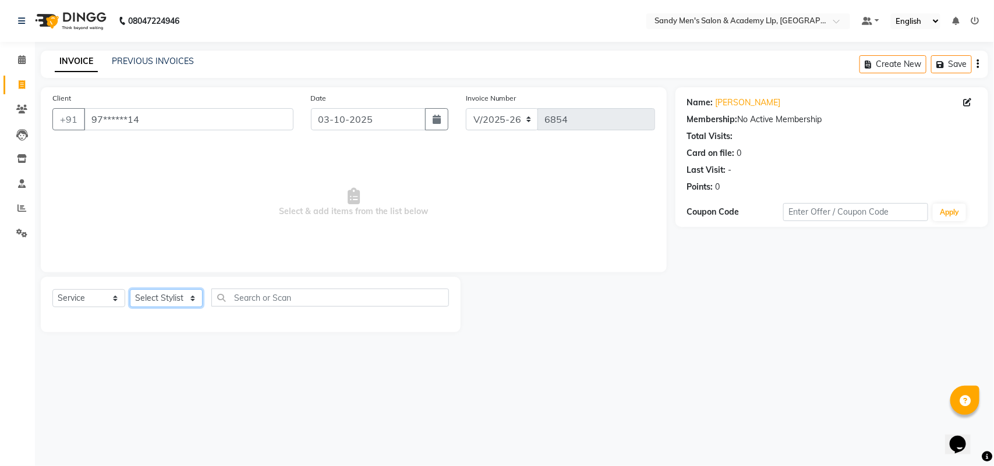
select select "78791"
click at [130, 289] on select "Select Stylist [PERSON_NAME] [PERSON_NAME] [PERSON_NAME] ARYAN GOHEL [PERSON_NA…" at bounding box center [166, 298] width 73 height 18
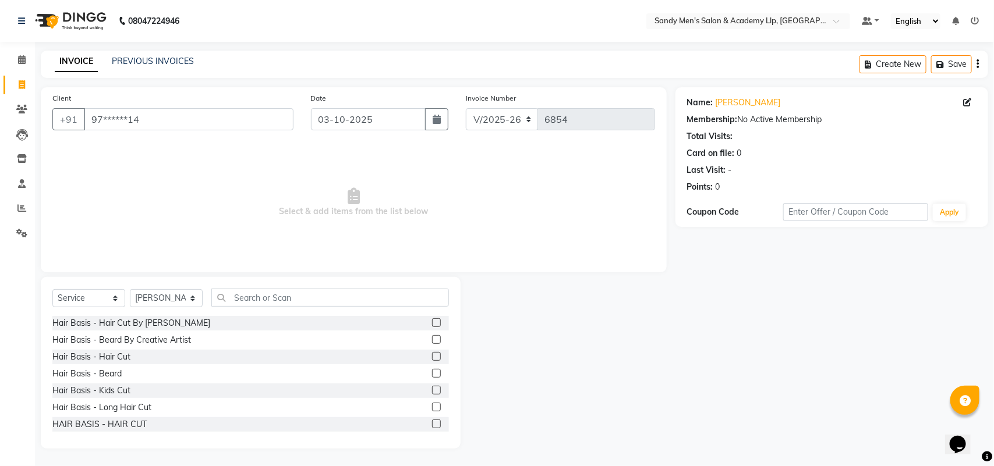
click at [432, 353] on label at bounding box center [436, 356] width 9 height 9
click at [432, 353] on input "checkbox" at bounding box center [436, 357] width 8 height 8
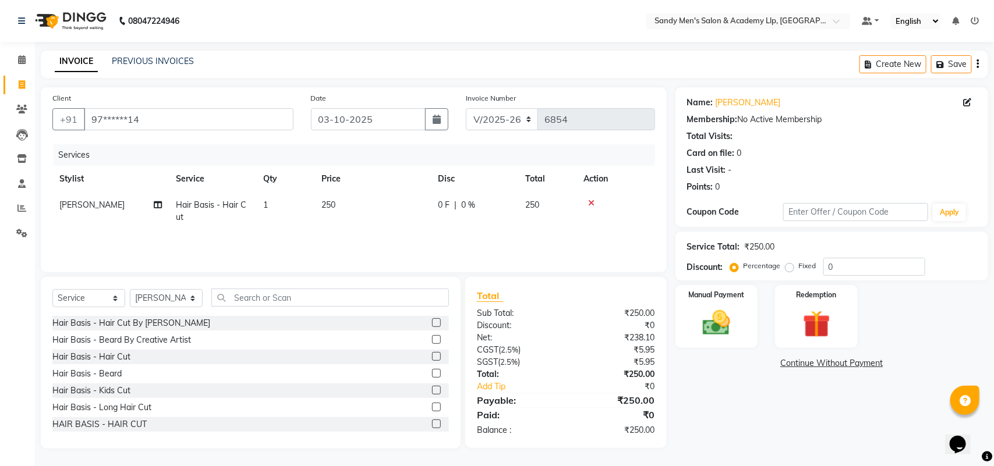
checkbox input "false"
click at [432, 371] on label at bounding box center [436, 373] width 9 height 9
click at [432, 371] on input "checkbox" at bounding box center [436, 374] width 8 height 8
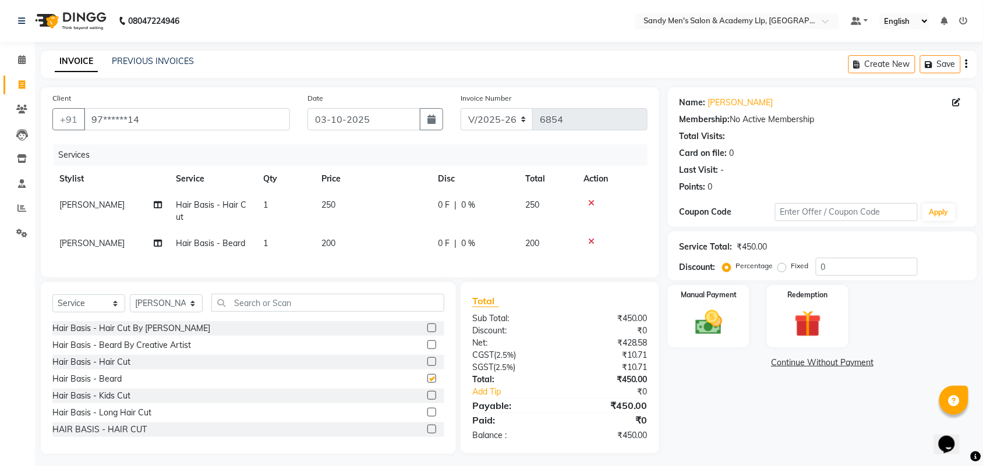
checkbox input "false"
click at [356, 179] on th "Price" at bounding box center [372, 179] width 116 height 26
click at [382, 197] on td "250" at bounding box center [372, 211] width 116 height 38
select select "78791"
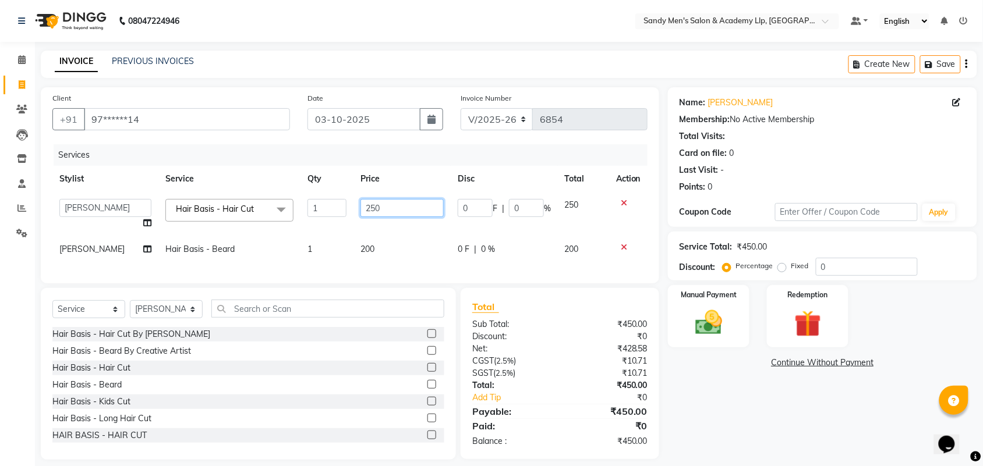
click at [380, 202] on input "250" at bounding box center [401, 208] width 83 height 18
type input "2"
type input "300"
click at [390, 163] on div "Services" at bounding box center [355, 155] width 603 height 22
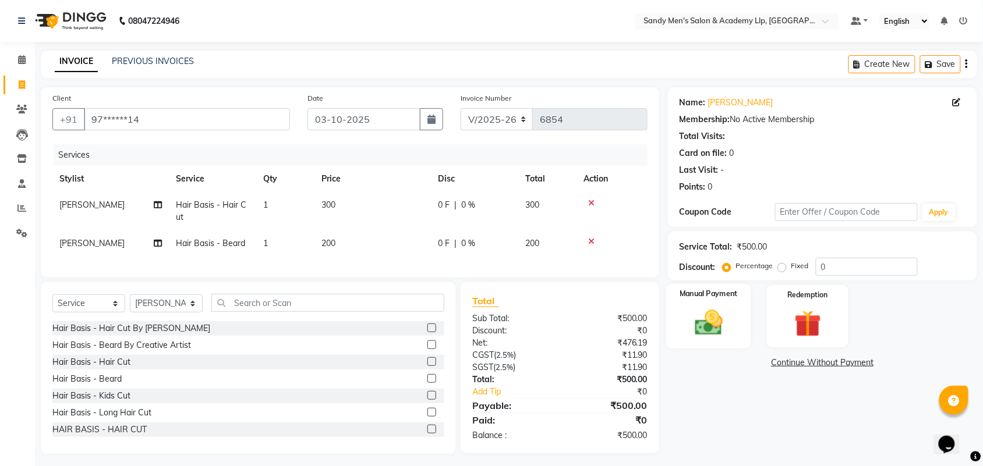
scroll to position [16, 0]
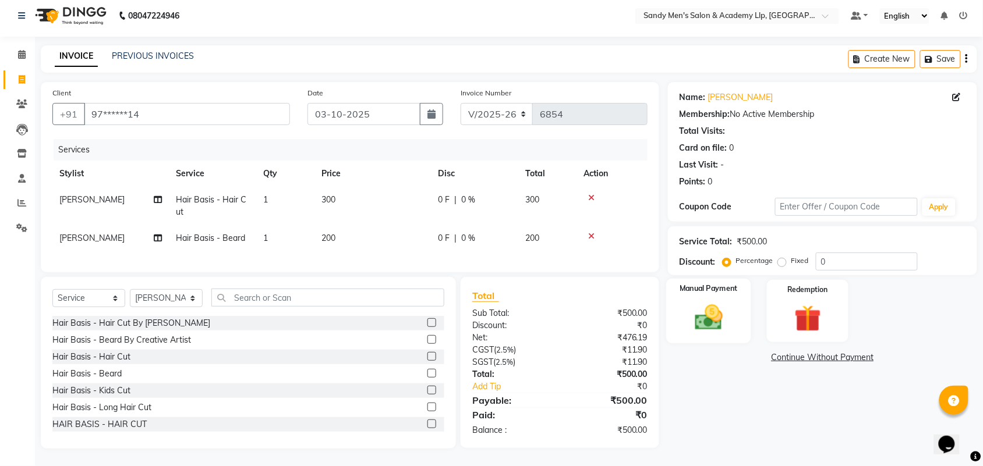
click at [735, 294] on div "Manual Payment" at bounding box center [708, 311] width 85 height 65
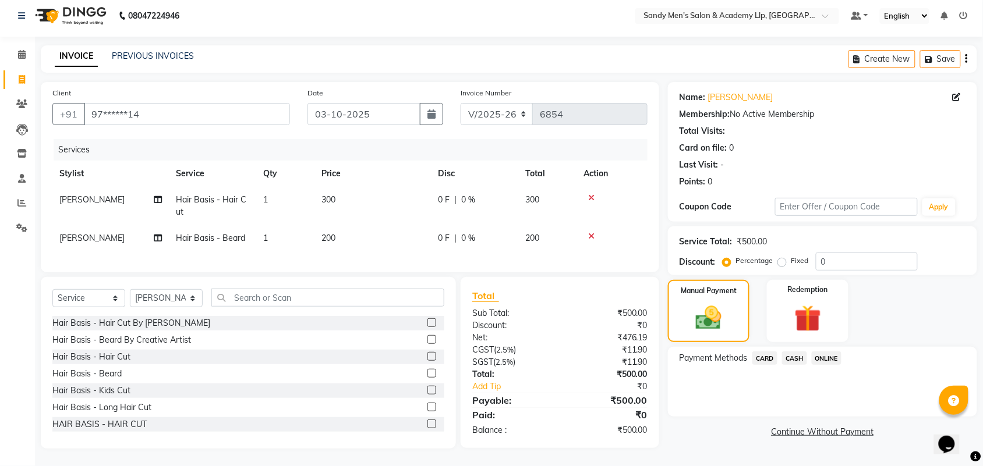
click at [789, 352] on span "CASH" at bounding box center [794, 358] width 25 height 13
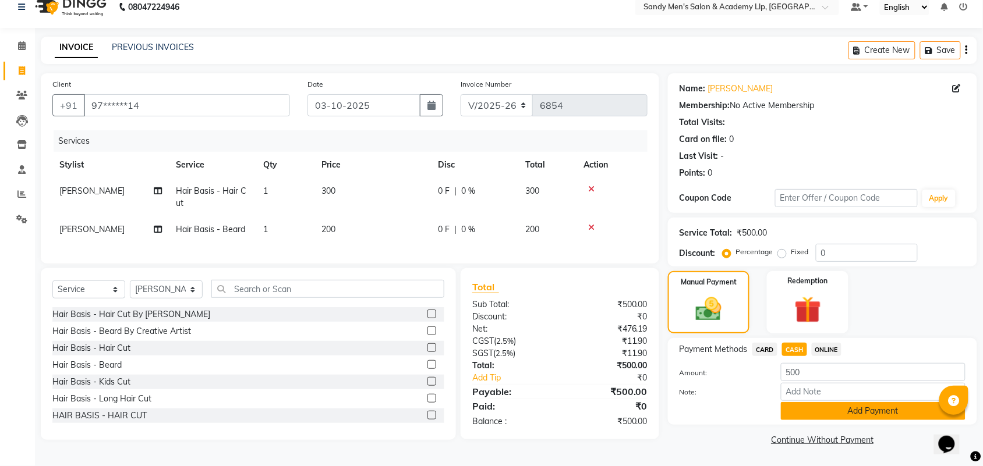
click at [808, 402] on button "Add Payment" at bounding box center [873, 411] width 185 height 18
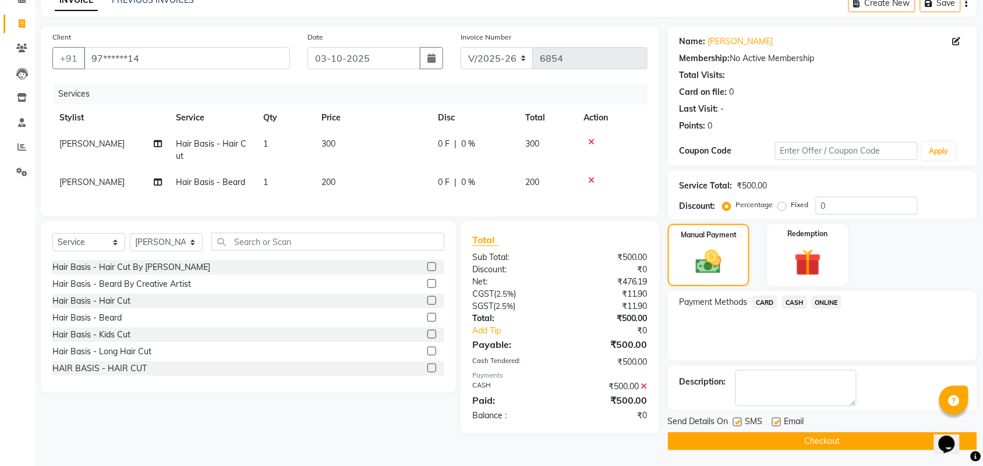
scroll to position [63, 0]
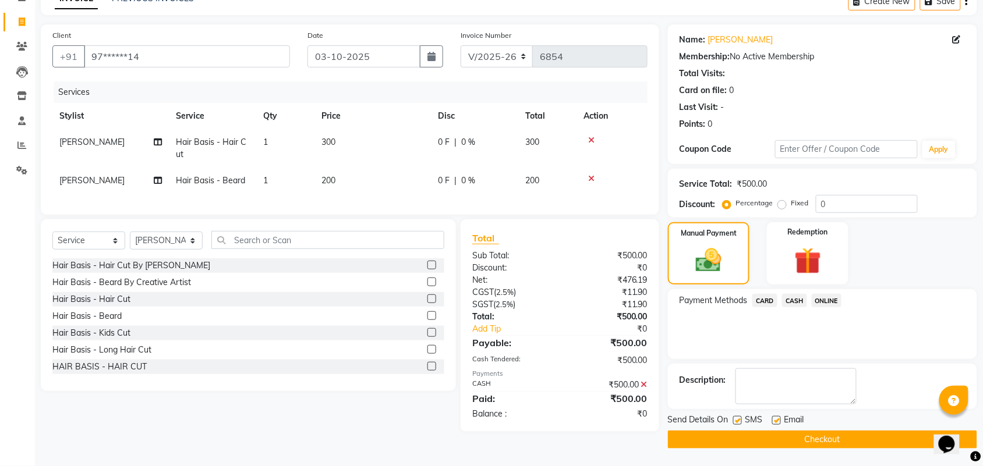
click at [773, 418] on label at bounding box center [776, 420] width 9 height 9
click at [773, 418] on input "checkbox" at bounding box center [776, 421] width 8 height 8
checkbox input "false"
click at [737, 420] on label at bounding box center [737, 420] width 9 height 9
click at [737, 420] on input "checkbox" at bounding box center [737, 421] width 8 height 8
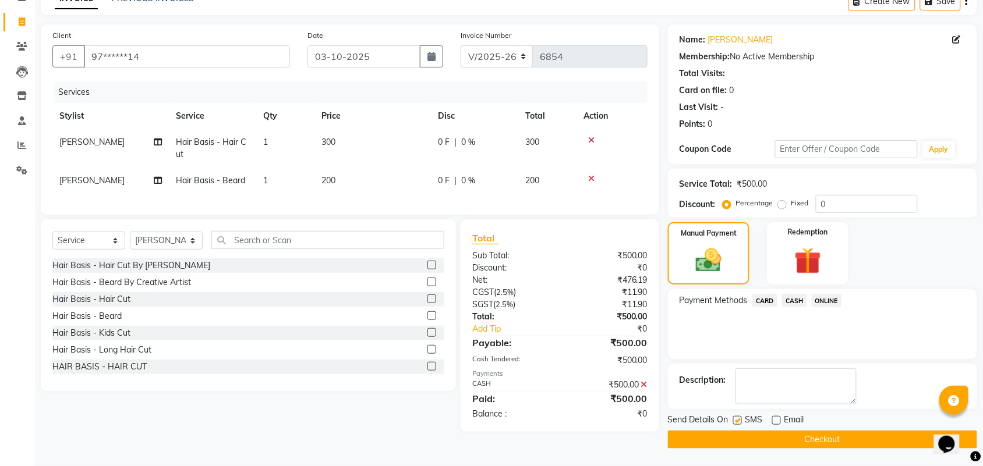
checkbox input "false"
click at [737, 434] on button "Checkout" at bounding box center [822, 440] width 309 height 18
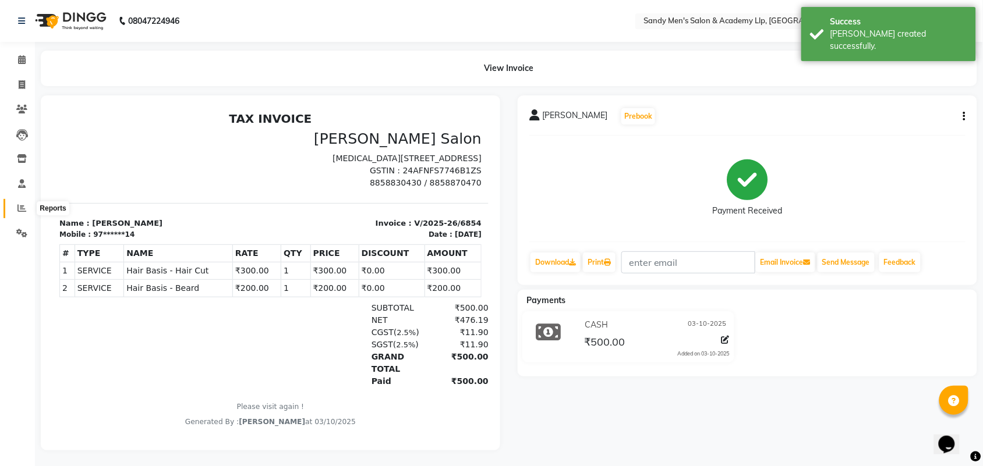
click at [13, 213] on span at bounding box center [22, 208] width 20 height 13
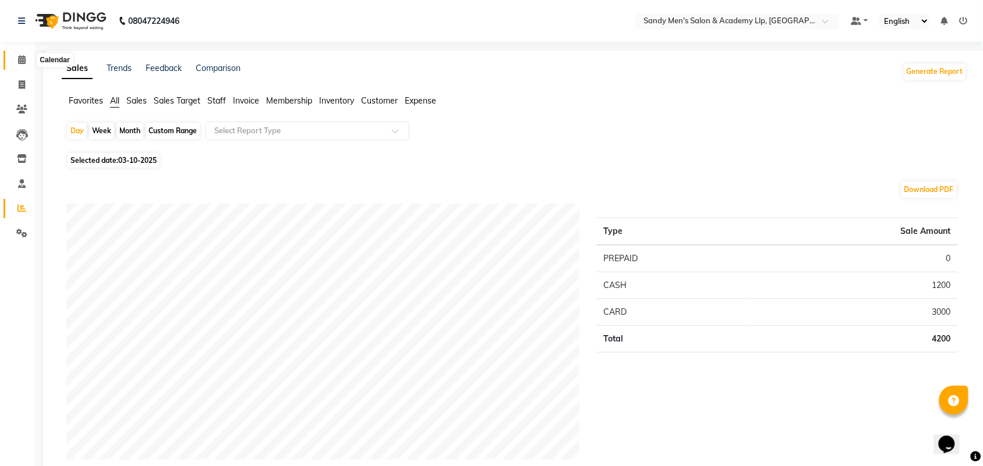
click at [13, 65] on span at bounding box center [22, 60] width 20 height 13
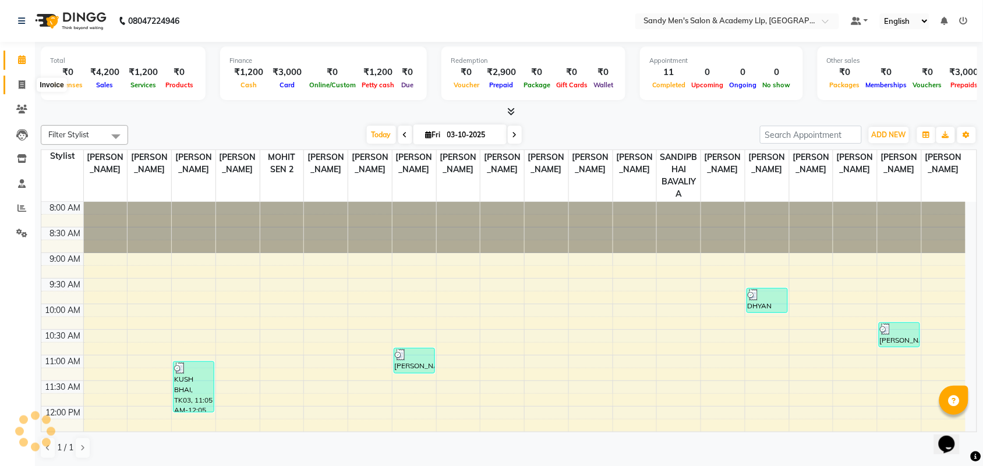
click at [25, 88] on span at bounding box center [22, 85] width 20 height 13
select select "service"
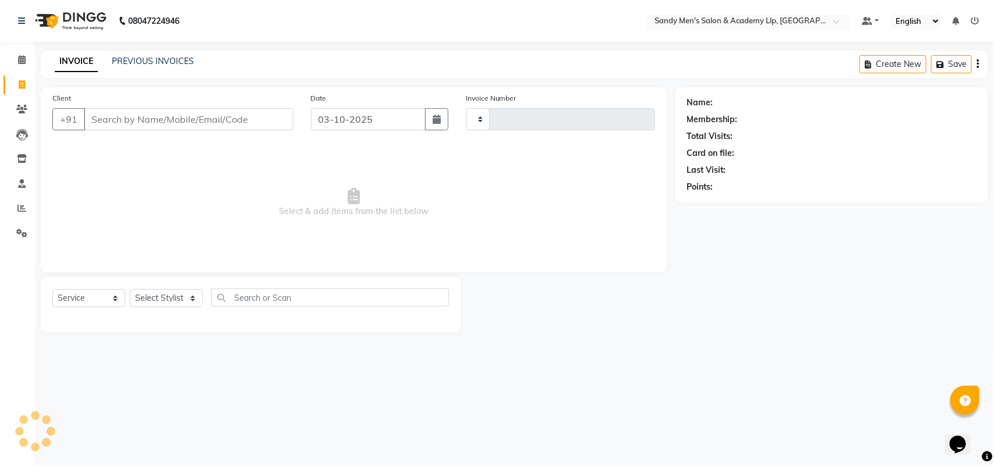
type input "6855"
select select "8248"
click at [21, 215] on link "Reports" at bounding box center [17, 208] width 28 height 19
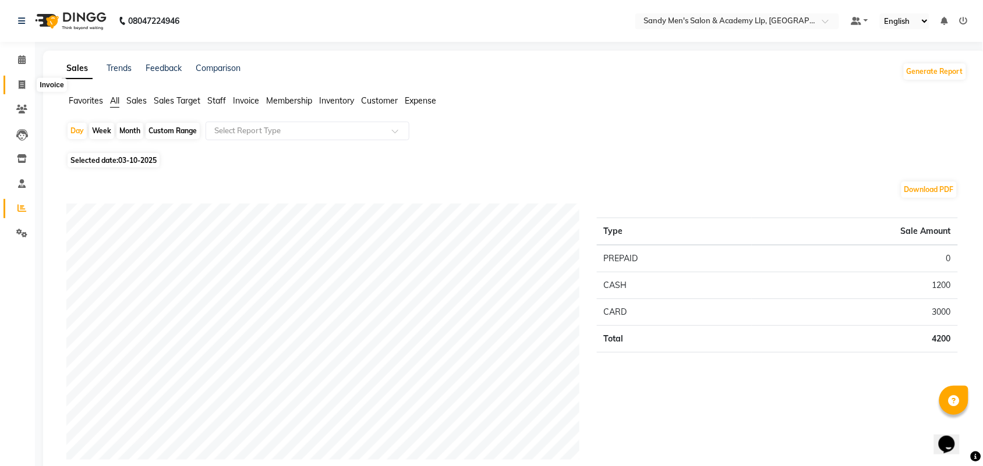
click at [16, 88] on span at bounding box center [22, 85] width 20 height 13
select select "service"
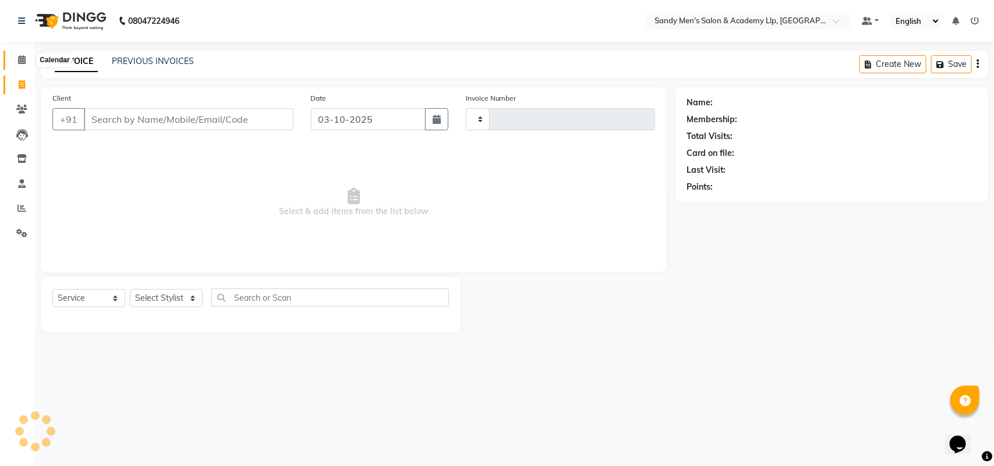
click at [23, 55] on icon at bounding box center [22, 59] width 8 height 9
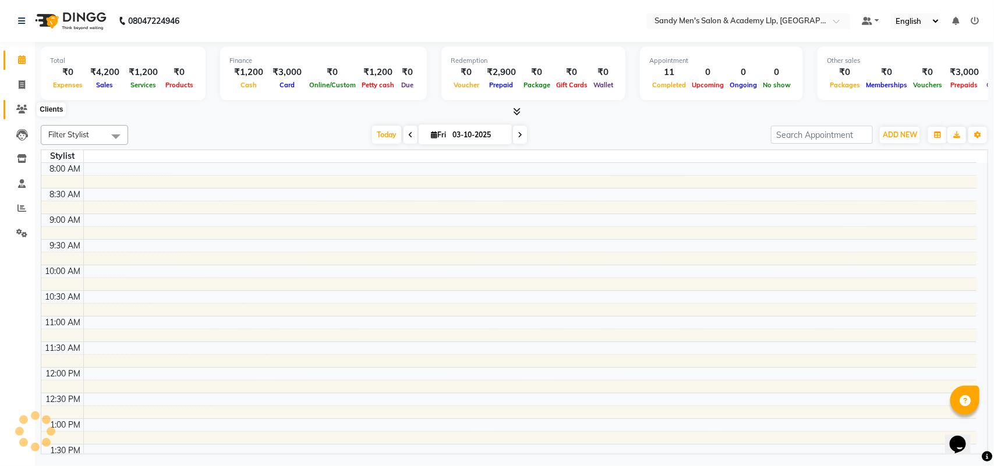
click at [20, 109] on icon at bounding box center [21, 109] width 11 height 9
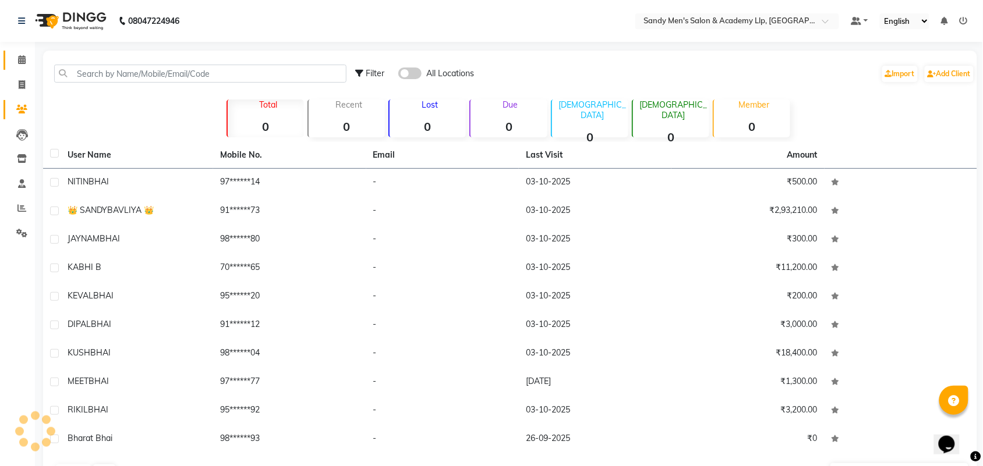
click at [16, 68] on link "Calendar" at bounding box center [17, 60] width 28 height 19
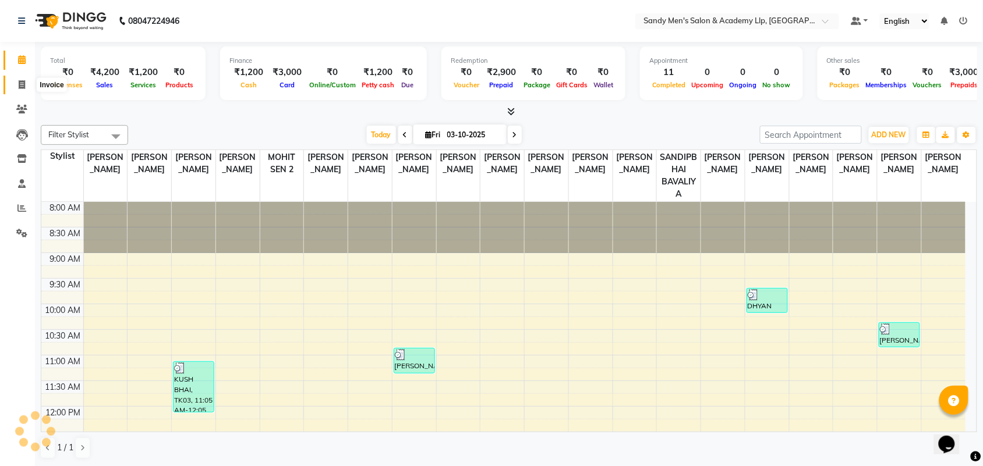
click at [25, 80] on span at bounding box center [22, 85] width 20 height 13
select select "service"
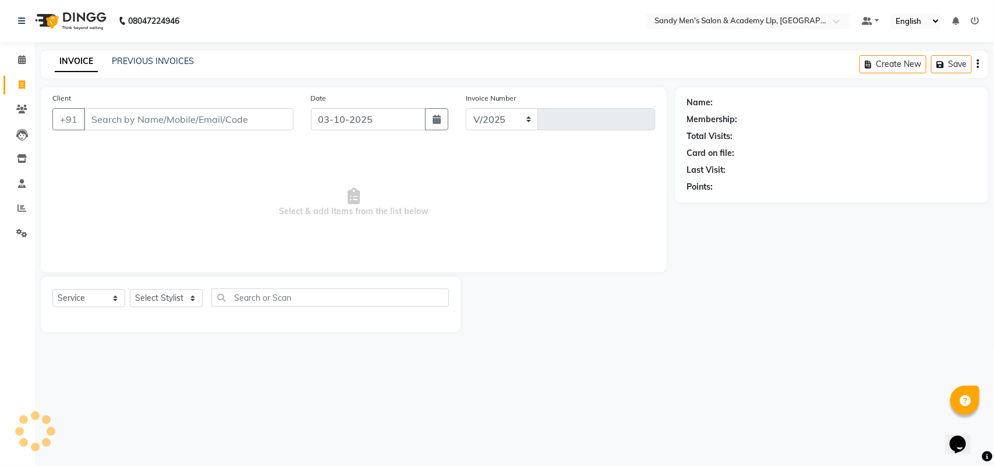
select select "8248"
type input "6855"
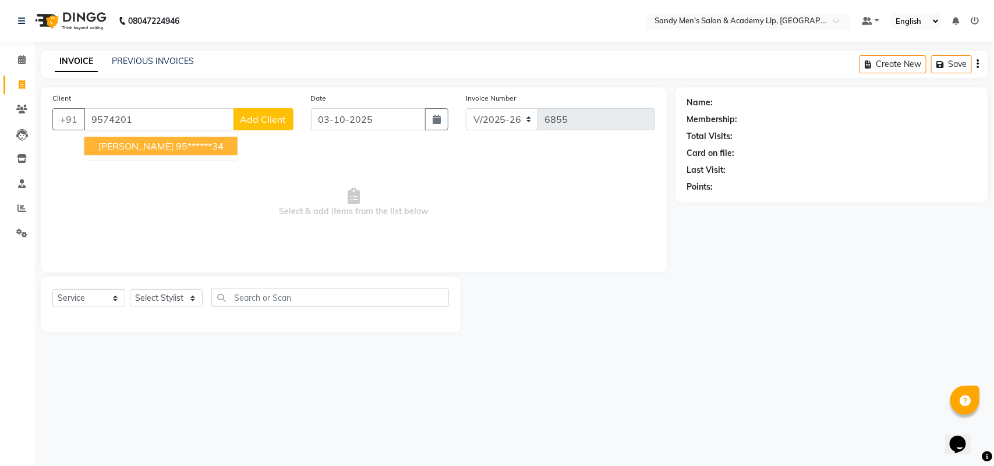
click at [175, 154] on button "[PERSON_NAME] 95******34" at bounding box center [160, 146] width 153 height 19
type input "95******34"
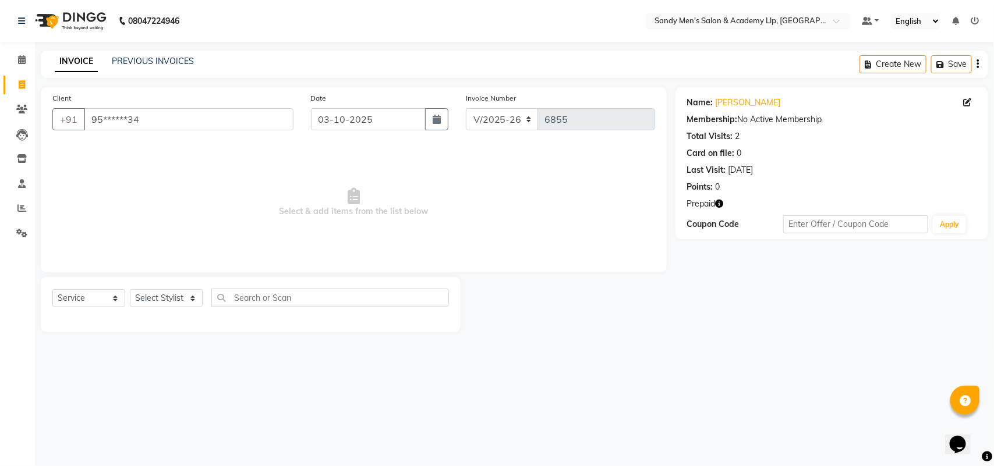
click at [719, 203] on icon "button" at bounding box center [720, 204] width 8 height 8
click at [566, 310] on div at bounding box center [568, 304] width 214 height 55
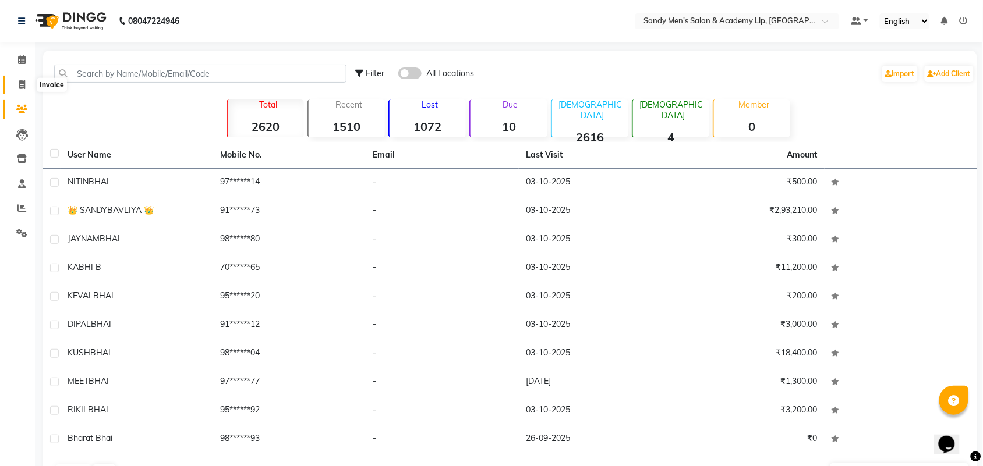
click at [25, 82] on span at bounding box center [22, 85] width 20 height 13
select select "service"
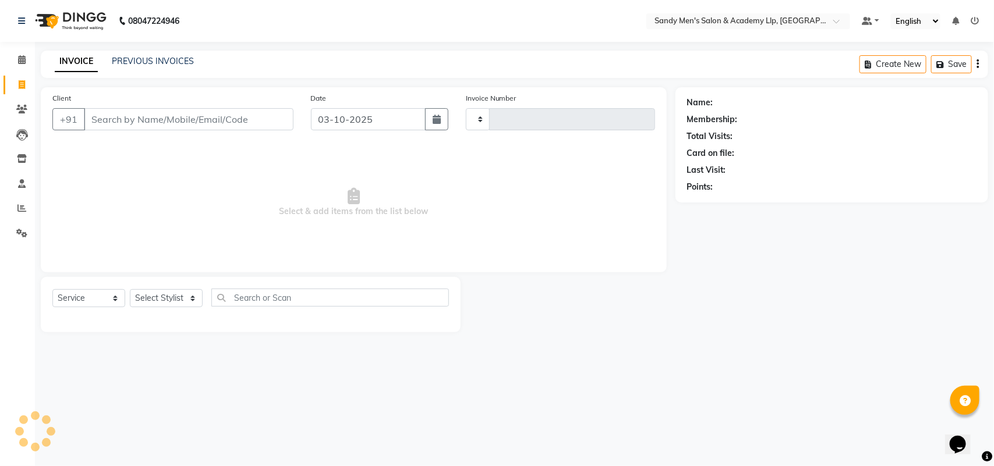
type input "6855"
select select "8248"
click at [23, 210] on icon at bounding box center [21, 208] width 9 height 9
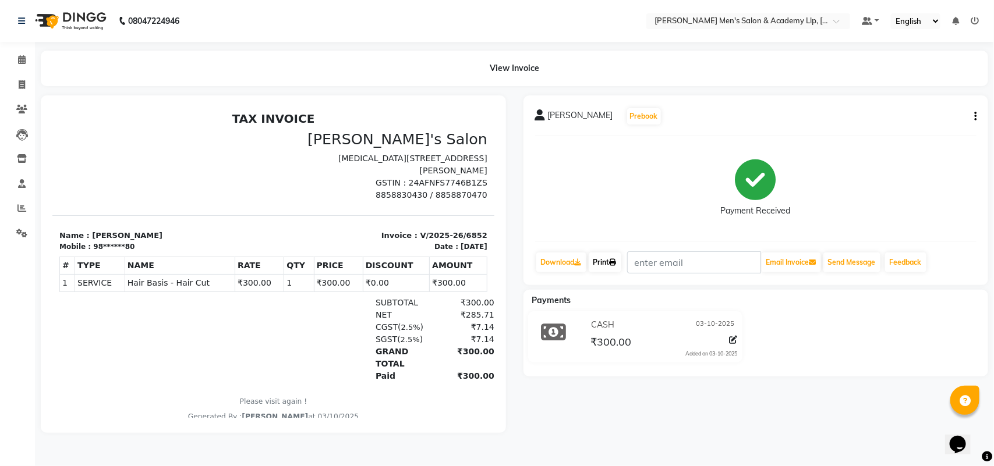
click at [607, 260] on link "Print" at bounding box center [605, 263] width 33 height 20
click at [612, 263] on link "Print" at bounding box center [605, 263] width 33 height 20
click at [17, 87] on span at bounding box center [22, 85] width 20 height 13
select select "service"
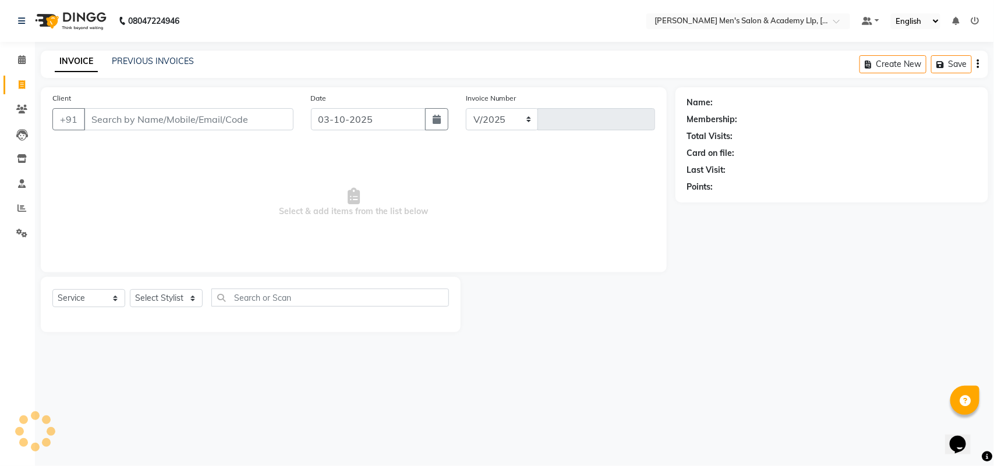
select select "8248"
type input "6853"
click at [20, 106] on icon at bounding box center [21, 109] width 11 height 9
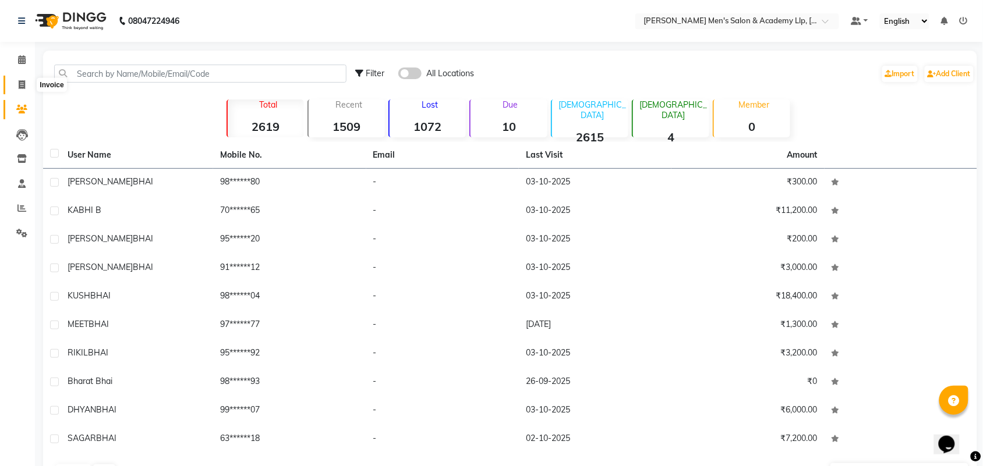
click at [20, 85] on icon at bounding box center [22, 84] width 6 height 9
select select "8248"
select select "service"
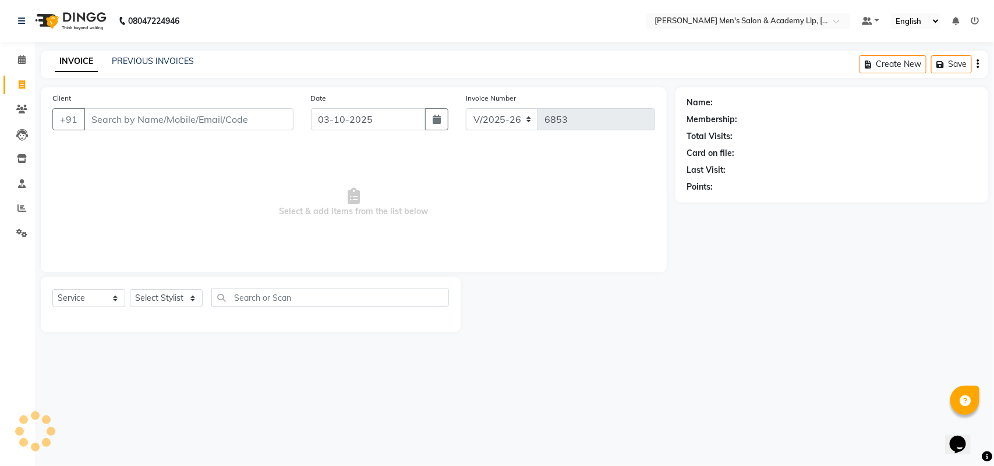
click at [128, 116] on input "Client" at bounding box center [189, 119] width 210 height 22
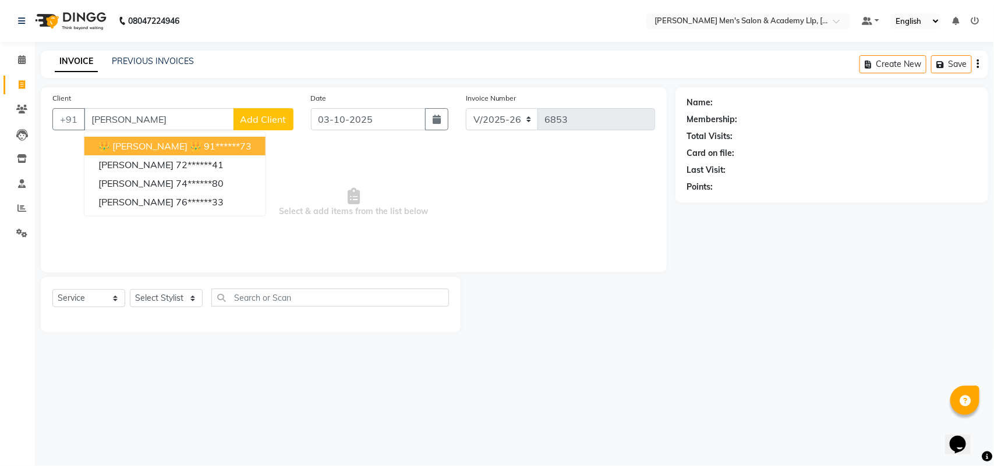
click at [157, 146] on span "👑 [PERSON_NAME] 👑" at bounding box center [149, 146] width 103 height 12
type input "91******73"
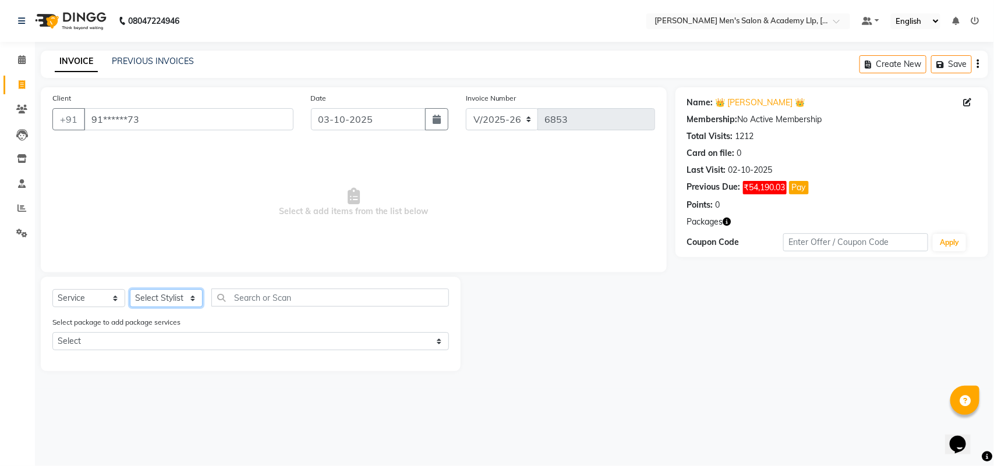
click at [156, 292] on select "Select Stylist [PERSON_NAME] [PERSON_NAME] [PERSON_NAME] ARYAN GOHEL [PERSON_NA…" at bounding box center [166, 298] width 73 height 18
select select "84131"
click at [130, 289] on select "Select Stylist [PERSON_NAME] [PERSON_NAME] [PERSON_NAME] ARYAN GOHEL [PERSON_NA…" at bounding box center [166, 298] width 73 height 18
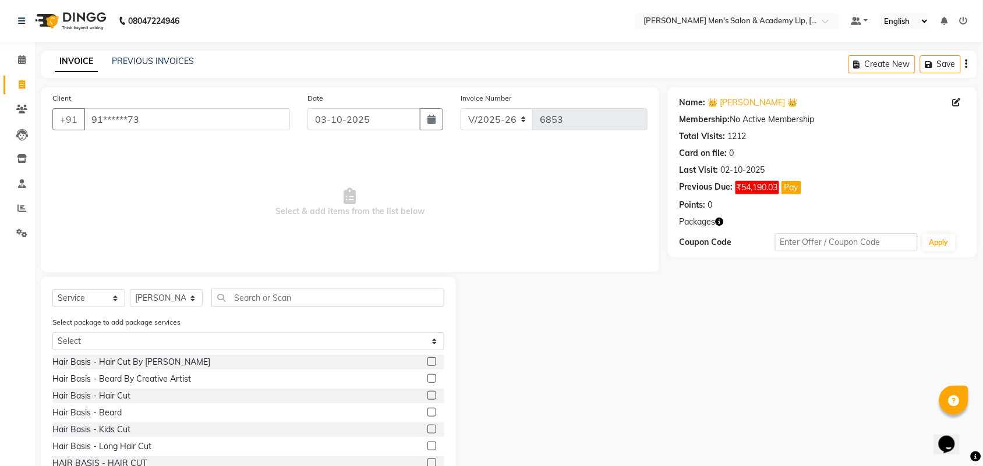
click at [427, 412] on label at bounding box center [431, 412] width 9 height 9
click at [427, 412] on input "checkbox" at bounding box center [431, 413] width 8 height 8
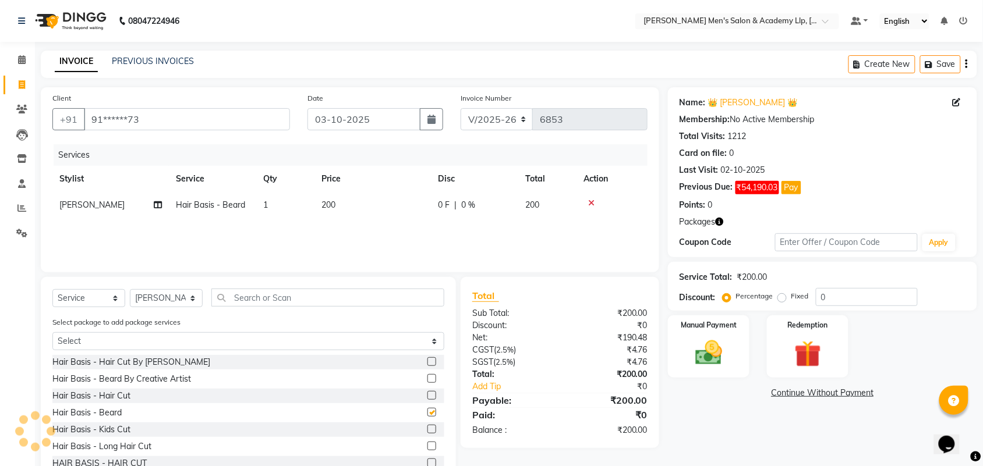
checkbox input "false"
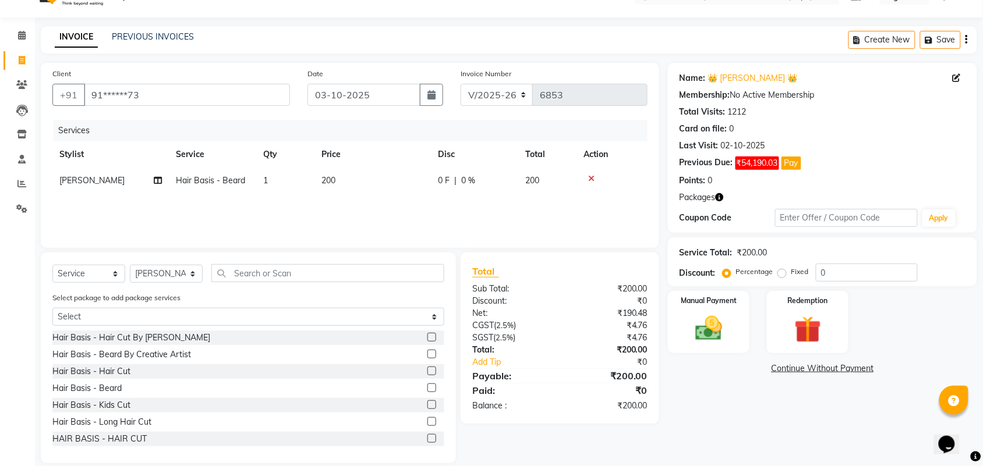
scroll to position [38, 0]
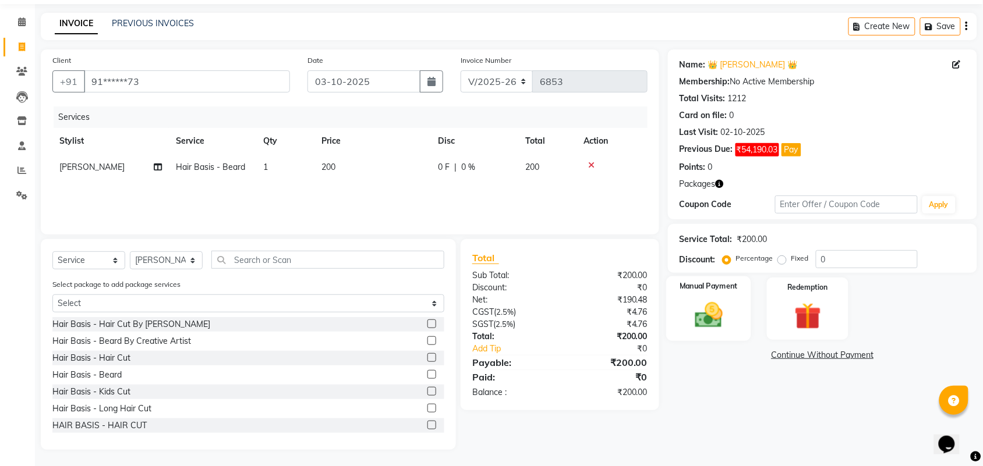
click at [729, 299] on img at bounding box center [708, 315] width 45 height 32
click at [729, 299] on div "Manual Payment" at bounding box center [708, 309] width 85 height 65
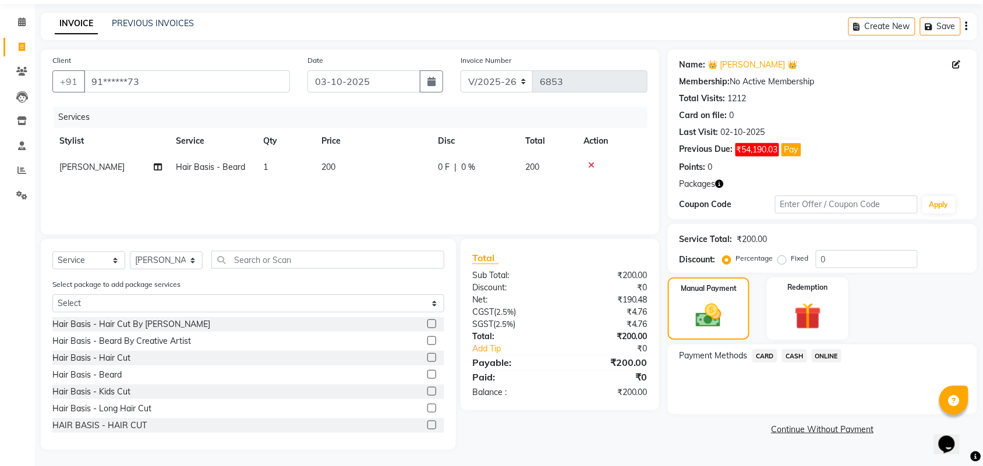
click at [796, 354] on span "CASH" at bounding box center [794, 355] width 25 height 13
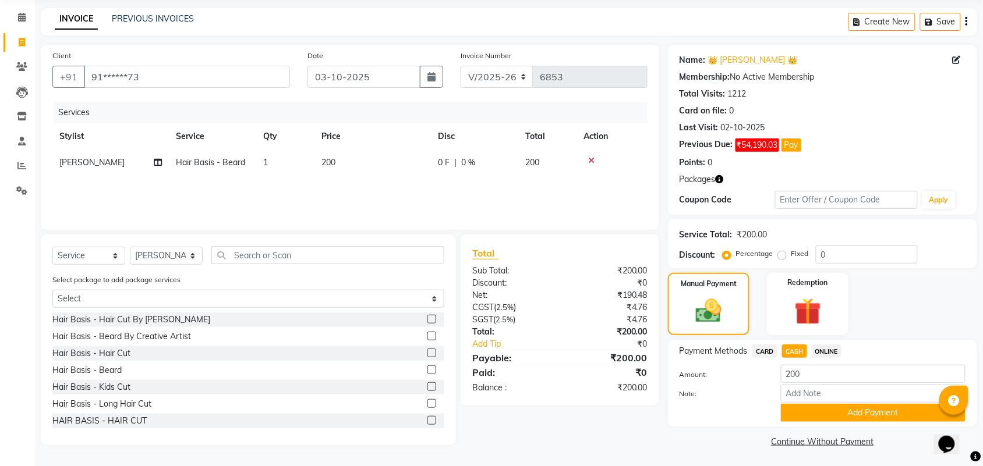
scroll to position [44, 0]
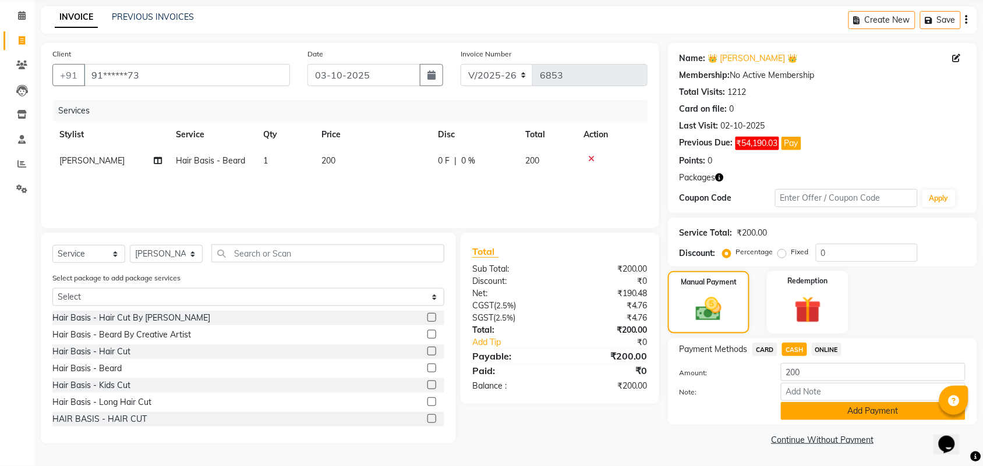
drag, startPoint x: 852, startPoint y: 413, endPoint x: 842, endPoint y: 411, distance: 9.6
click at [851, 413] on button "Add Payment" at bounding box center [873, 411] width 185 height 18
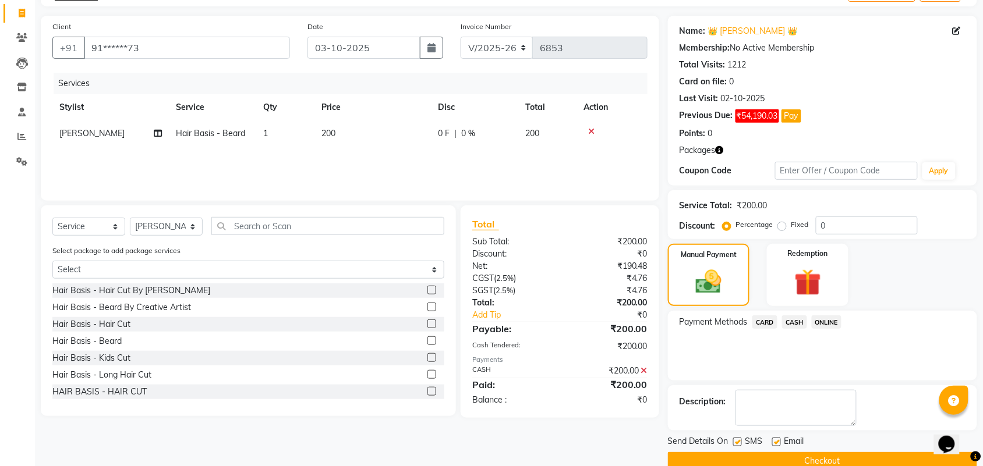
scroll to position [94, 0]
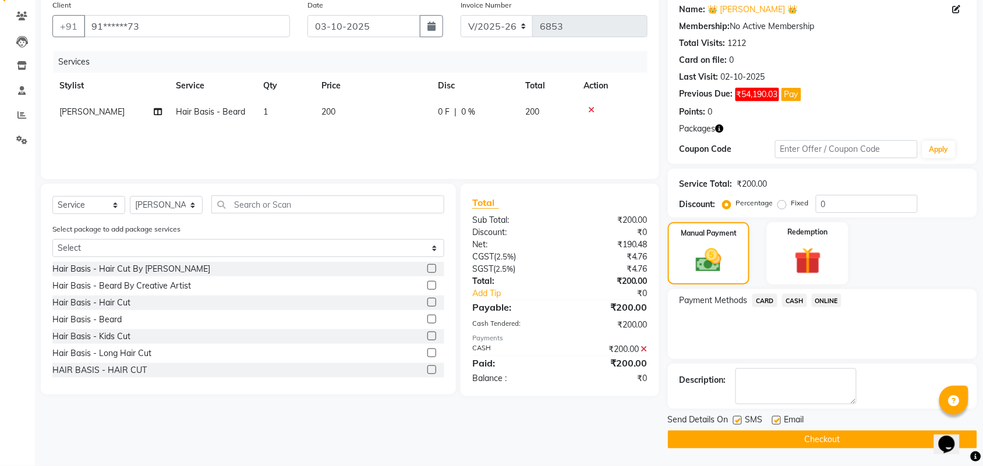
click at [777, 423] on label at bounding box center [776, 420] width 9 height 9
click at [777, 423] on input "checkbox" at bounding box center [776, 421] width 8 height 8
checkbox input "false"
click at [739, 423] on label at bounding box center [737, 420] width 9 height 9
click at [739, 423] on input "checkbox" at bounding box center [737, 421] width 8 height 8
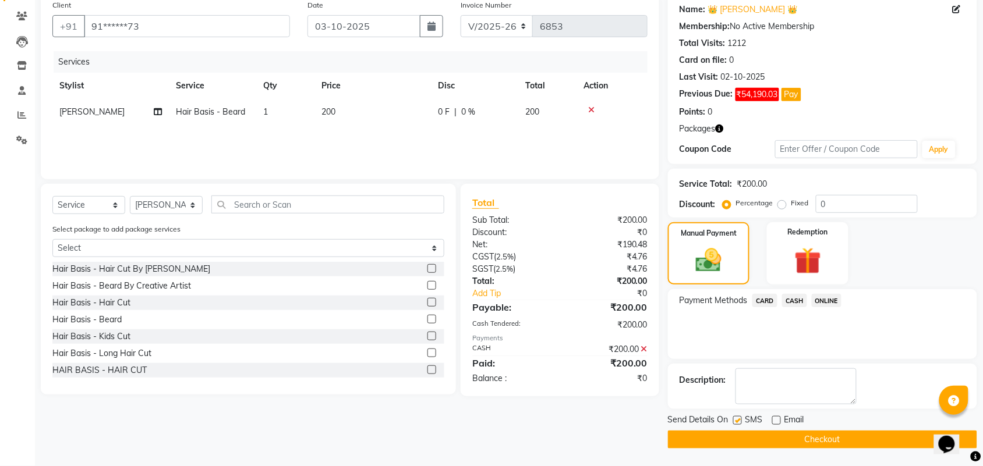
checkbox input "false"
click at [743, 432] on button "Checkout" at bounding box center [822, 440] width 309 height 18
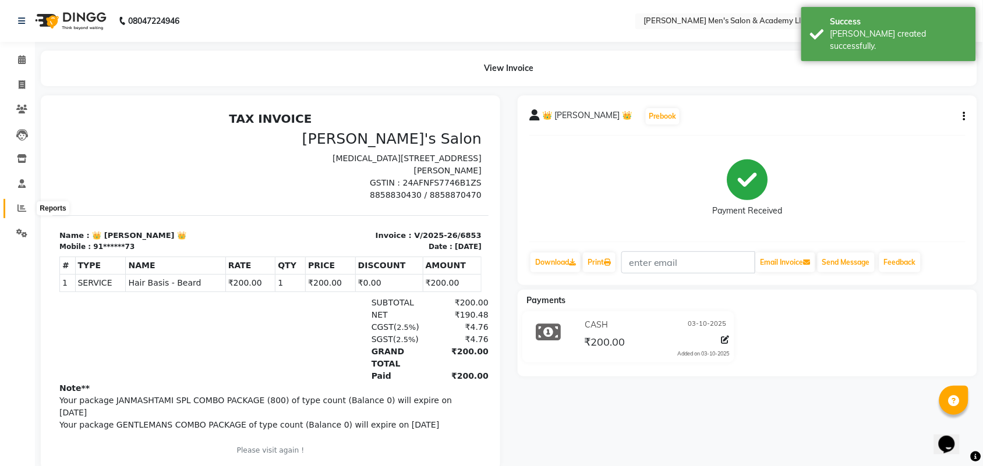
click at [21, 213] on span at bounding box center [22, 208] width 20 height 13
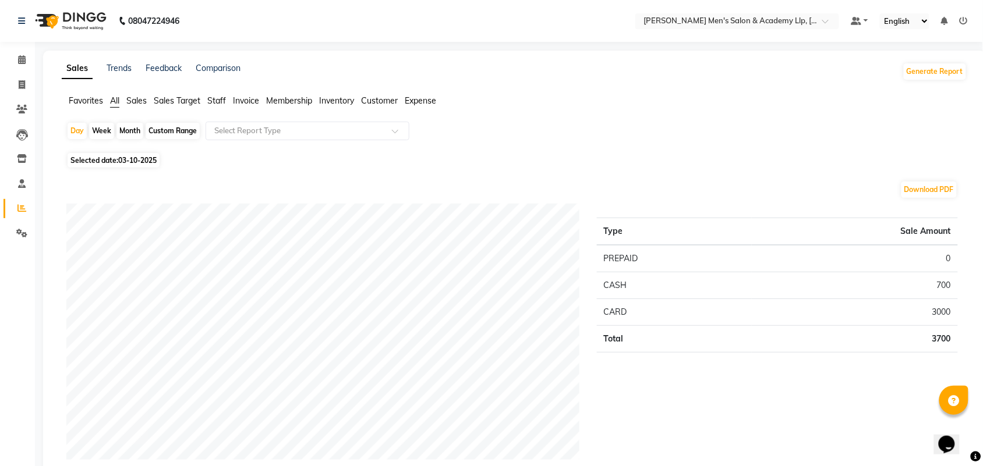
click at [19, 73] on li "Invoice" at bounding box center [17, 85] width 35 height 25
click at [18, 58] on icon at bounding box center [22, 59] width 8 height 9
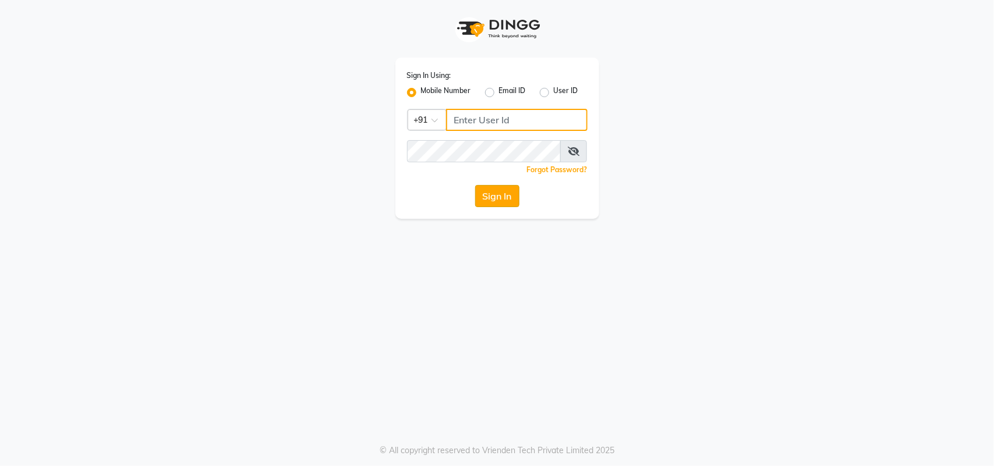
type input "8319161485"
click at [495, 195] on button "Sign In" at bounding box center [497, 196] width 44 height 22
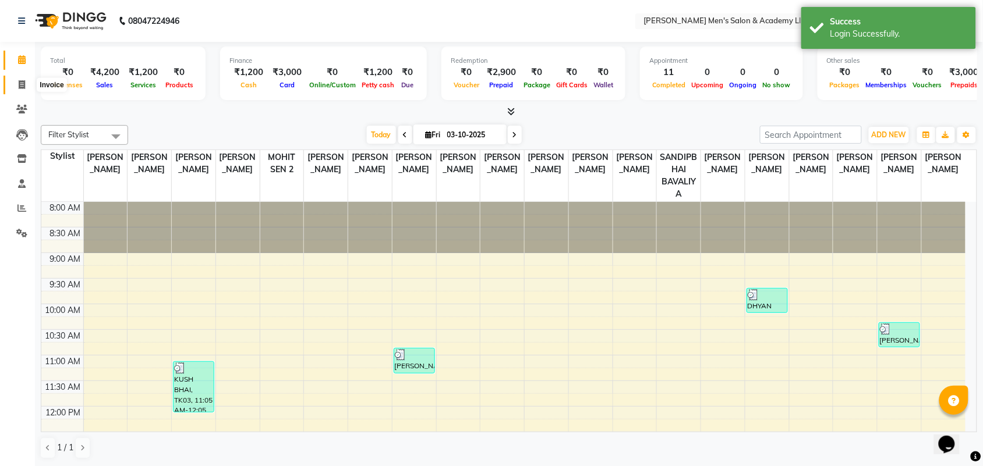
click at [17, 86] on span at bounding box center [22, 85] width 20 height 13
select select "service"
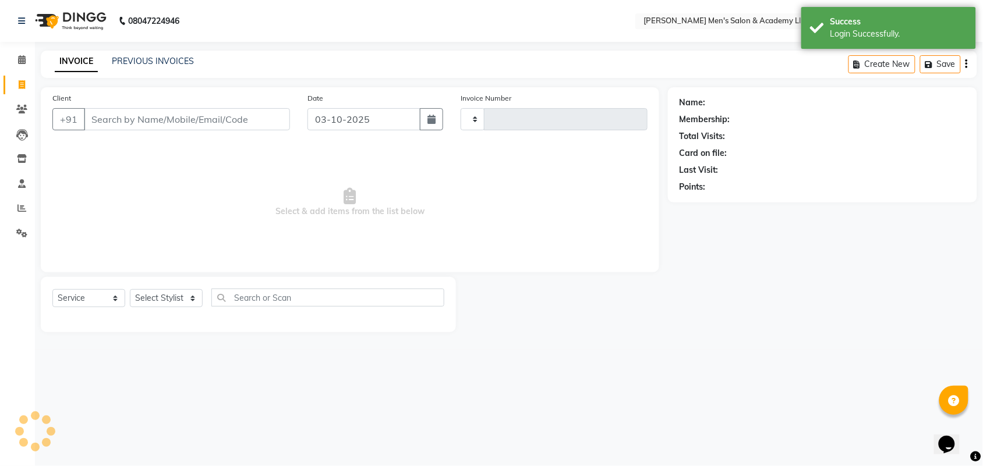
type input "6855"
select select "8248"
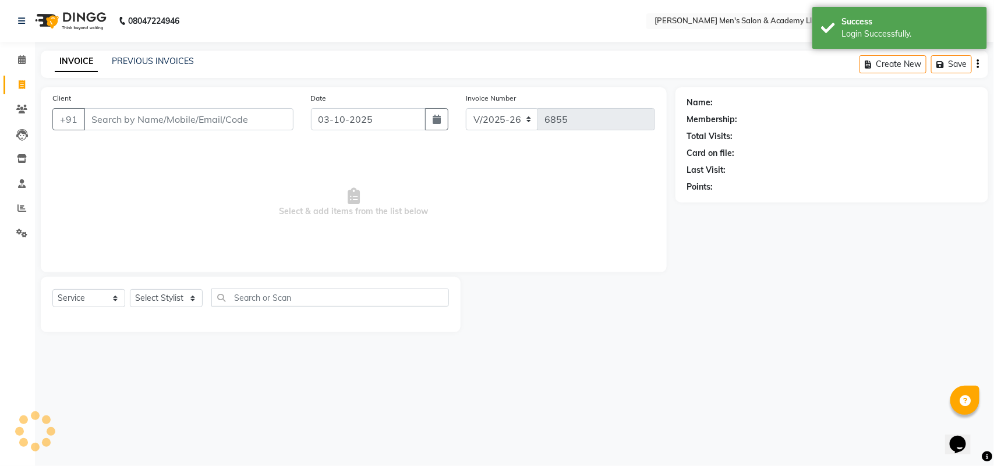
click at [131, 115] on input "Client" at bounding box center [189, 119] width 210 height 22
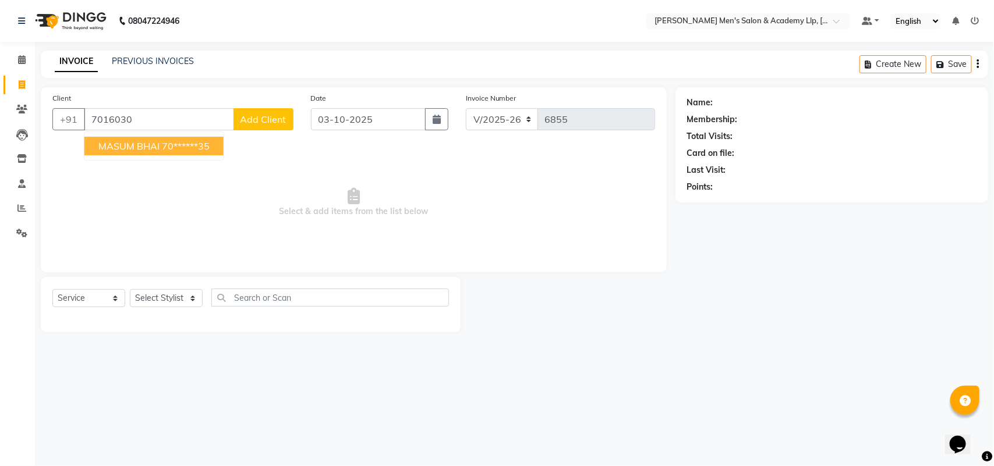
click at [144, 148] on span "MASUM BHAI" at bounding box center [128, 146] width 61 height 12
type input "70******35"
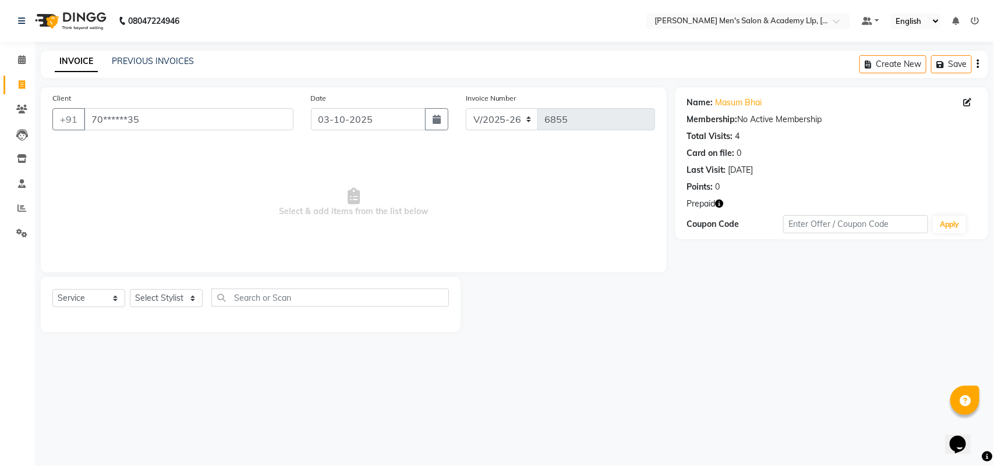
click at [717, 206] on icon "button" at bounding box center [720, 204] width 8 height 8
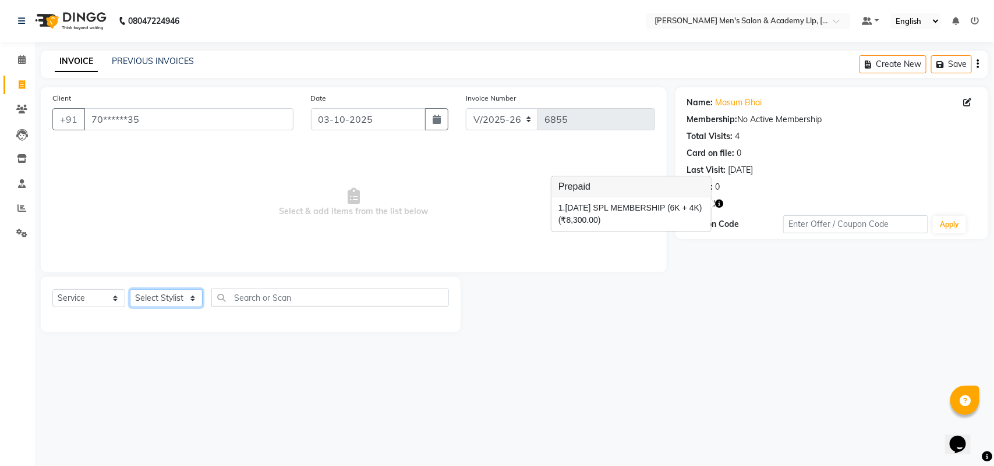
click at [190, 299] on select "Select Stylist [PERSON_NAME] [PERSON_NAME] [PERSON_NAME] ARYAN GOHEL [PERSON_NA…" at bounding box center [166, 298] width 73 height 18
select select "78786"
click at [130, 289] on select "Select Stylist [PERSON_NAME] [PERSON_NAME] [PERSON_NAME] ARYAN GOHEL [PERSON_NA…" at bounding box center [166, 298] width 73 height 18
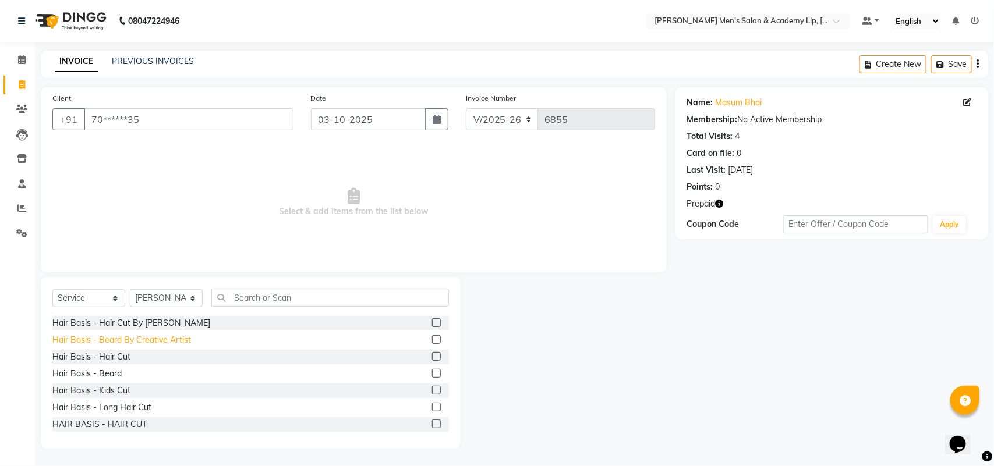
click at [122, 342] on div "Hair Basis - Beard By Creative Artist" at bounding box center [121, 340] width 139 height 12
checkbox input "false"
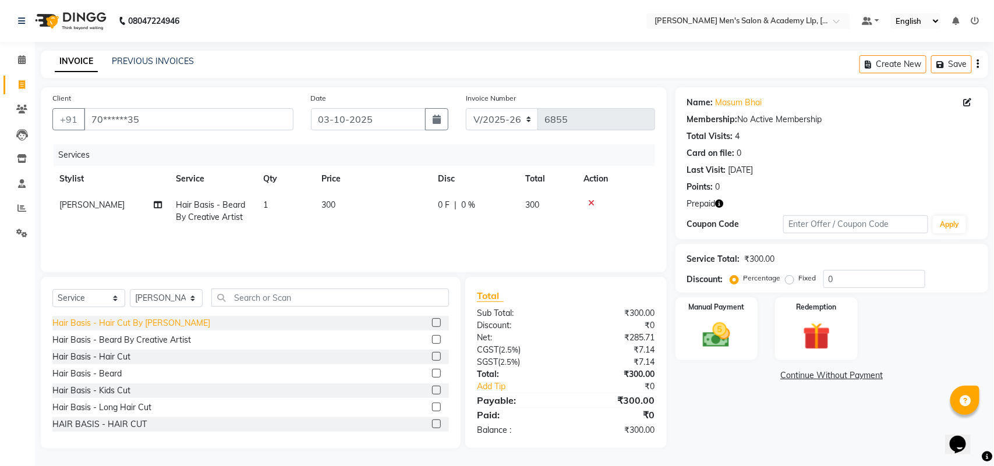
click at [131, 321] on div "Hair Basis - Hair Cut By [PERSON_NAME]" at bounding box center [131, 323] width 158 height 12
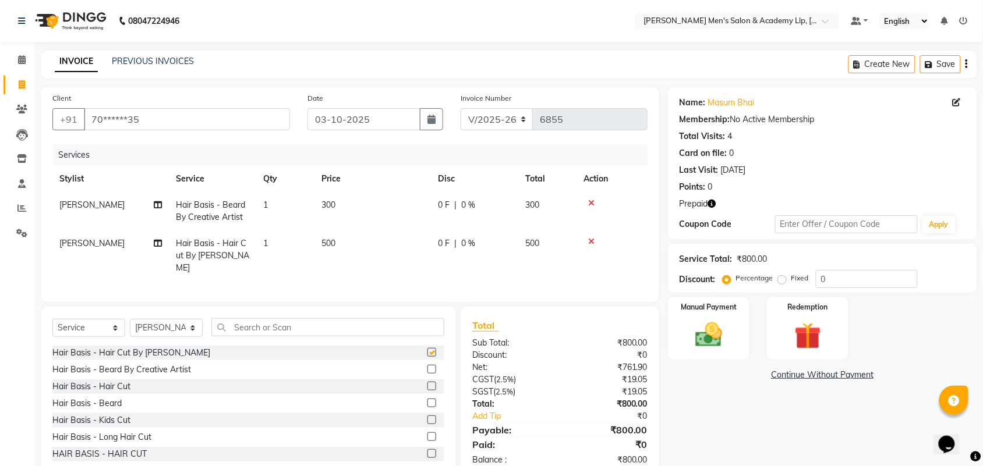
checkbox input "false"
click at [589, 203] on icon at bounding box center [591, 203] width 6 height 8
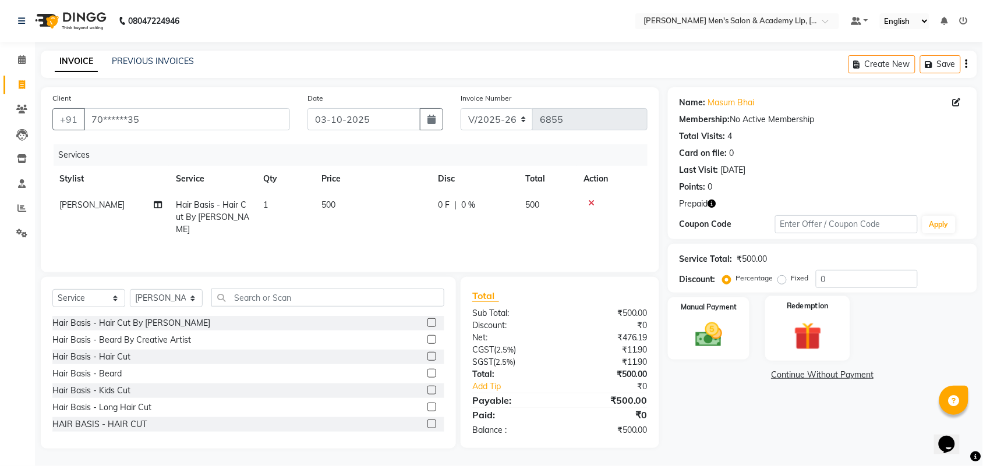
drag, startPoint x: 845, startPoint y: 339, endPoint x: 833, endPoint y: 339, distance: 12.2
click at [844, 339] on div "Redemption" at bounding box center [807, 328] width 85 height 65
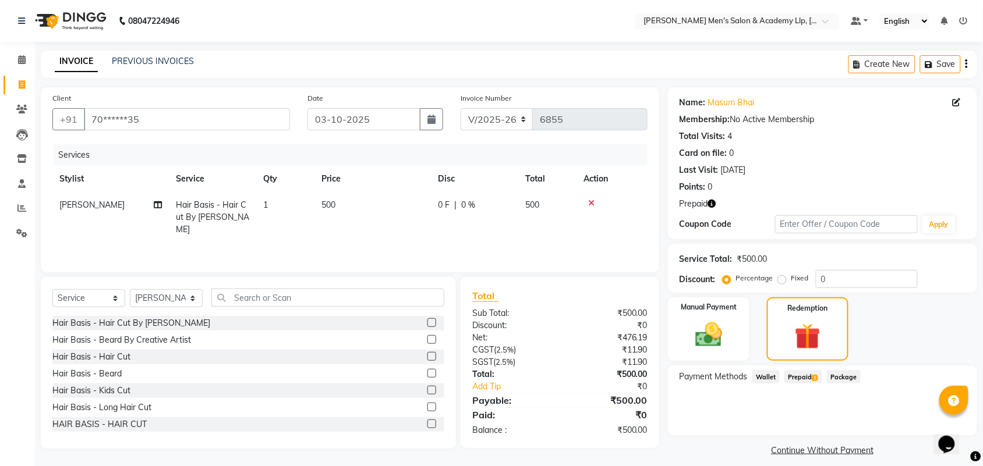
click at [801, 370] on span "Prepaid 1" at bounding box center [803, 376] width 38 height 13
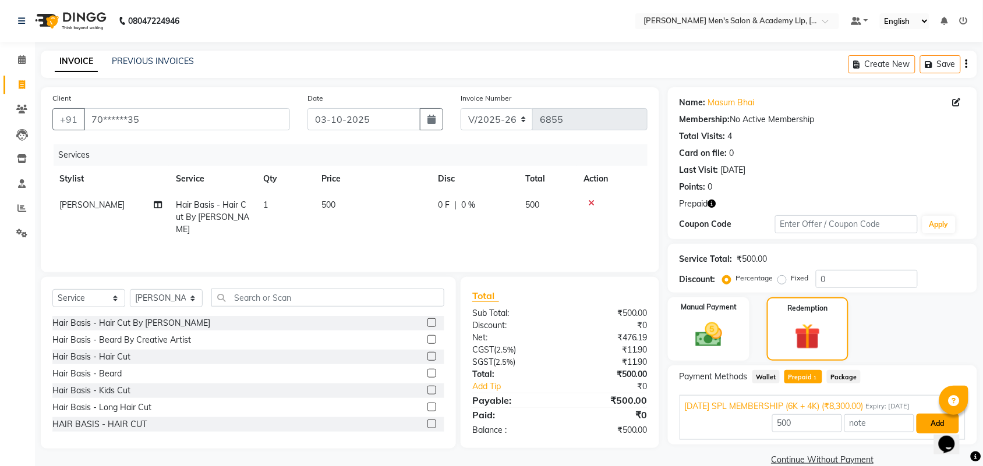
click at [929, 420] on button "Add" at bounding box center [937, 424] width 43 height 20
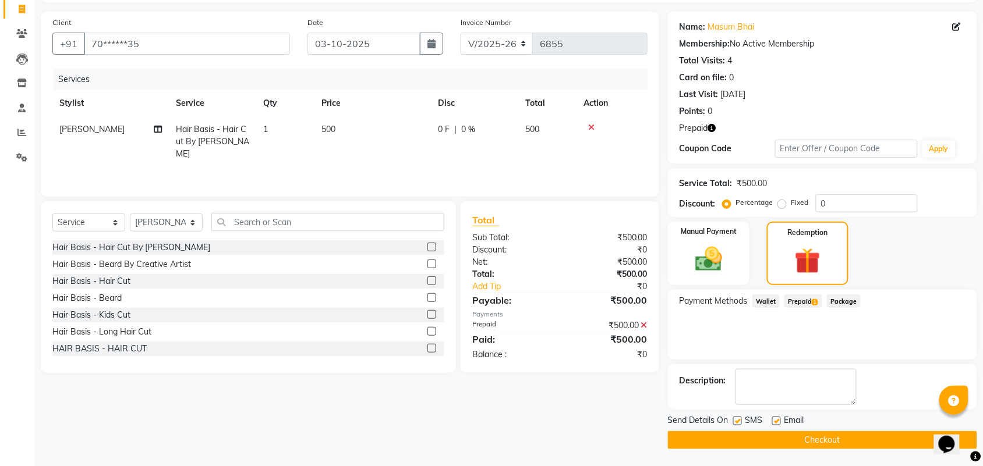
scroll to position [76, 0]
click at [776, 418] on label at bounding box center [776, 420] width 9 height 9
click at [776, 418] on input "checkbox" at bounding box center [776, 421] width 8 height 8
checkbox input "false"
click at [741, 440] on button "Checkout" at bounding box center [822, 440] width 309 height 18
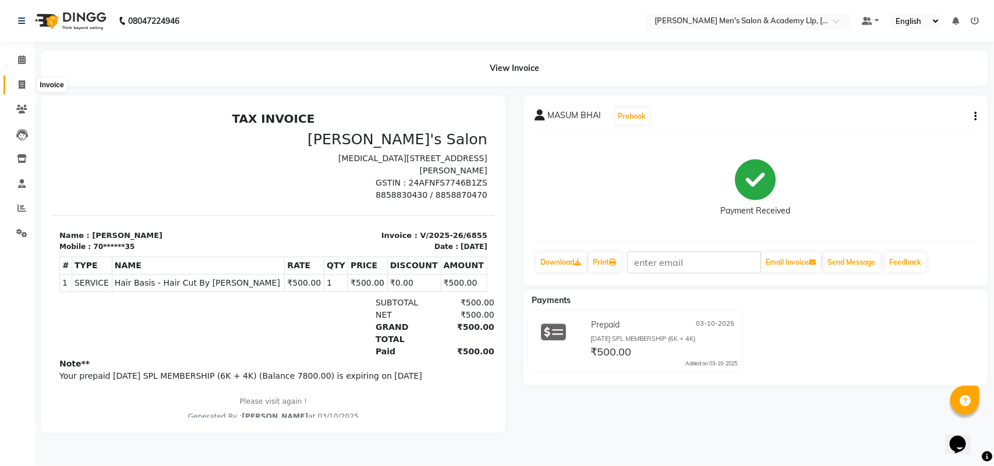
click at [26, 79] on span at bounding box center [22, 85] width 20 height 13
select select "service"
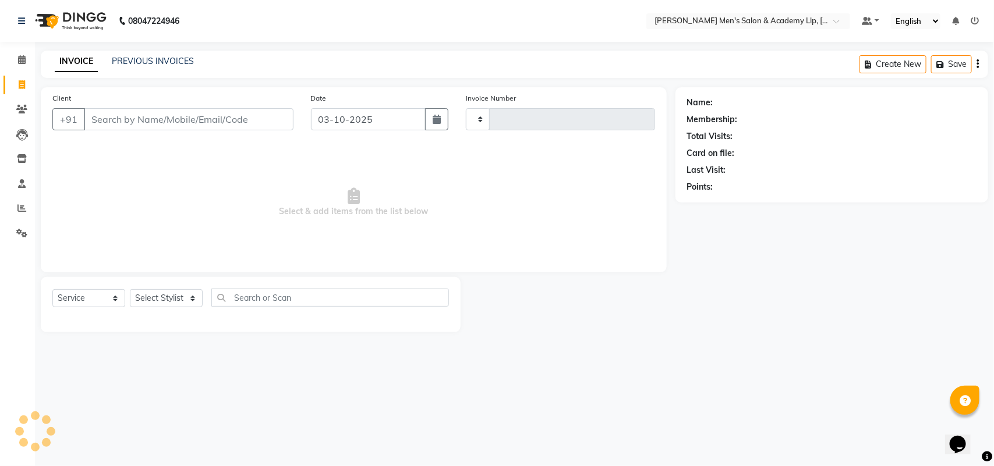
type input "6856"
select select "8248"
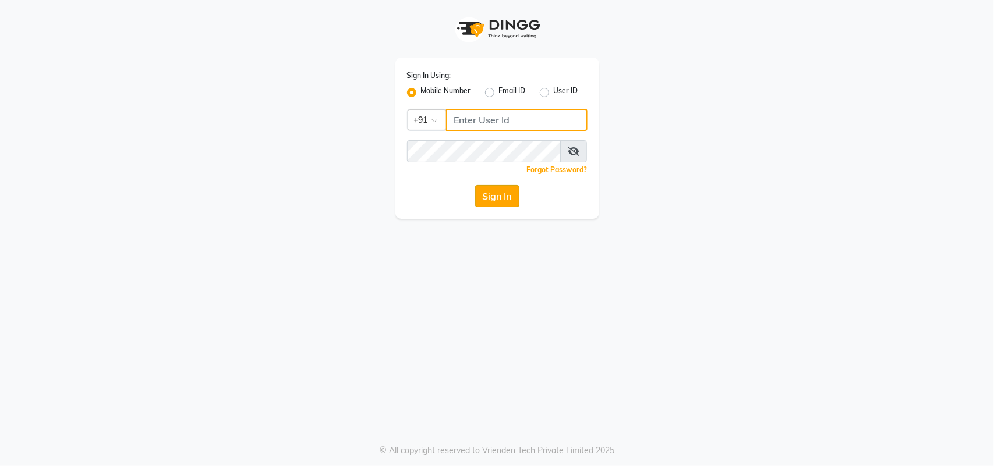
type input "8319161485"
click at [495, 198] on button "Sign In" at bounding box center [497, 196] width 44 height 22
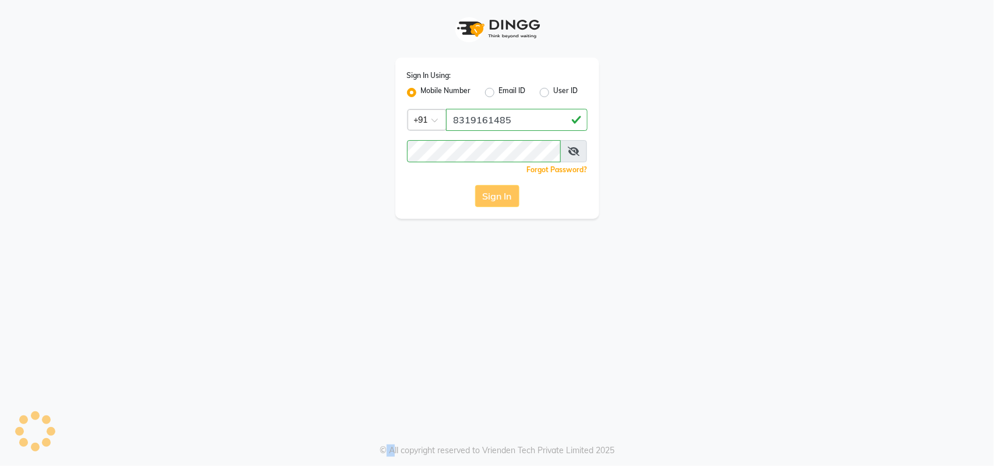
click at [495, 198] on div "Sign In" at bounding box center [497, 196] width 180 height 22
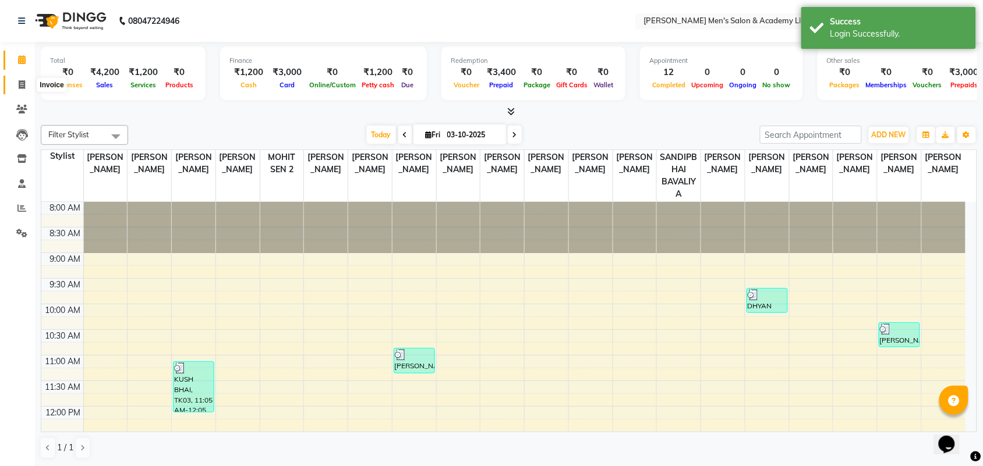
click at [20, 82] on icon at bounding box center [22, 84] width 6 height 9
select select "8248"
select select "service"
